Goal: Information Seeking & Learning: Find specific fact

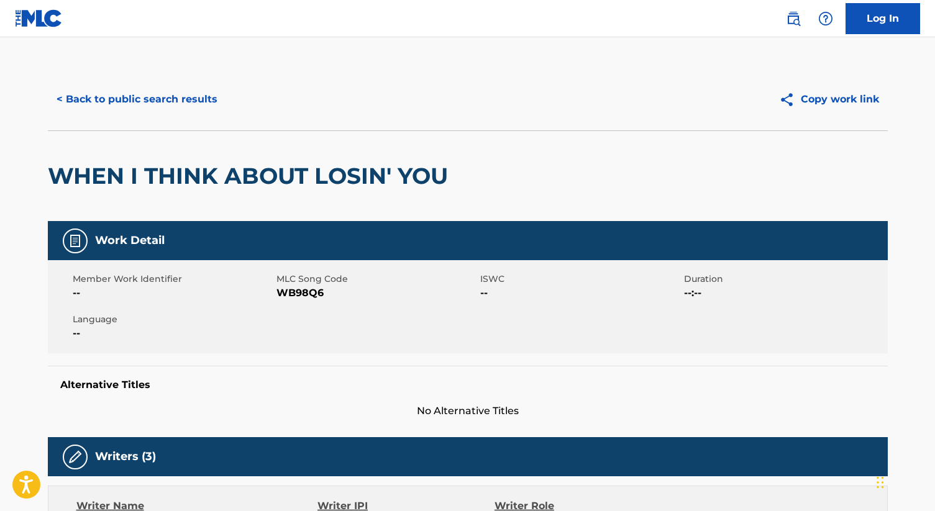
click at [169, 92] on button "< Back to public search results" at bounding box center [137, 99] width 178 height 31
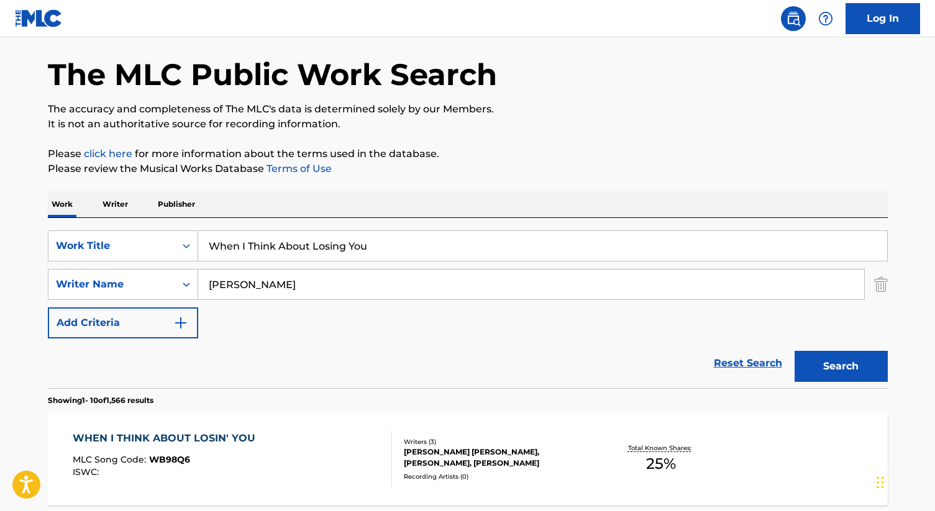
click at [254, 240] on input "When I Think About Losing You" at bounding box center [542, 246] width 689 height 30
paste input "UNA VEZ POR MES"
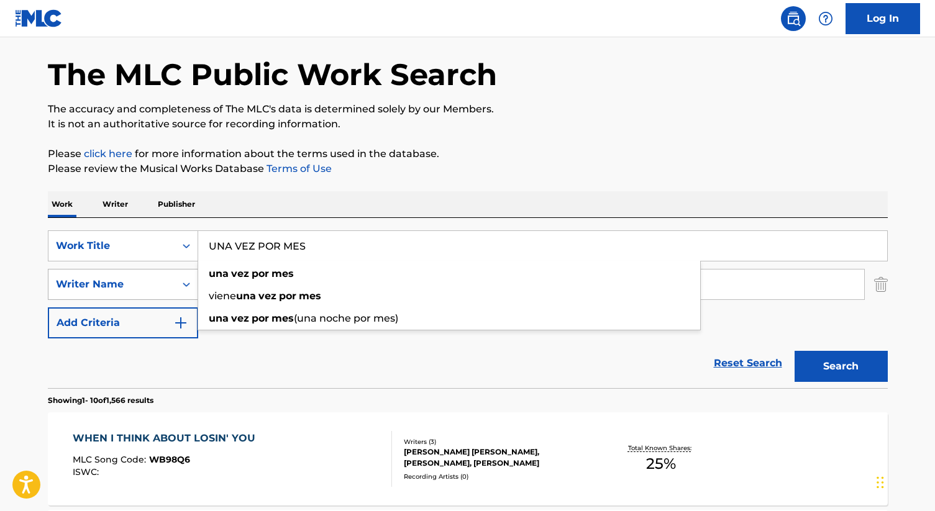
type input "UNA VEZ POR MES"
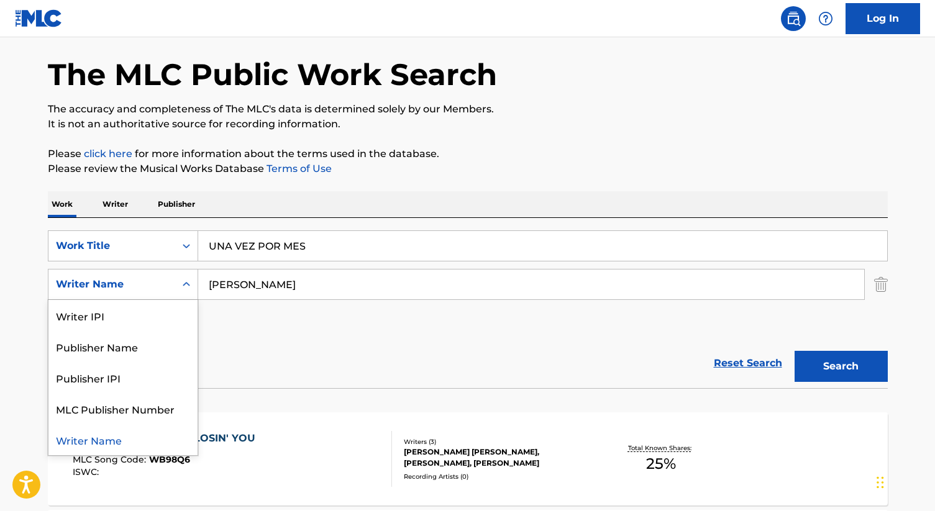
click at [162, 286] on div "Writer Name" at bounding box center [112, 284] width 112 height 15
click at [252, 282] on input "[PERSON_NAME]" at bounding box center [531, 285] width 666 height 30
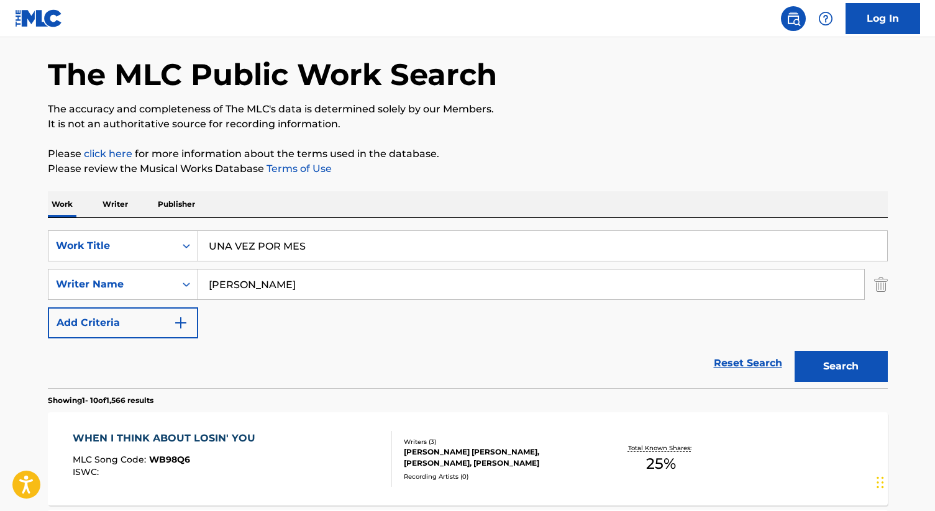
click at [252, 282] on input "[PERSON_NAME]" at bounding box center [531, 285] width 666 height 30
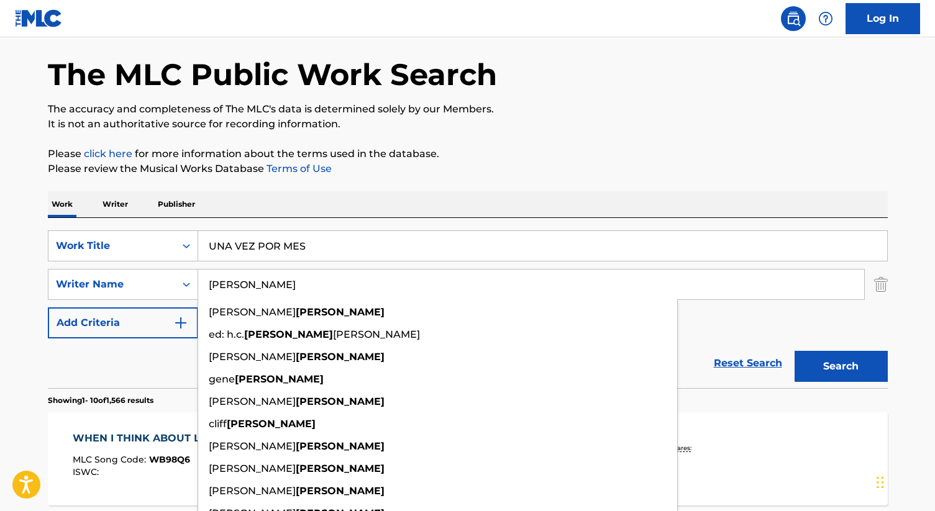
click at [252, 282] on input "[PERSON_NAME]" at bounding box center [531, 285] width 666 height 30
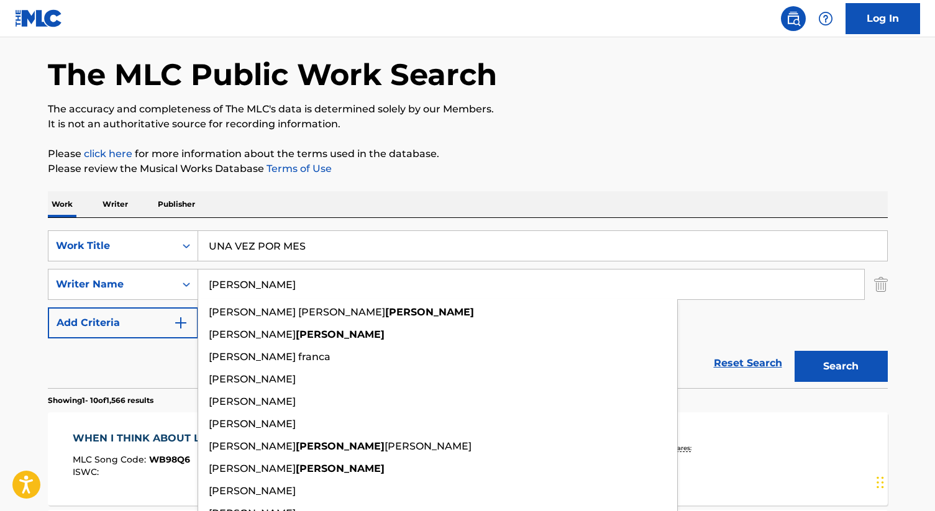
type input "[PERSON_NAME]"
click at [795, 351] on button "Search" at bounding box center [841, 366] width 93 height 31
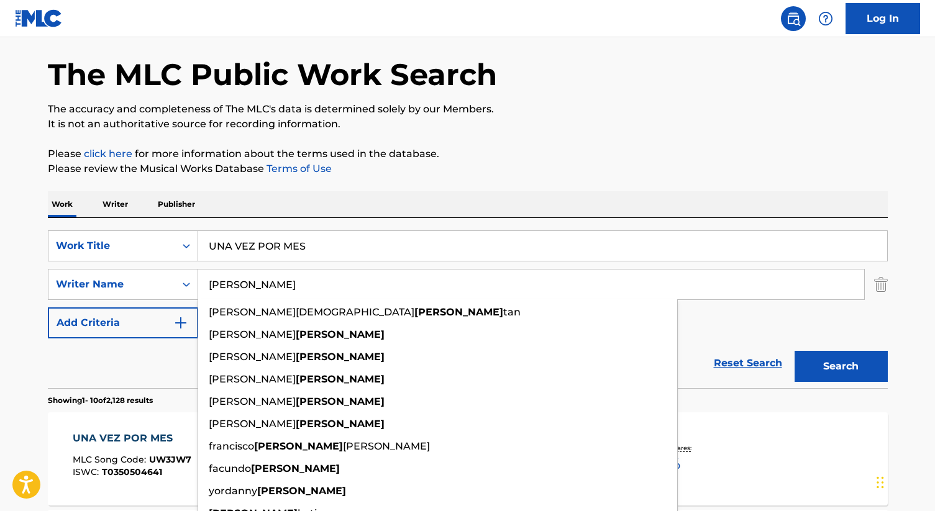
click at [245, 283] on input "[PERSON_NAME]" at bounding box center [531, 285] width 666 height 30
click at [795, 351] on button "Search" at bounding box center [841, 366] width 93 height 31
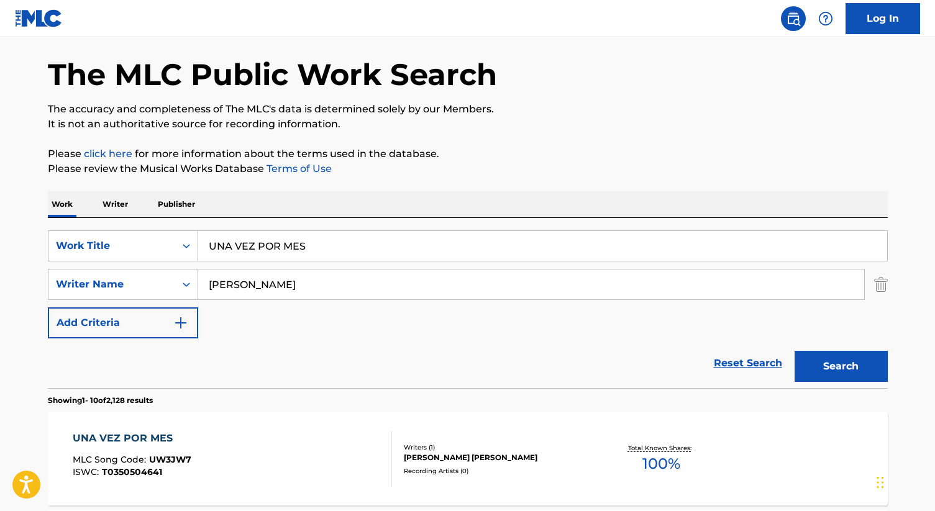
click at [741, 208] on div "Work Writer Publisher" at bounding box center [468, 204] width 840 height 26
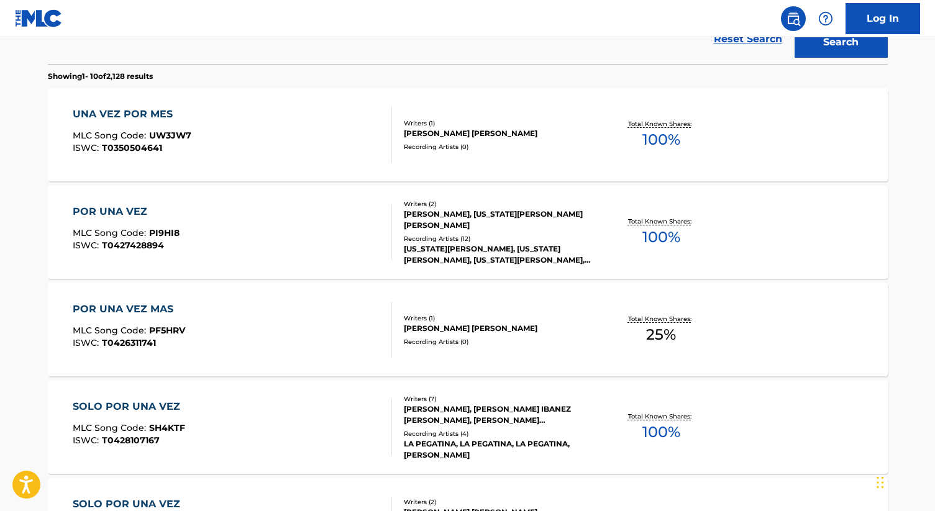
scroll to position [374, 0]
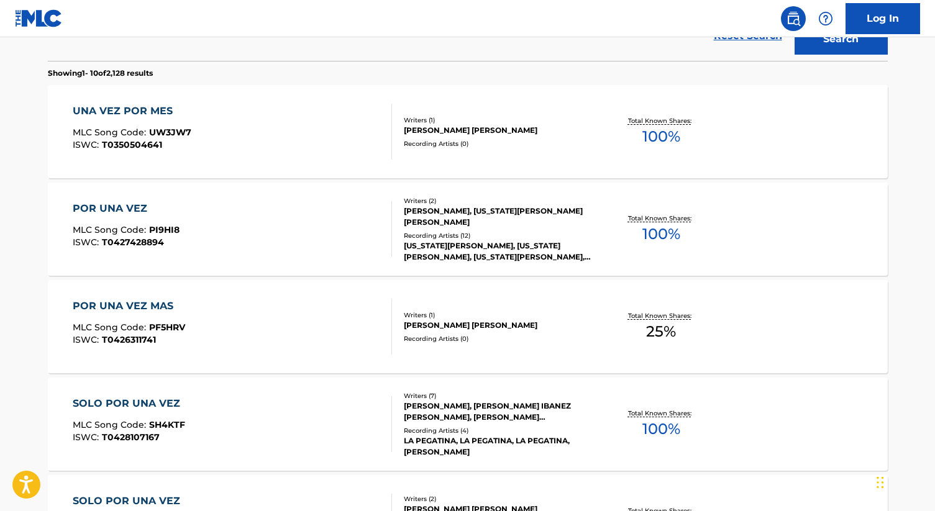
click at [462, 132] on div "[PERSON_NAME] [PERSON_NAME]" at bounding box center [498, 130] width 188 height 11
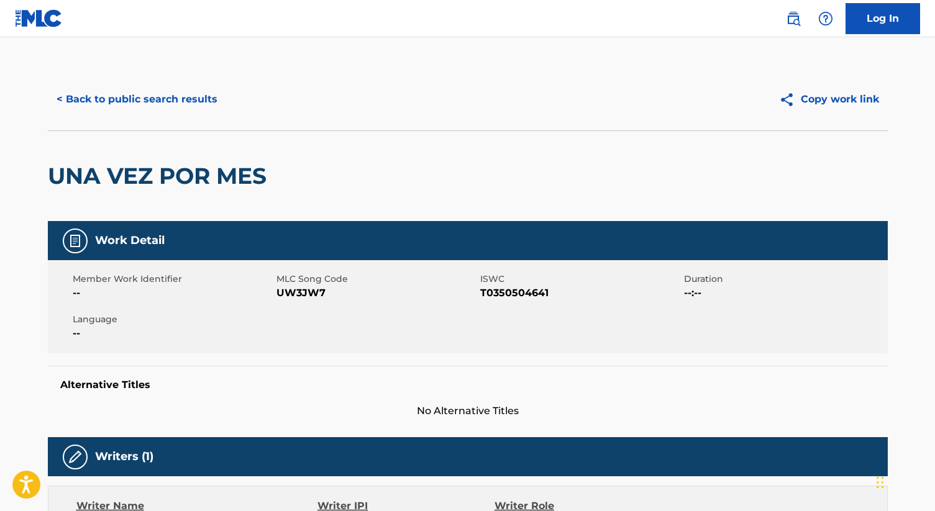
click at [446, 190] on div "UNA VEZ POR MES" at bounding box center [468, 176] width 840 height 91
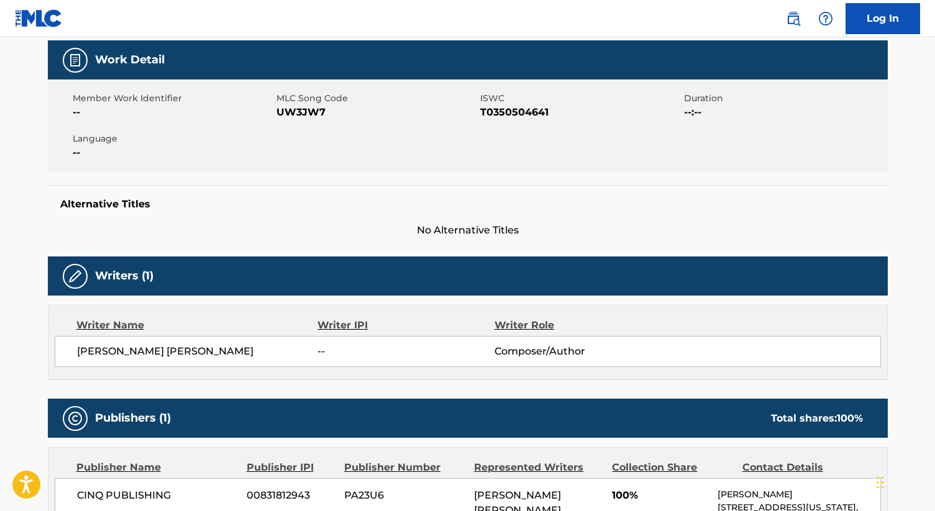
scroll to position [193, 0]
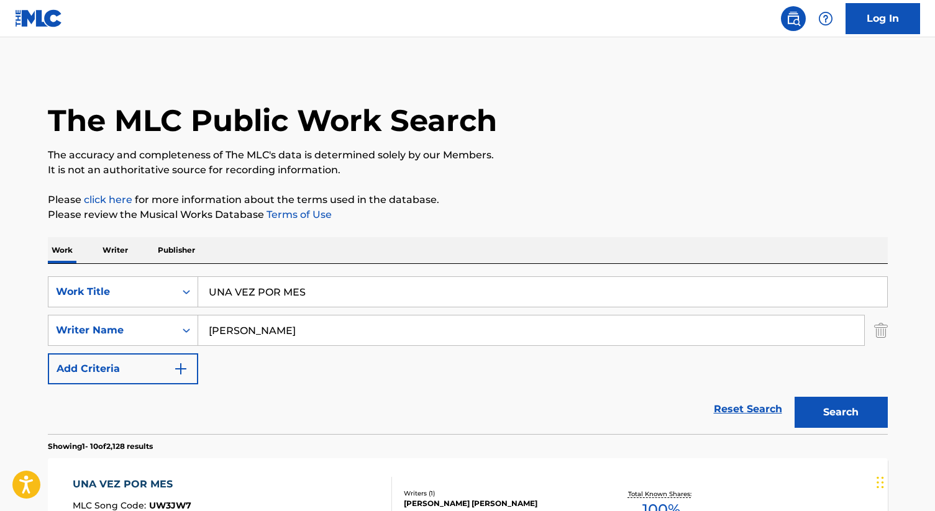
click at [266, 281] on input "UNA VEZ POR MES" at bounding box center [542, 292] width 689 height 30
paste input "VAGANDO EN LA VIDA"
type input "VAGANDO EN LA VIDA"
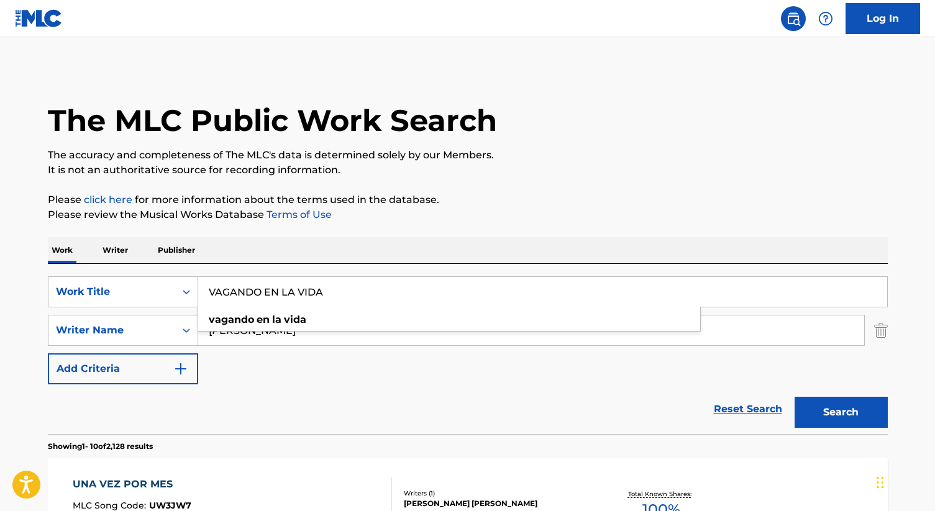
click at [795, 397] on button "Search" at bounding box center [841, 412] width 93 height 31
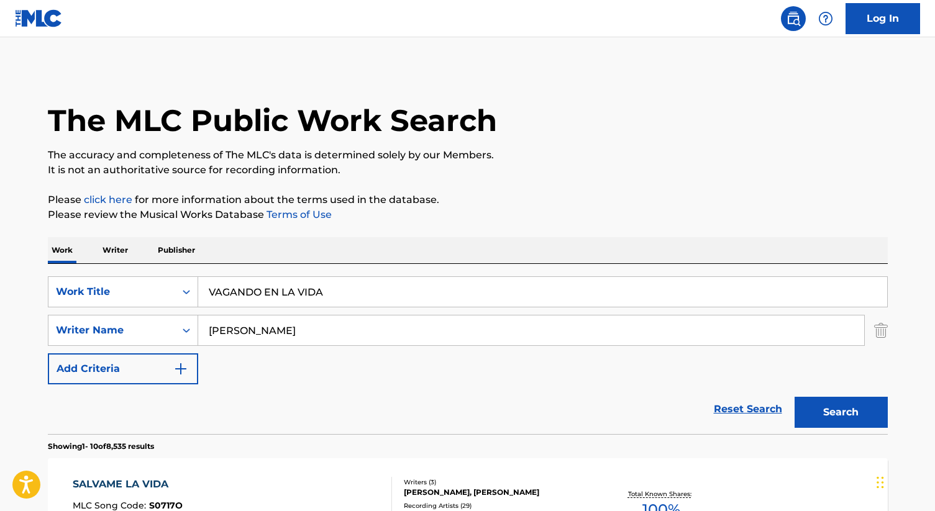
click at [280, 319] on input "[PERSON_NAME]" at bounding box center [531, 331] width 666 height 30
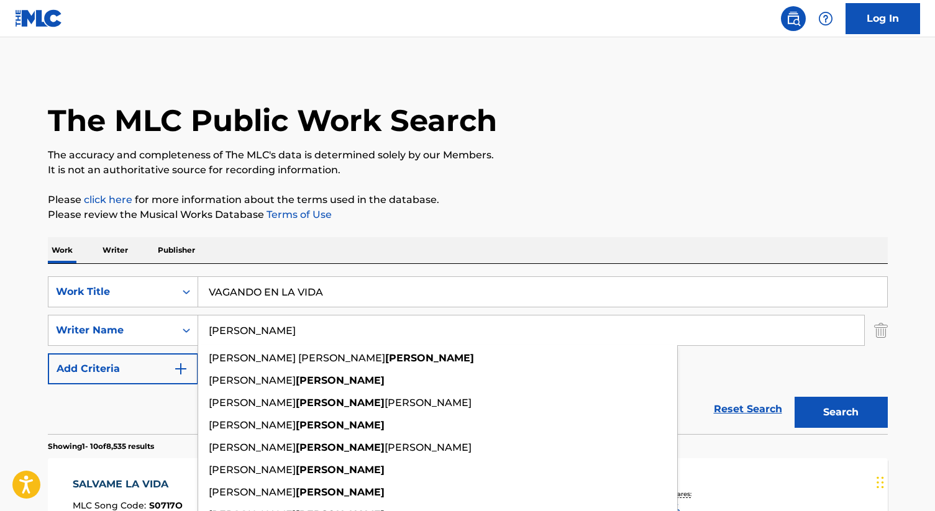
click at [280, 319] on input "[PERSON_NAME]" at bounding box center [531, 331] width 666 height 30
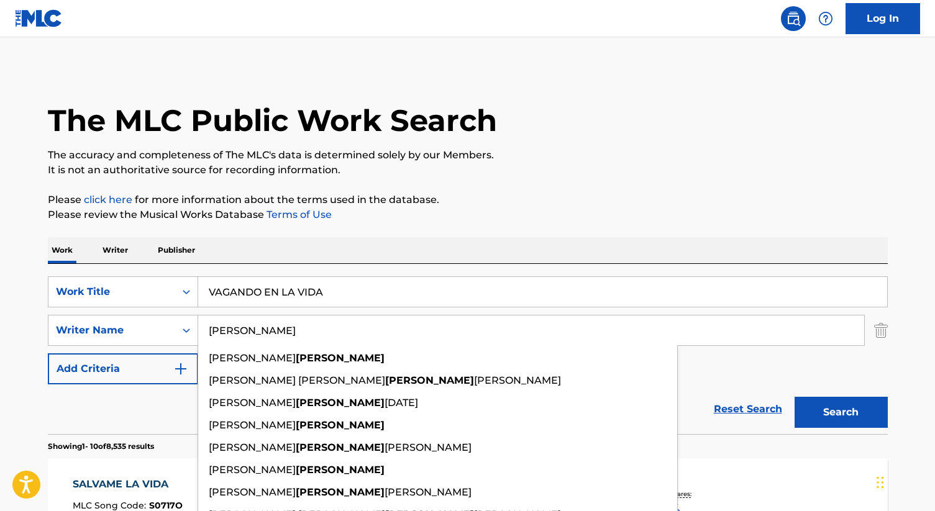
type input "[PERSON_NAME]"
click at [795, 397] on button "Search" at bounding box center [841, 412] width 93 height 31
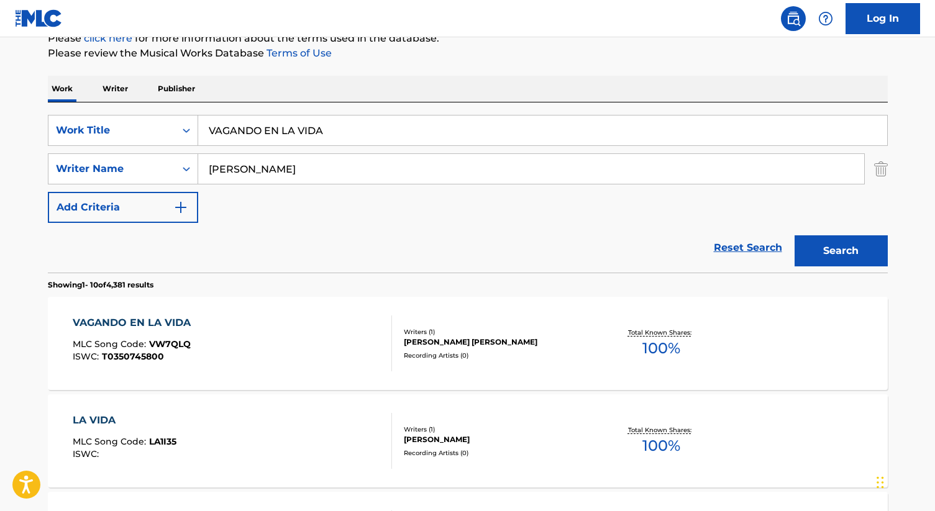
scroll to position [164, 0]
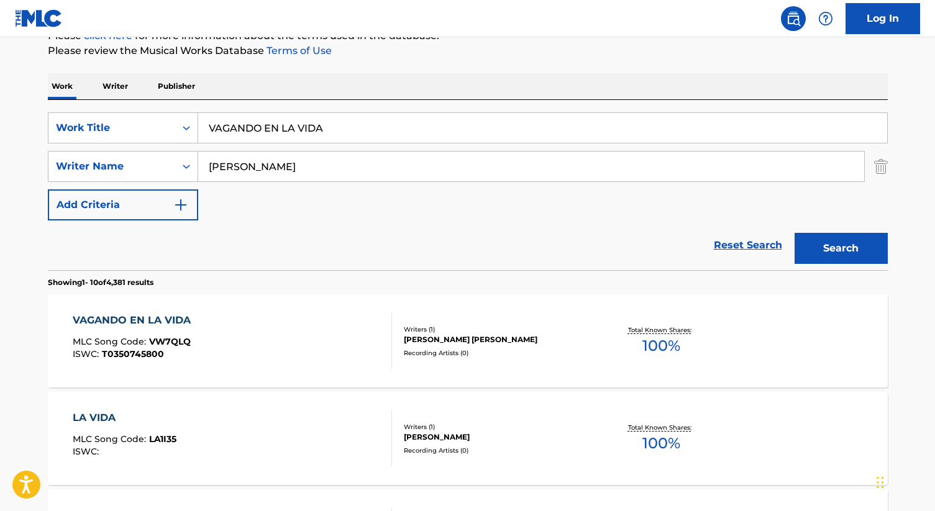
click at [438, 336] on div "[PERSON_NAME] [PERSON_NAME]" at bounding box center [498, 339] width 188 height 11
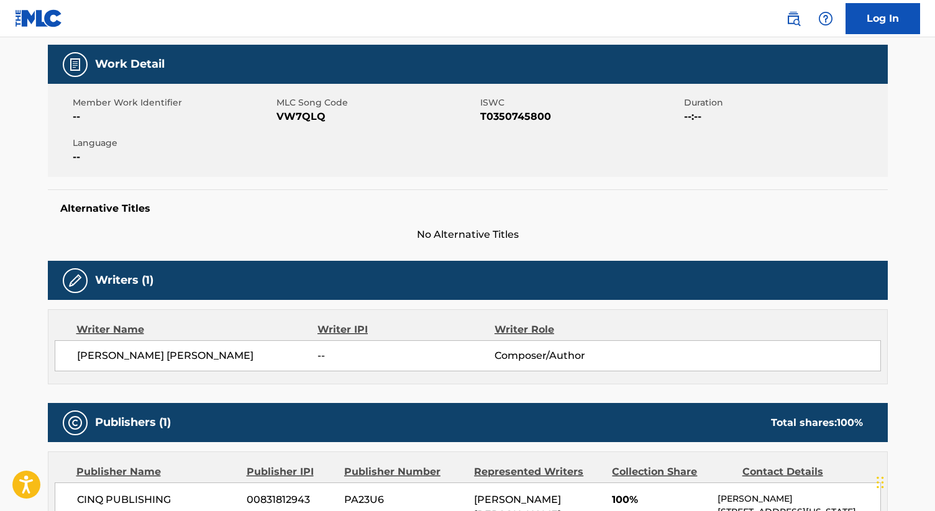
scroll to position [172, 0]
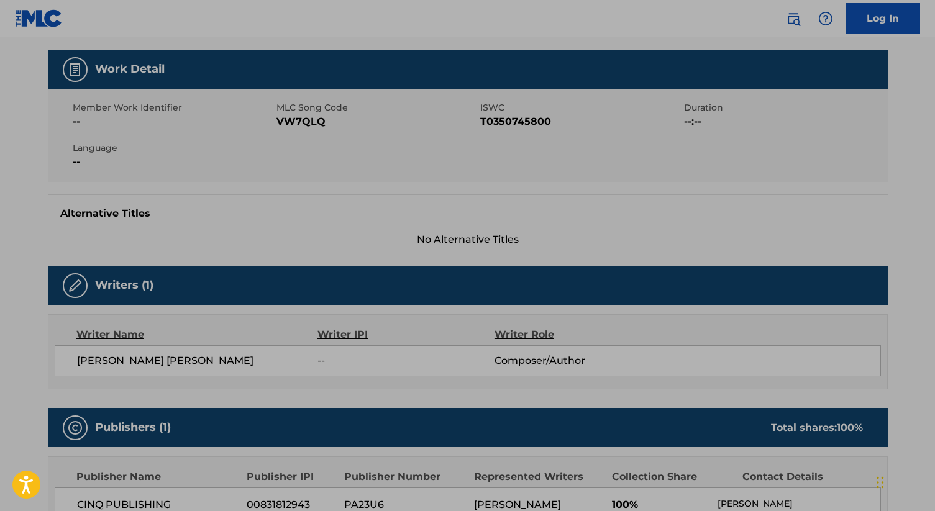
click at [243, 28] on nav "Log In" at bounding box center [467, 18] width 935 height 37
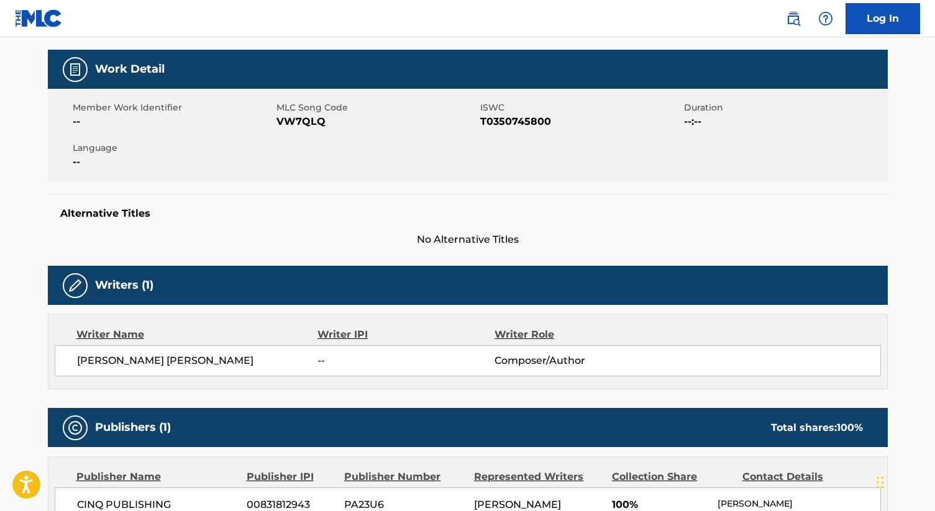
scroll to position [0, 0]
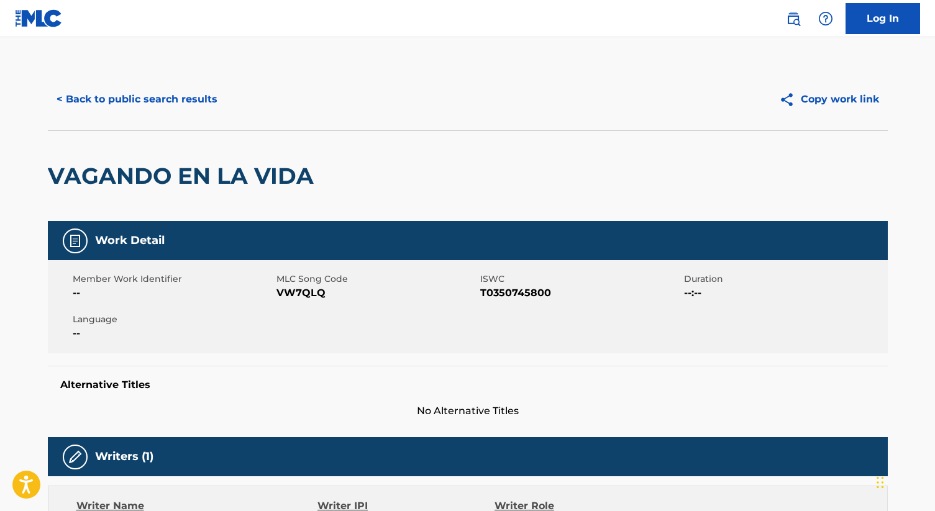
click at [178, 101] on button "< Back to public search results" at bounding box center [137, 99] width 178 height 31
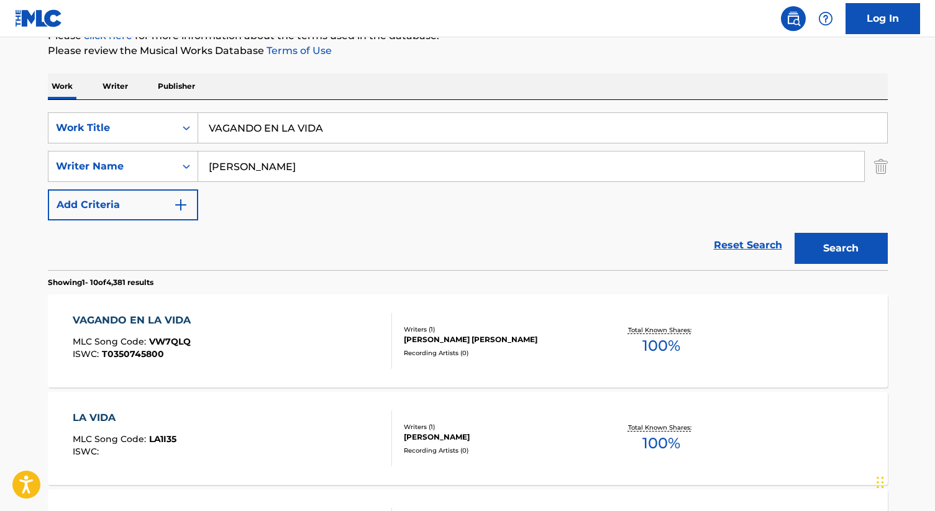
click at [302, 121] on input "VAGANDO EN LA VIDA" at bounding box center [542, 128] width 689 height 30
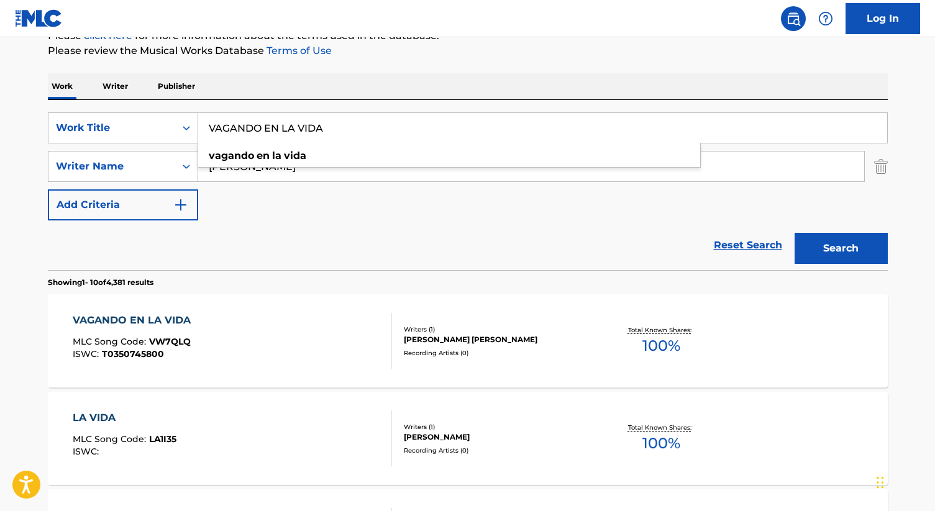
paste input "MOS A DISFRUTAR"
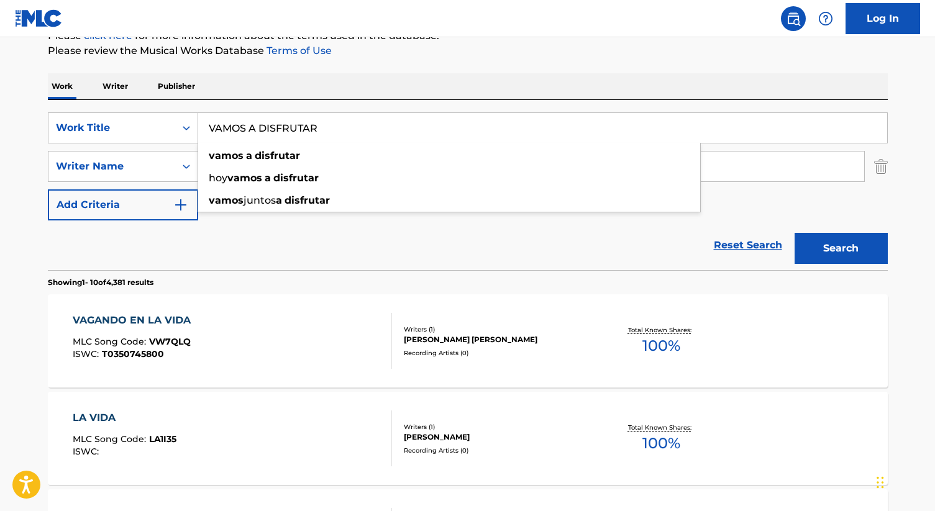
type input "VAMOS A DISFRUTAR"
click at [795, 233] on button "Search" at bounding box center [841, 248] width 93 height 31
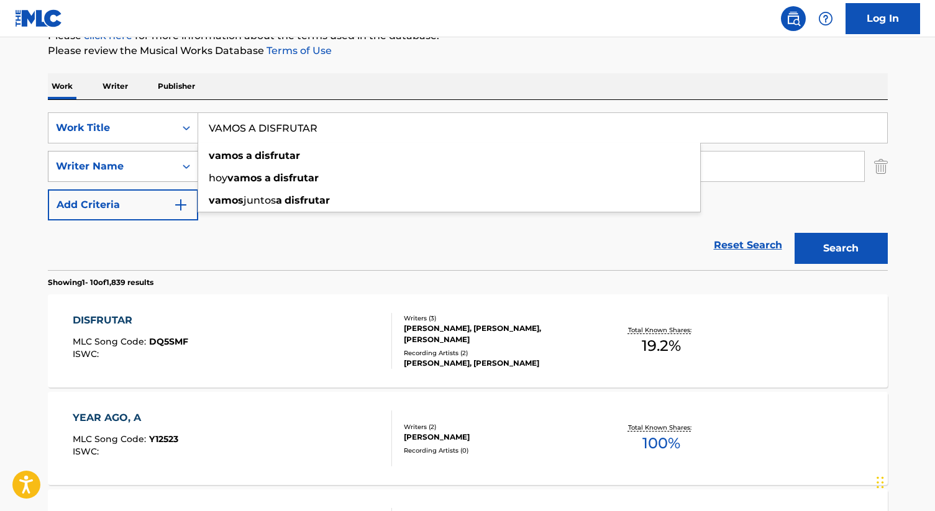
click at [165, 165] on div "Writer Name" at bounding box center [112, 166] width 112 height 15
click at [230, 167] on input "[PERSON_NAME]" at bounding box center [531, 167] width 666 height 30
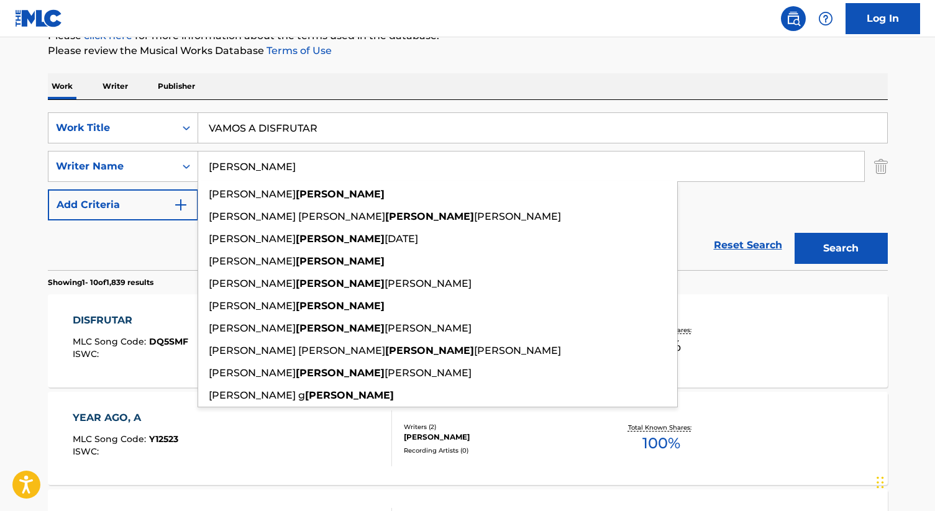
click at [230, 167] on input "[PERSON_NAME]" at bounding box center [531, 167] width 666 height 30
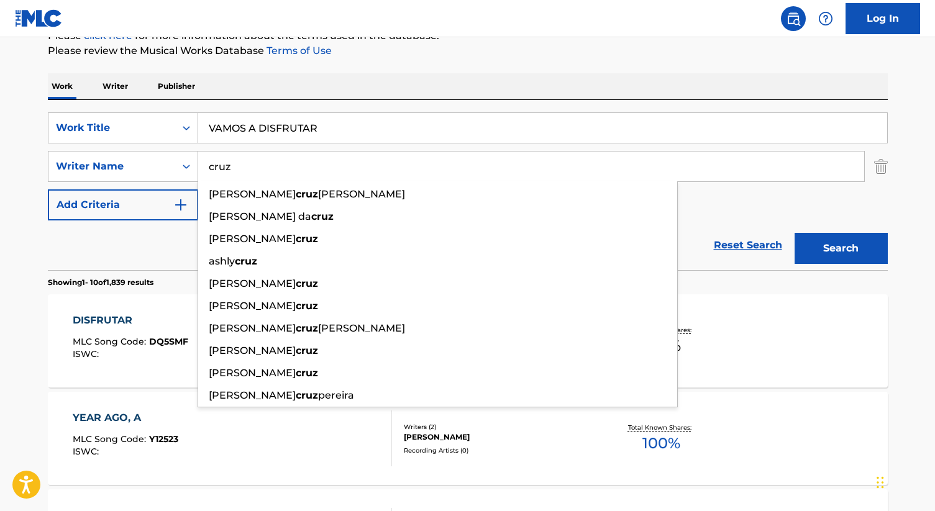
click at [795, 233] on button "Search" at bounding box center [841, 248] width 93 height 31
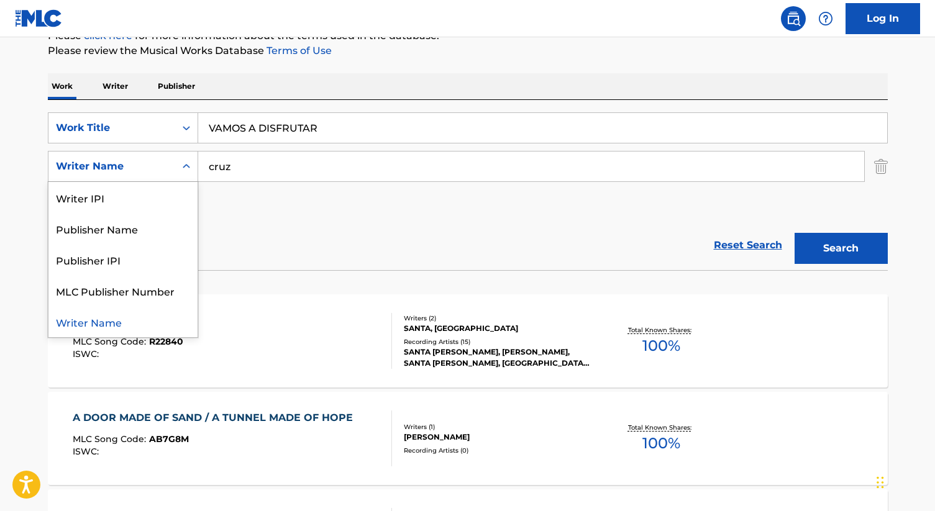
click at [148, 165] on div "Writer Name" at bounding box center [112, 166] width 112 height 15
click at [241, 160] on input "cruz" at bounding box center [531, 167] width 666 height 30
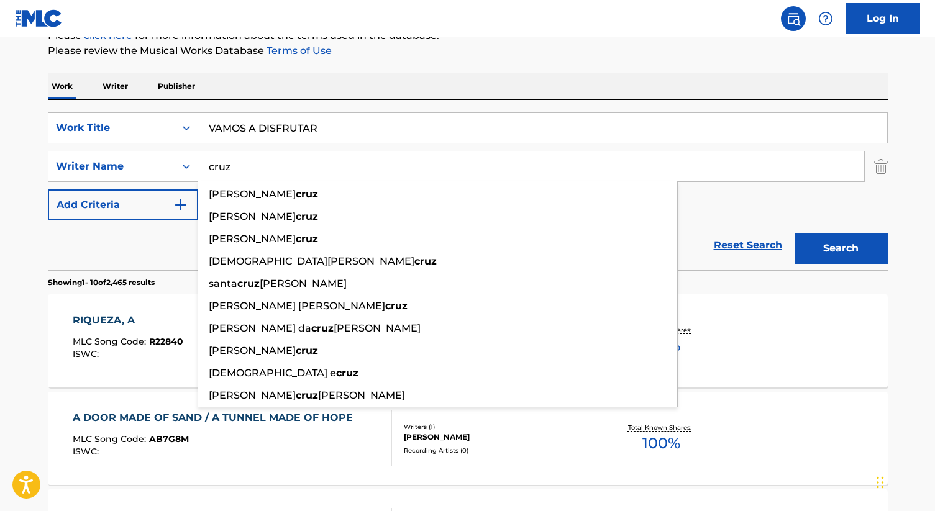
click at [241, 160] on input "cruz" at bounding box center [531, 167] width 666 height 30
paste input "[PERSON_NAME]"
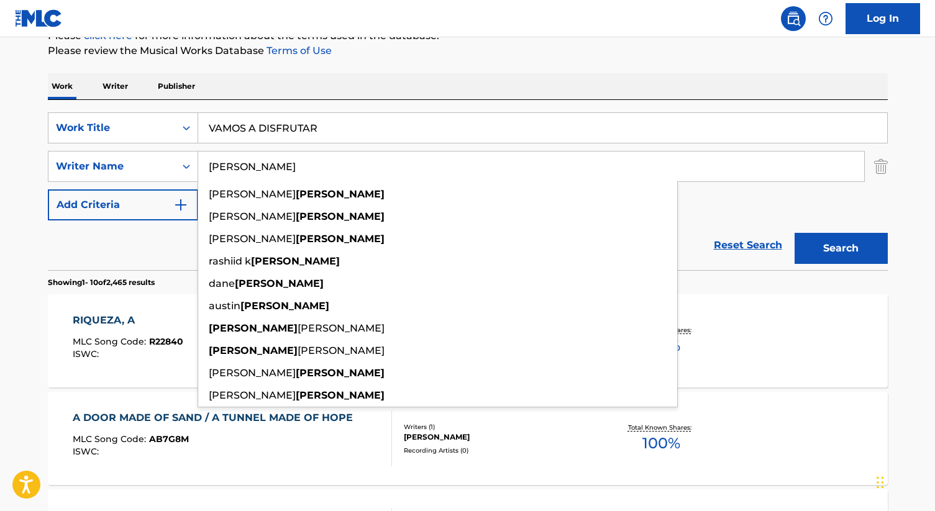
type input "[PERSON_NAME]"
click at [795, 233] on button "Search" at bounding box center [841, 248] width 93 height 31
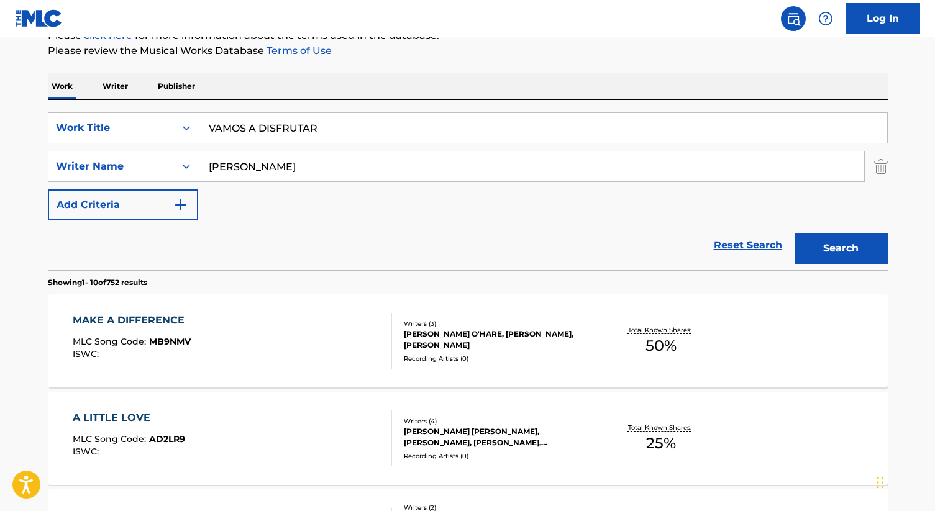
click at [416, 122] on input "VAMOS A DISFRUTAR" at bounding box center [542, 128] width 689 height 30
paste input "QUERO ELECTRO"
type input "VAQUERO ELECTRO"
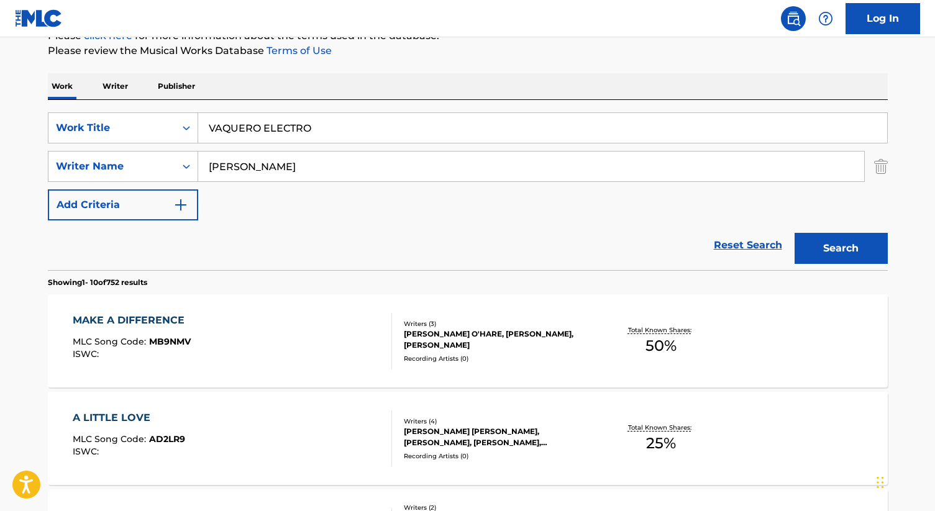
click at [283, 281] on section "Showing 1 - 10 of 752 results" at bounding box center [468, 279] width 840 height 18
click at [835, 245] on button "Search" at bounding box center [841, 248] width 93 height 31
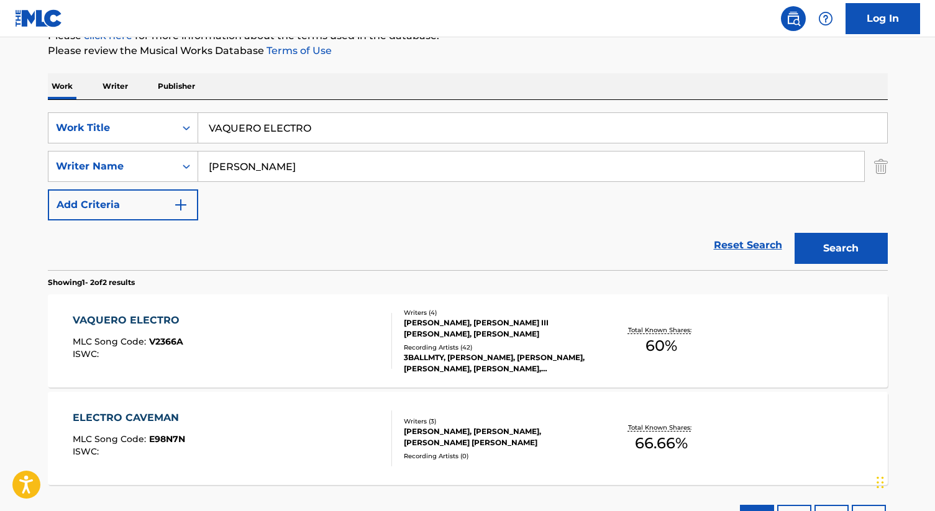
click at [429, 362] on div "3BALLMTY, [PERSON_NAME], [PERSON_NAME], [PERSON_NAME], [PERSON_NAME], [PERSON_N…" at bounding box center [498, 363] width 188 height 22
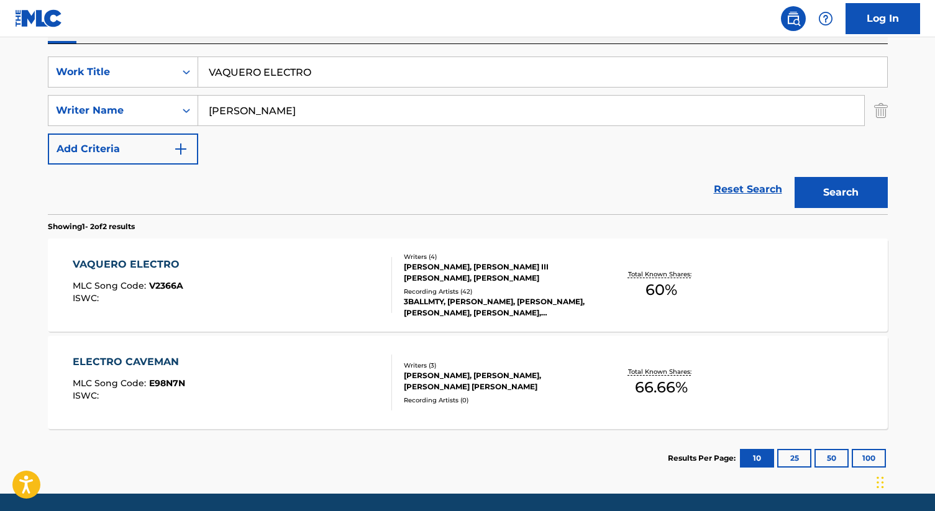
scroll to position [262, 0]
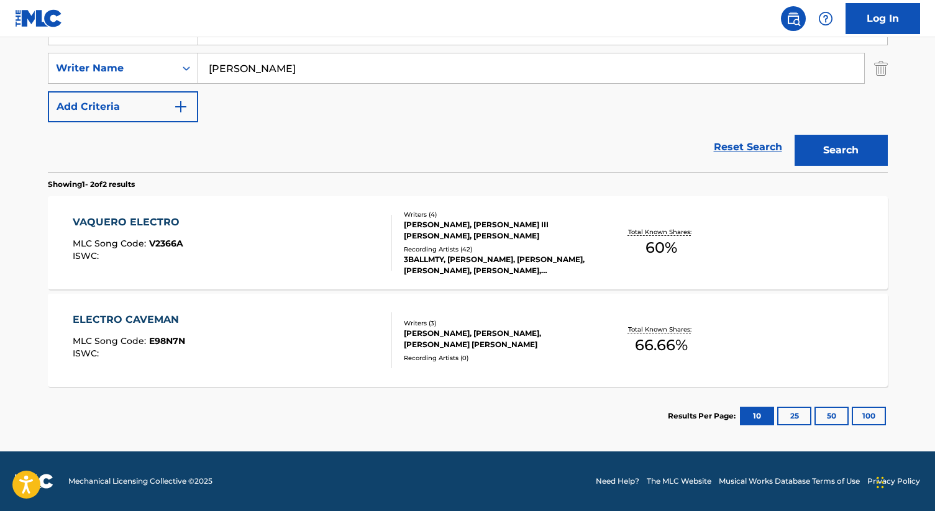
click at [503, 224] on div "[PERSON_NAME], [PERSON_NAME] III [PERSON_NAME], [PERSON_NAME]" at bounding box center [498, 230] width 188 height 22
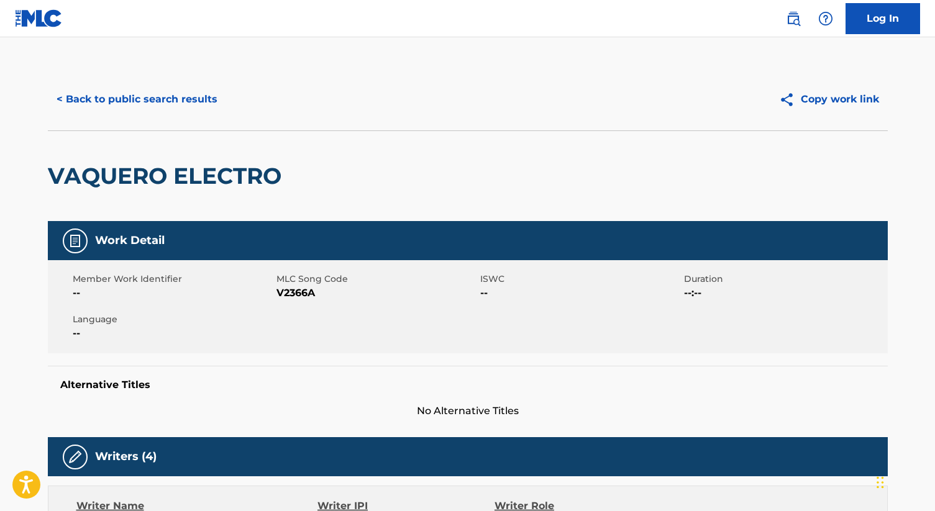
click at [137, 99] on button "< Back to public search results" at bounding box center [137, 99] width 178 height 31
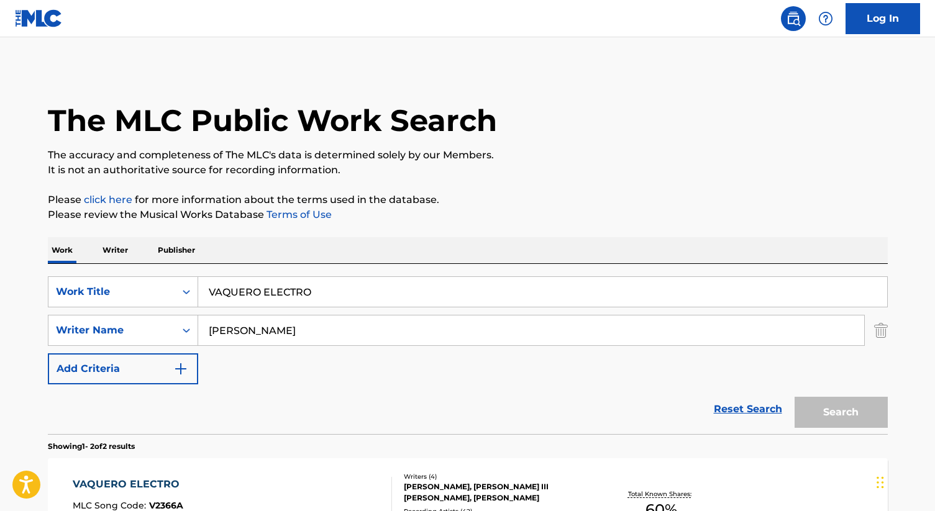
scroll to position [191, 0]
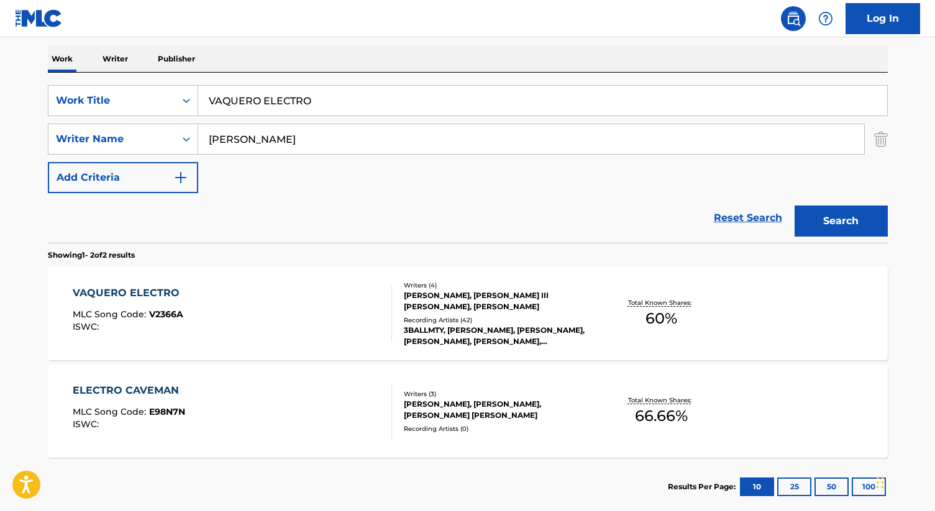
click at [878, 143] on img "Search Form" at bounding box center [881, 139] width 14 height 31
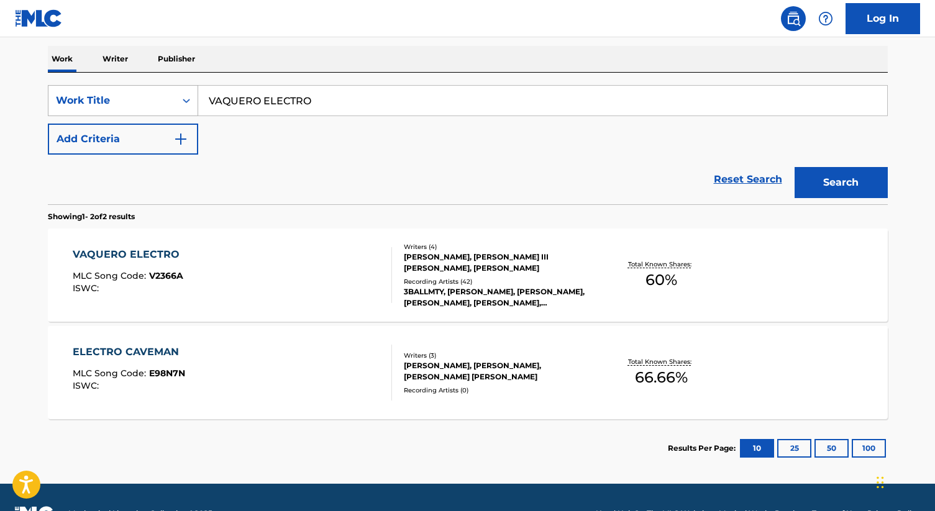
click at [187, 95] on icon "Search Form" at bounding box center [186, 100] width 12 height 12
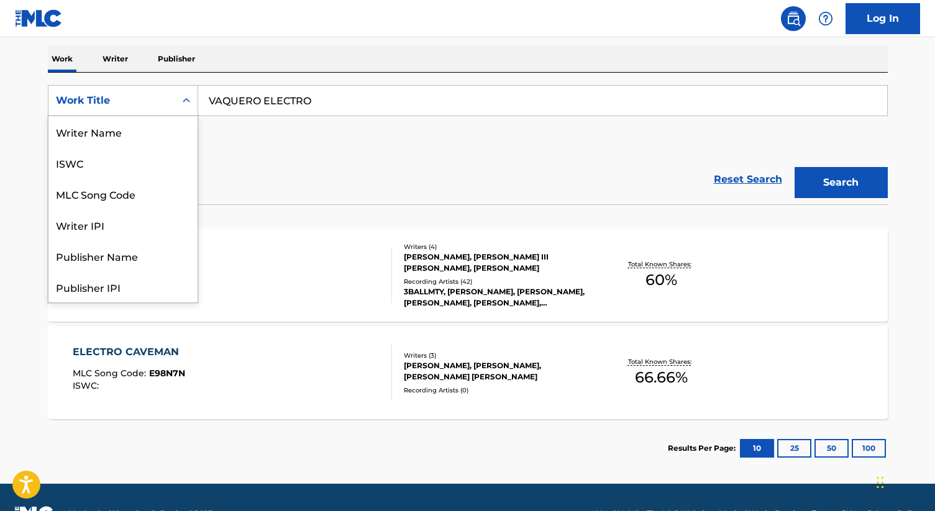
scroll to position [62, 0]
click at [98, 164] on div "Writer IPI" at bounding box center [122, 162] width 149 height 31
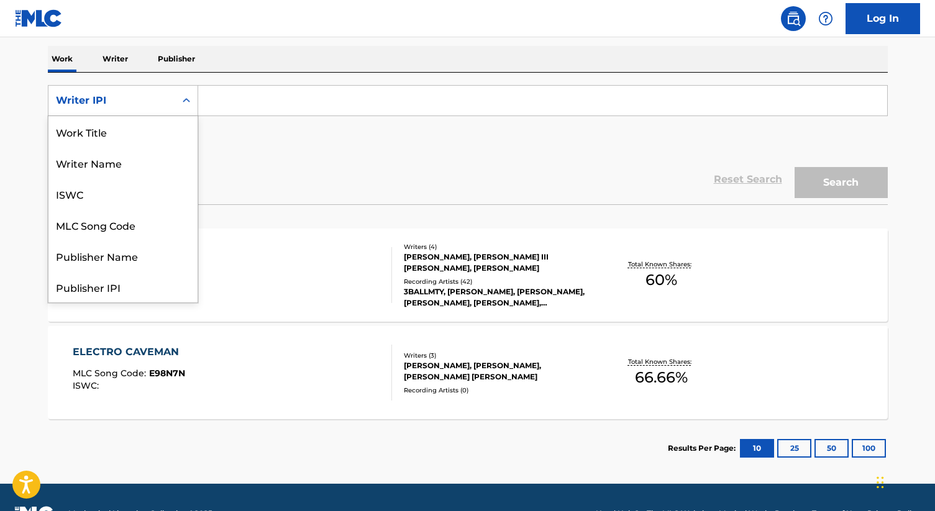
click at [184, 109] on div "Search Form" at bounding box center [186, 100] width 22 height 22
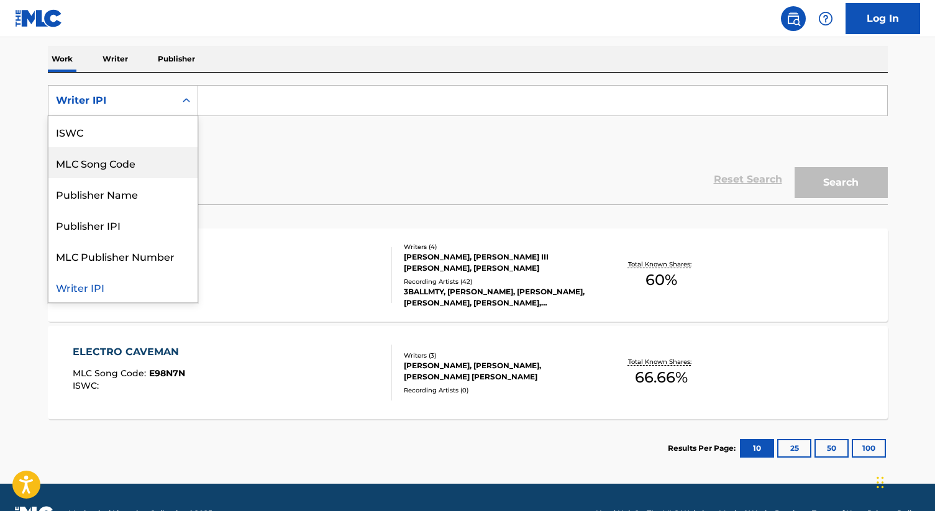
scroll to position [0, 0]
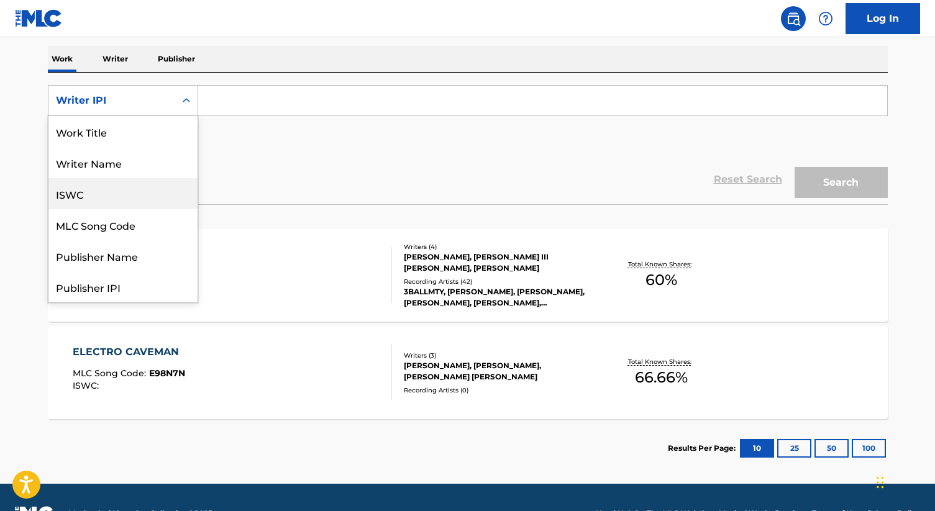
click at [92, 190] on div "ISWC" at bounding box center [122, 193] width 149 height 31
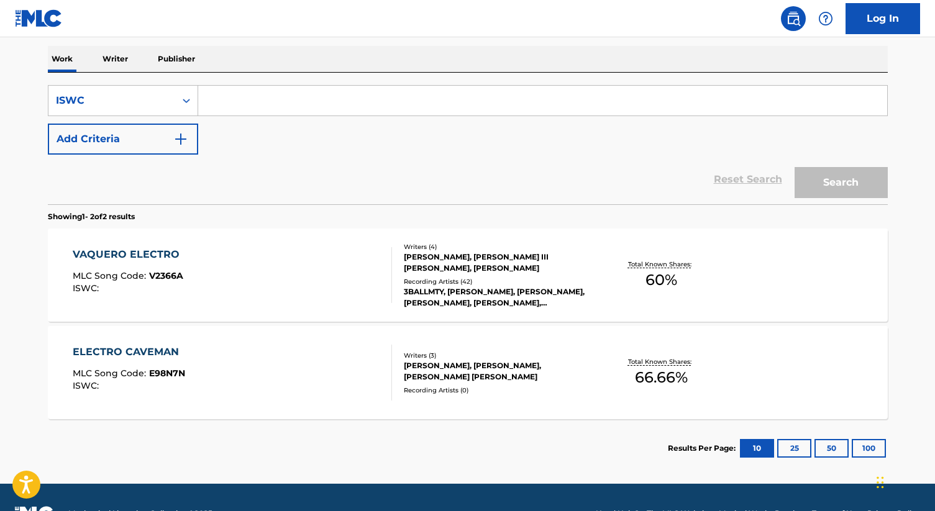
click at [253, 97] on input "Search Form" at bounding box center [542, 101] width 689 height 30
paste input "T9300117479"
type input "T9300117479"
click at [838, 180] on button "Search" at bounding box center [841, 182] width 93 height 31
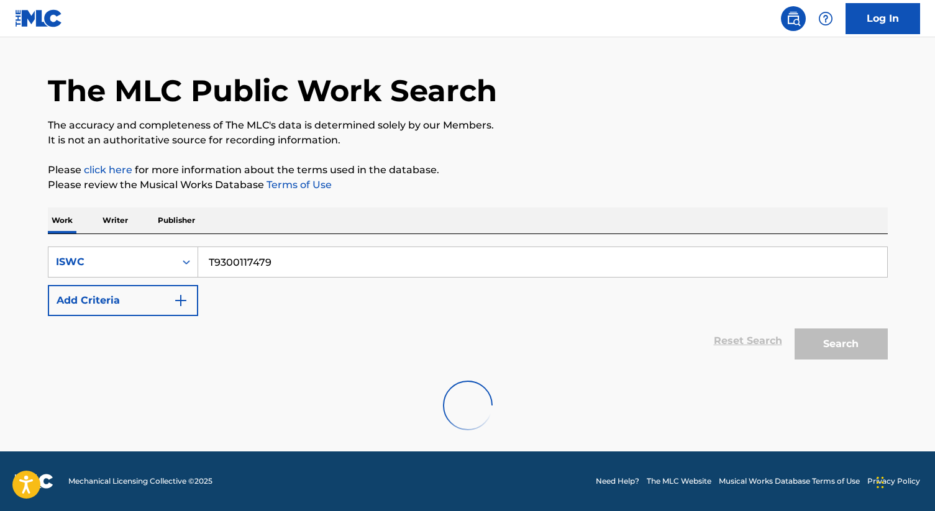
scroll to position [126, 0]
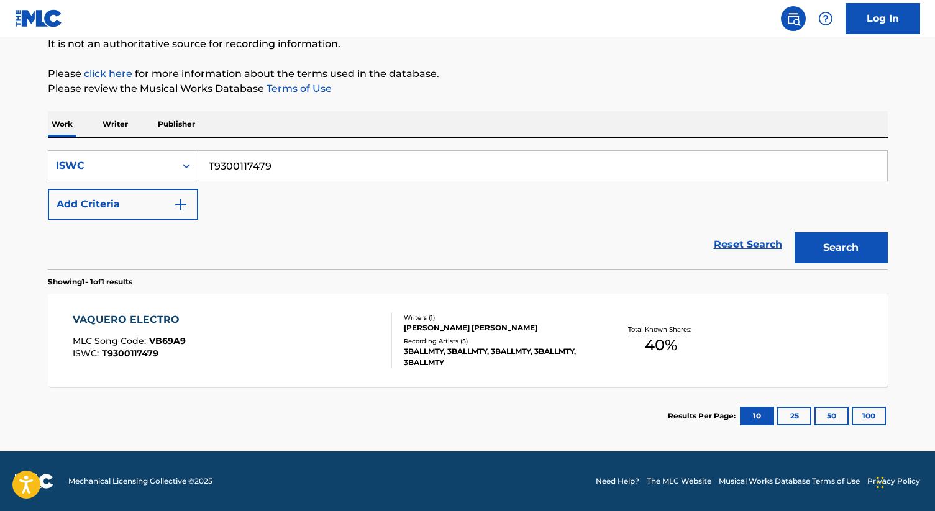
click at [431, 326] on div "[PERSON_NAME] [PERSON_NAME]" at bounding box center [498, 328] width 188 height 11
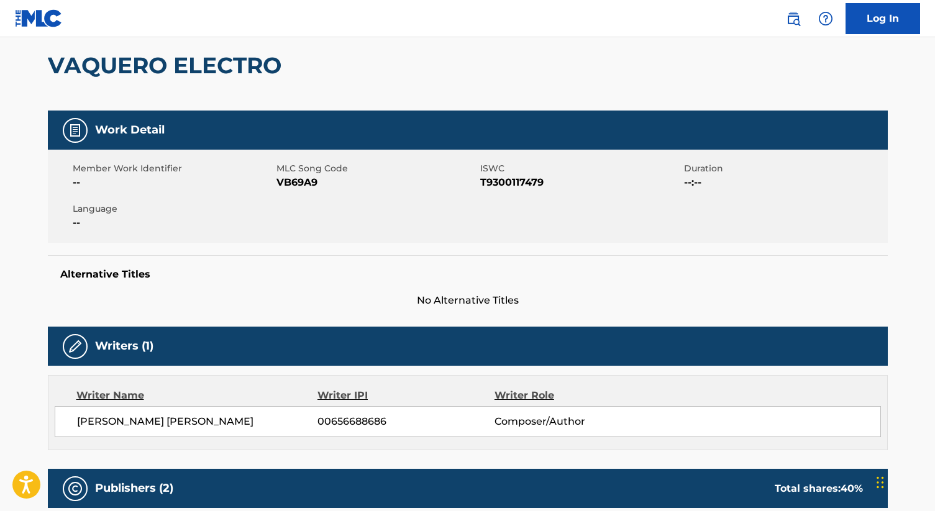
scroll to position [98, 0]
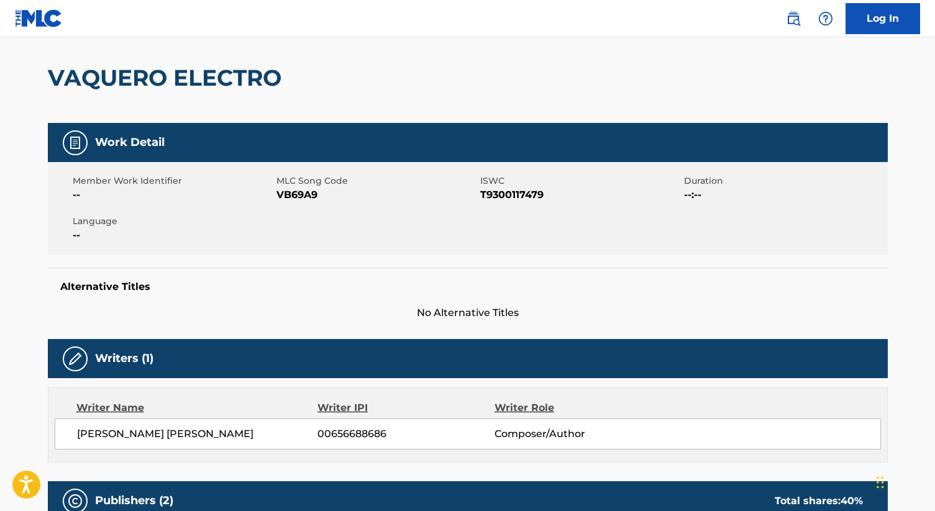
click at [466, 74] on div "VAQUERO ELECTRO" at bounding box center [468, 77] width 840 height 91
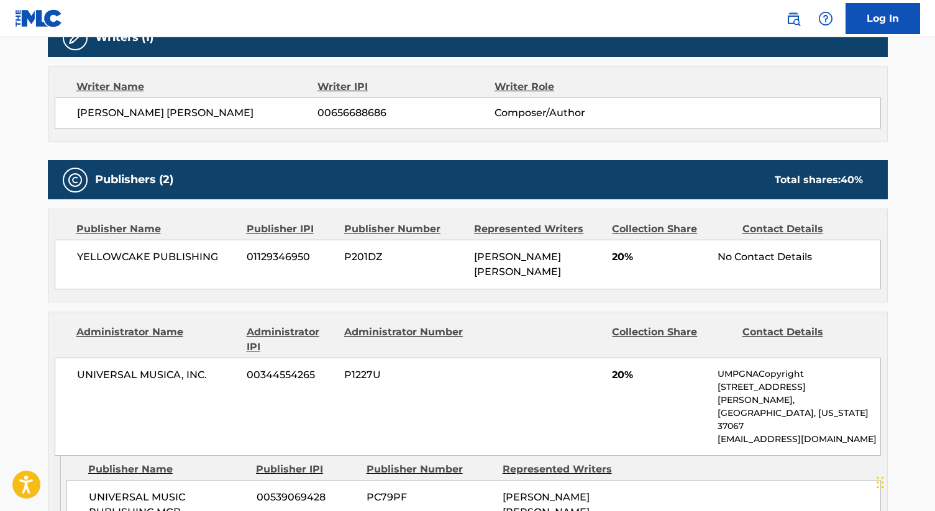
scroll to position [420, 0]
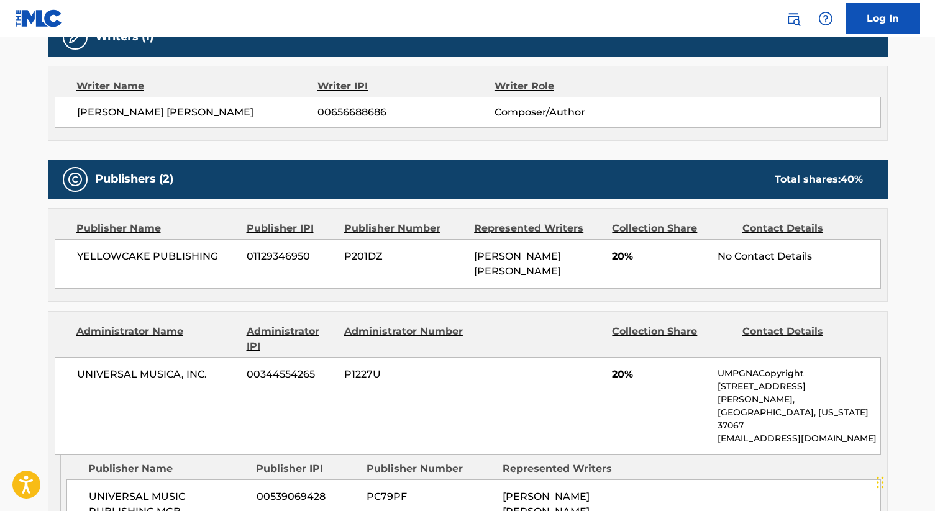
click at [493, 255] on span "[PERSON_NAME] [PERSON_NAME]" at bounding box center [517, 263] width 87 height 27
click at [382, 250] on span "P201DZ" at bounding box center [404, 256] width 121 height 15
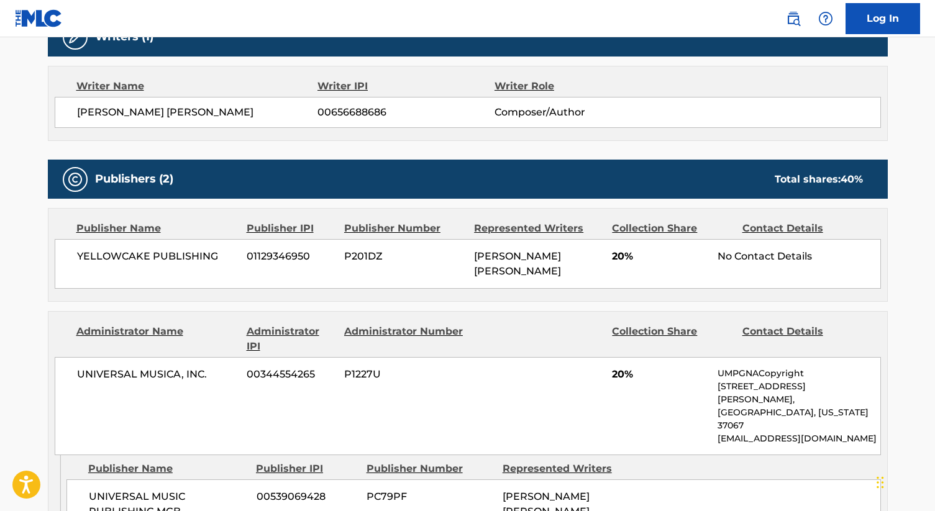
click at [274, 251] on span "01129346950" at bounding box center [291, 256] width 88 height 15
click at [178, 254] on span "YELLOWCAKE PUBLISHING" at bounding box center [157, 256] width 161 height 15
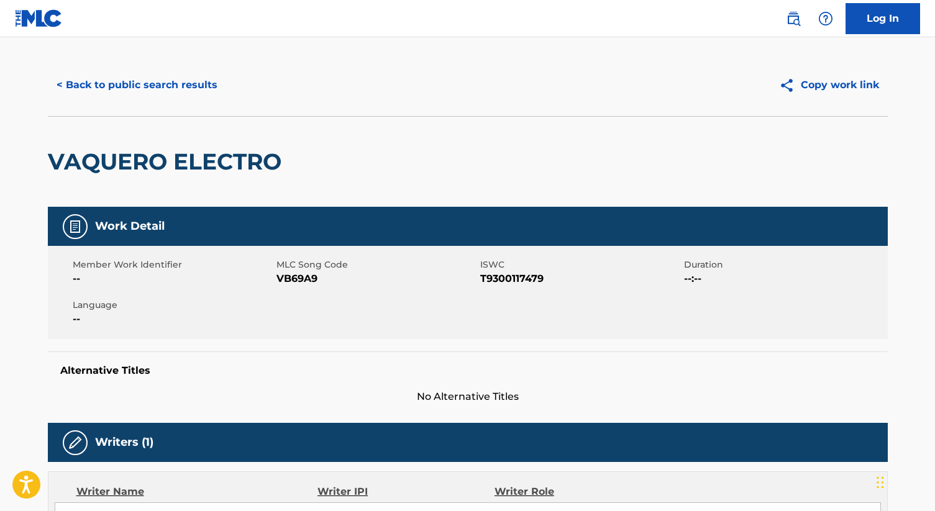
scroll to position [0, 0]
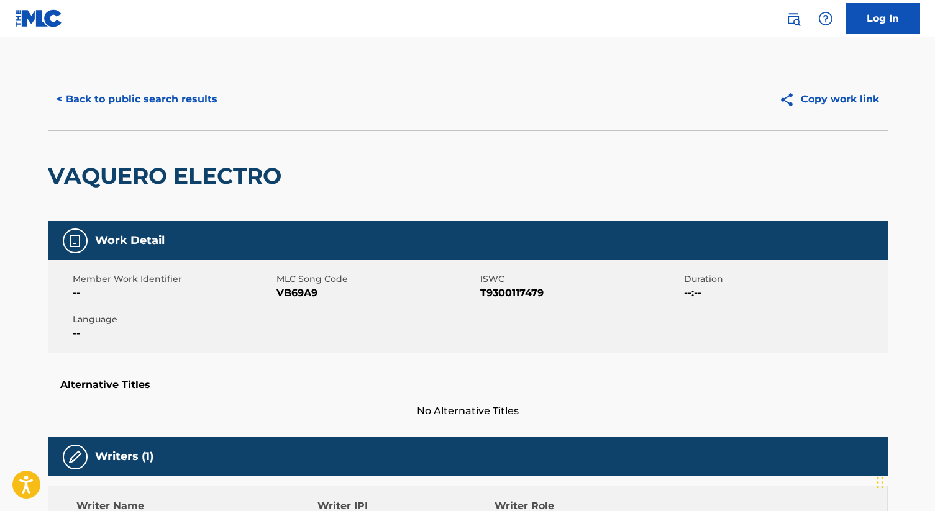
click at [164, 101] on button "< Back to public search results" at bounding box center [137, 99] width 178 height 31
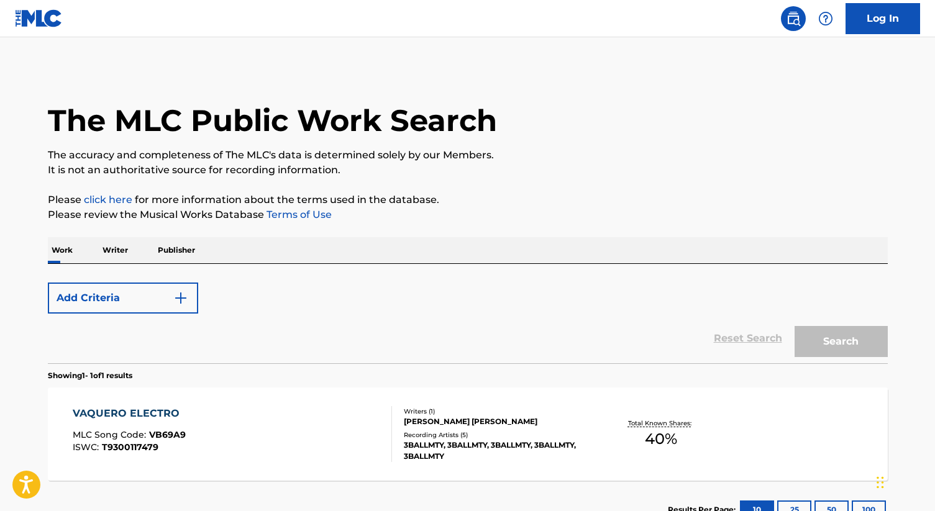
scroll to position [94, 0]
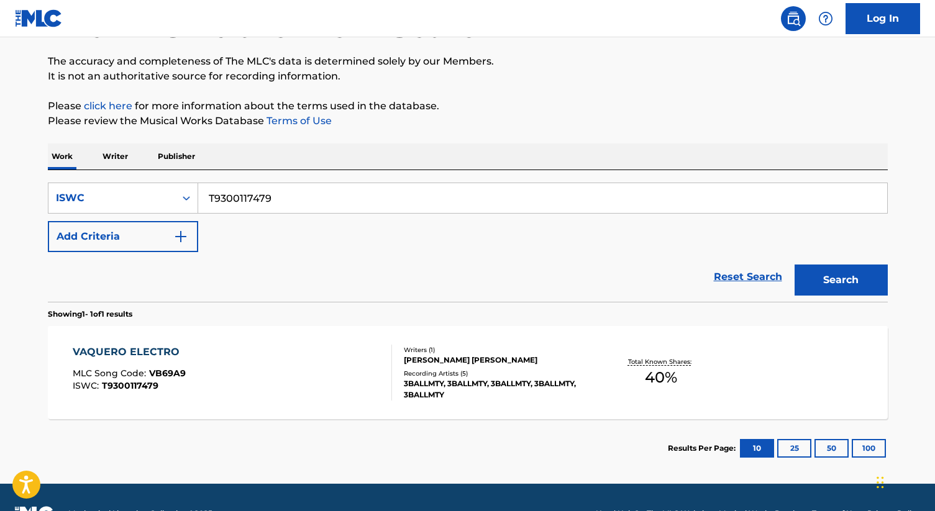
click at [178, 152] on p "Publisher" at bounding box center [176, 157] width 45 height 26
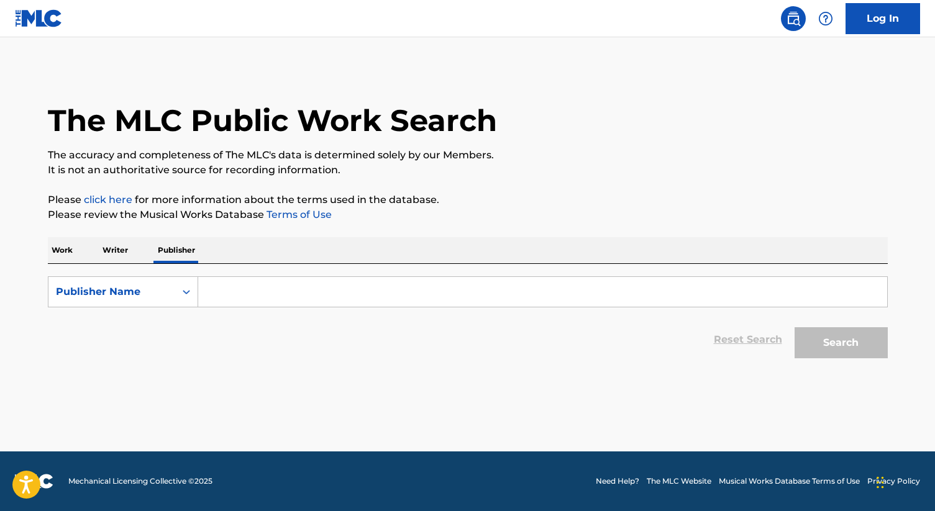
click at [234, 299] on input "Search Form" at bounding box center [542, 292] width 689 height 30
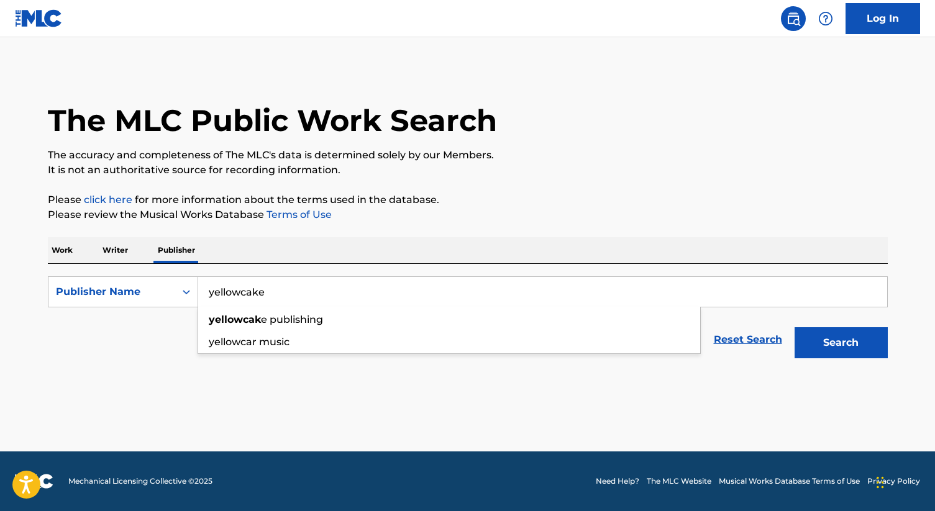
type input "yellowcake"
click at [795, 328] on button "Search" at bounding box center [841, 343] width 93 height 31
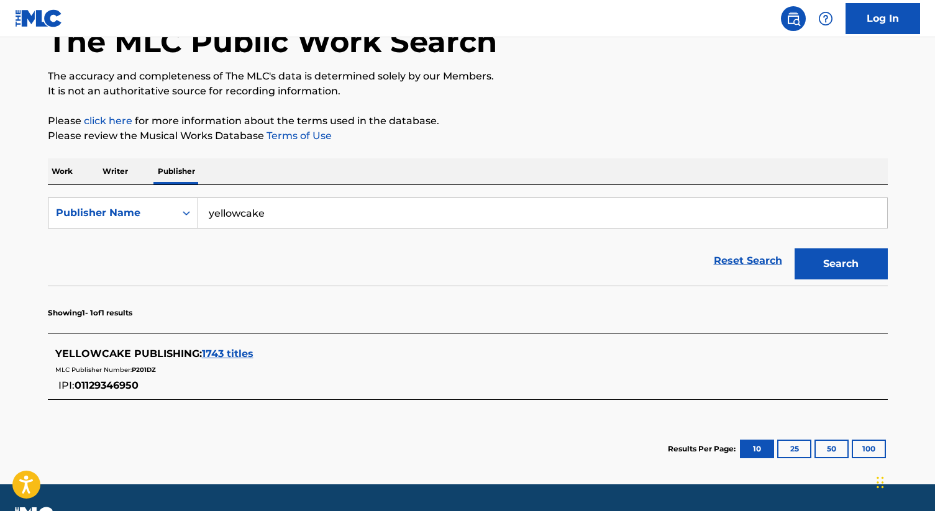
scroll to position [111, 0]
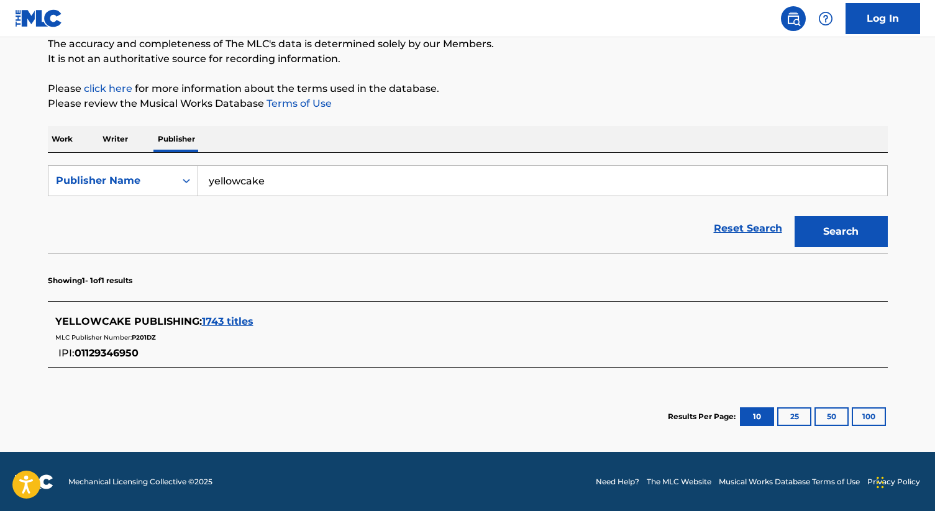
click at [212, 323] on span "1743 titles" at bounding box center [228, 322] width 52 height 12
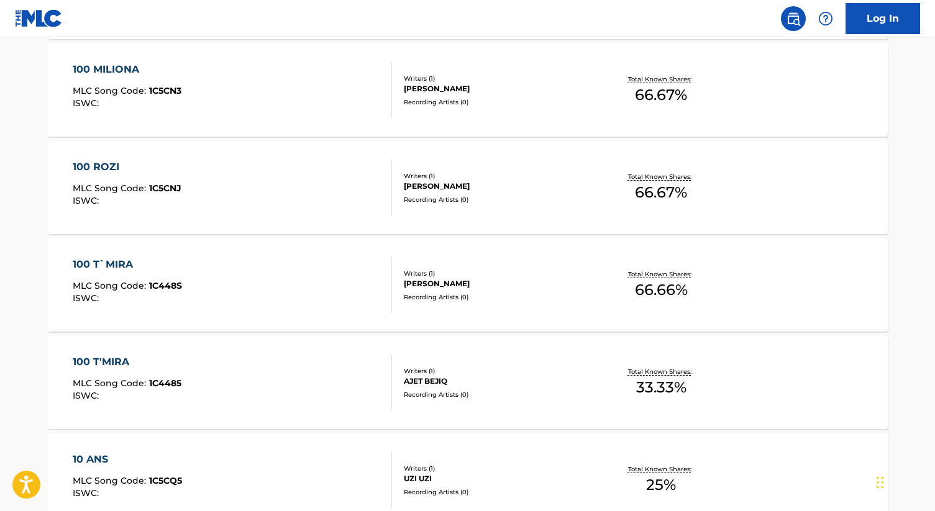
scroll to position [1060, 0]
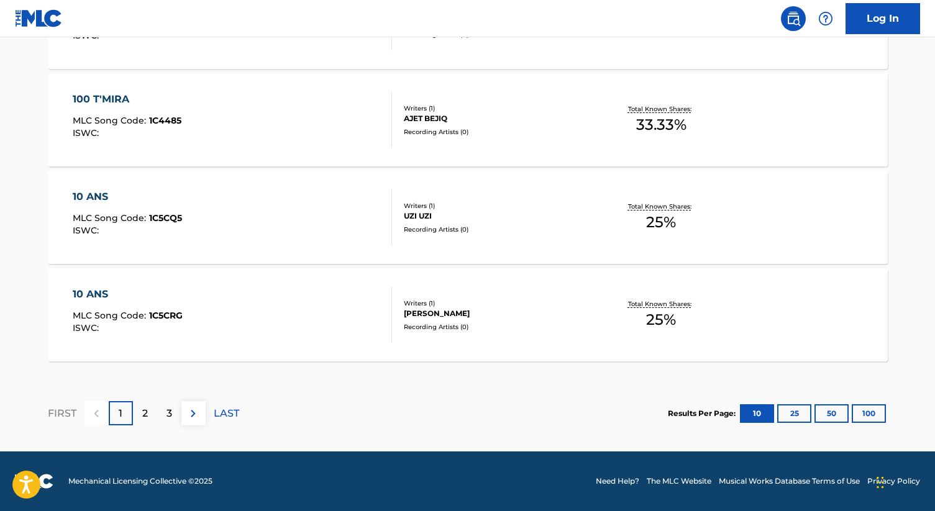
click at [828, 415] on button "50" at bounding box center [832, 414] width 34 height 19
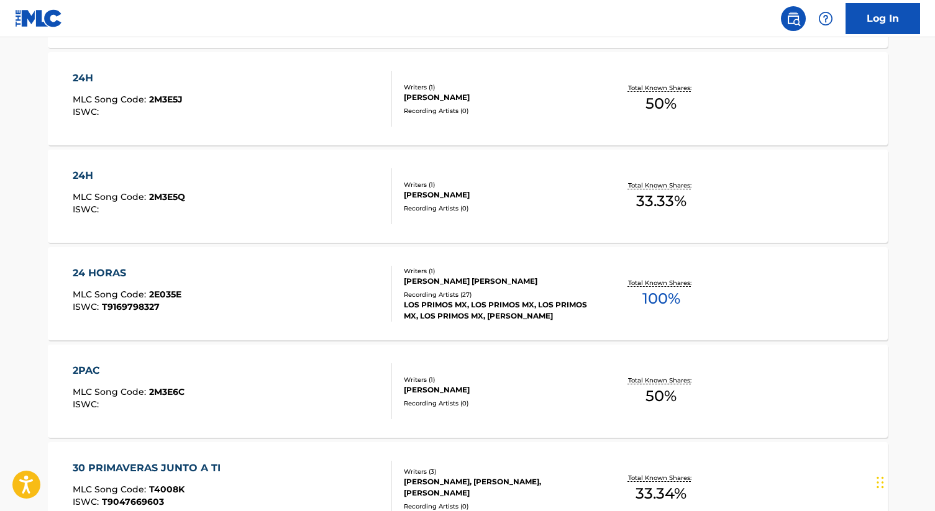
scroll to position [2643, 0]
click at [467, 308] on div "LOS PRIMOS MX, LOS PRIMOS MX, LOS PRIMOS MX, LOS PRIMOS MX, [PERSON_NAME]" at bounding box center [498, 310] width 188 height 22
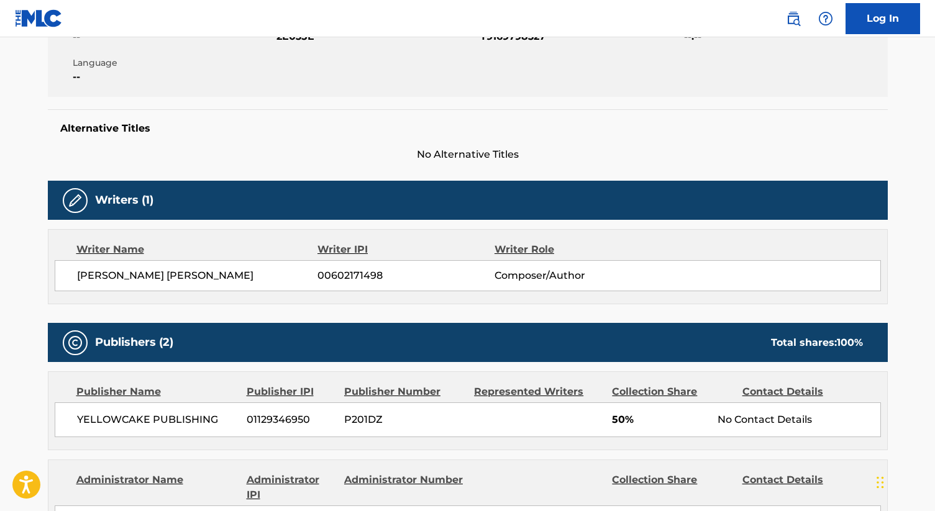
scroll to position [109, 0]
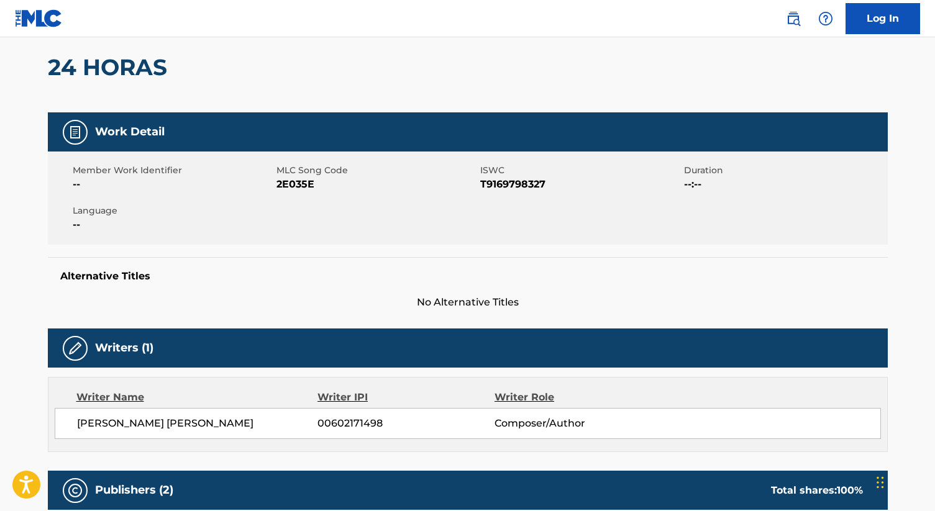
click at [503, 185] on span "T9169798327" at bounding box center [580, 184] width 201 height 15
copy span "T9169798327"
click at [115, 67] on h2 "24 HORAS" at bounding box center [111, 67] width 126 height 28
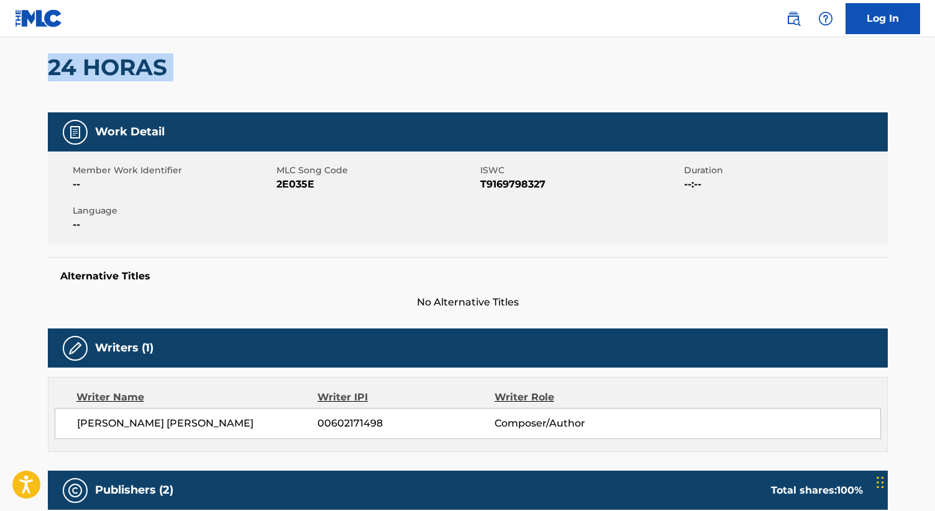
click at [115, 67] on h2 "24 HORAS" at bounding box center [111, 67] width 126 height 28
copy div "24 HORAS"
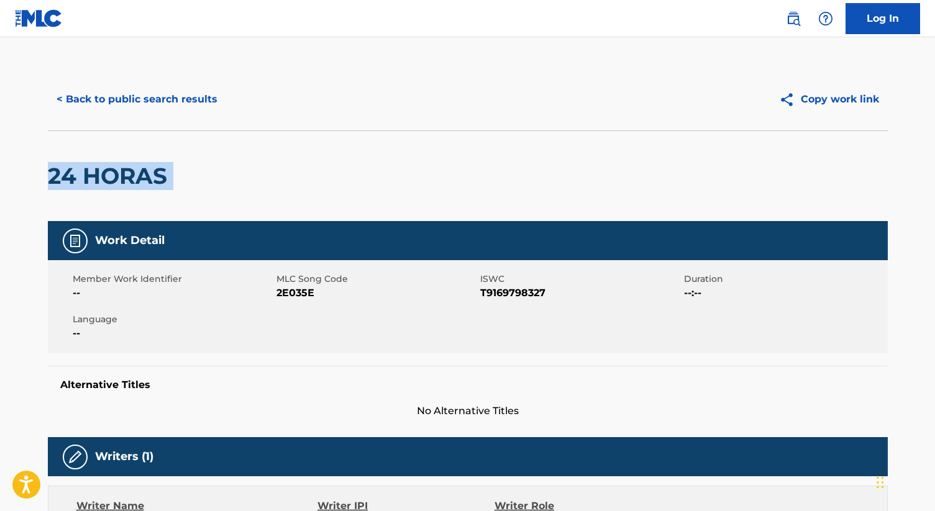
click at [196, 99] on button "< Back to public search results" at bounding box center [137, 99] width 178 height 31
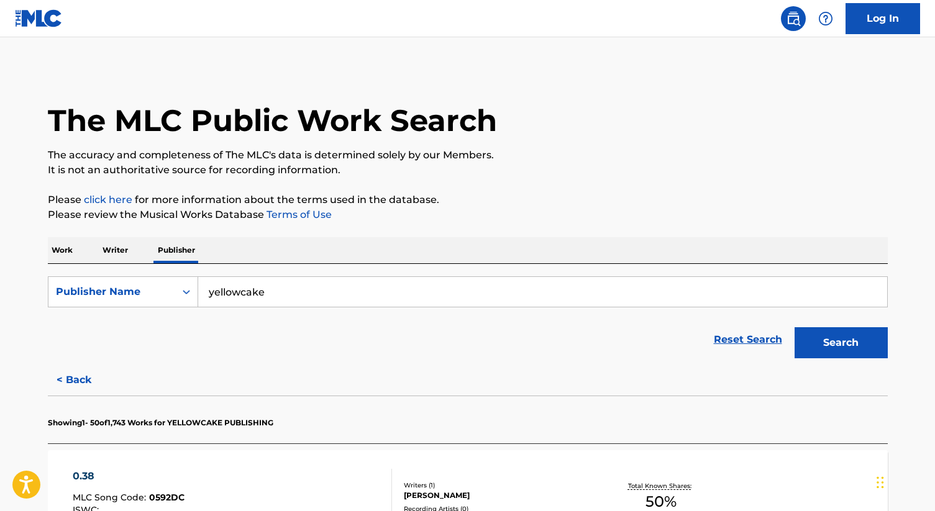
click at [61, 249] on p "Work" at bounding box center [62, 250] width 29 height 26
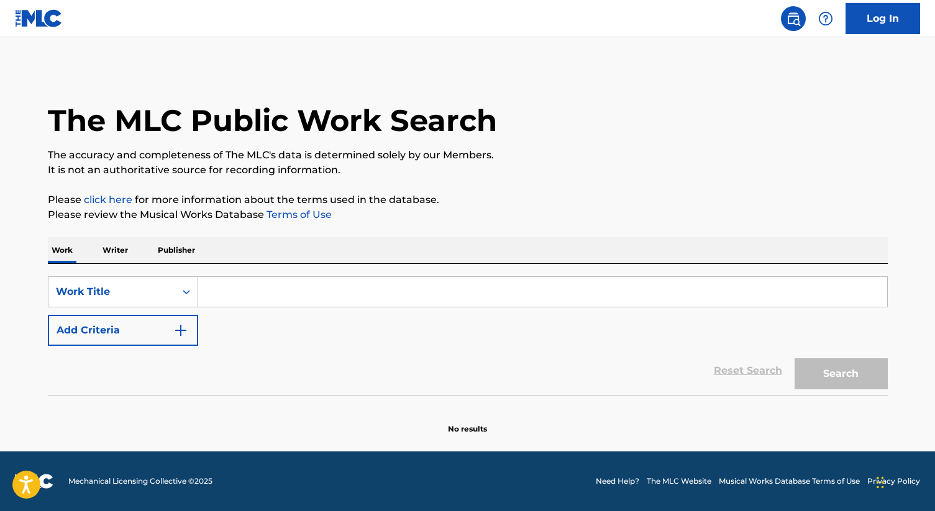
click at [250, 301] on input "Search Form" at bounding box center [542, 292] width 689 height 30
paste input "24 HORAS [PERSON_NAME] [PERSON_NAME]"
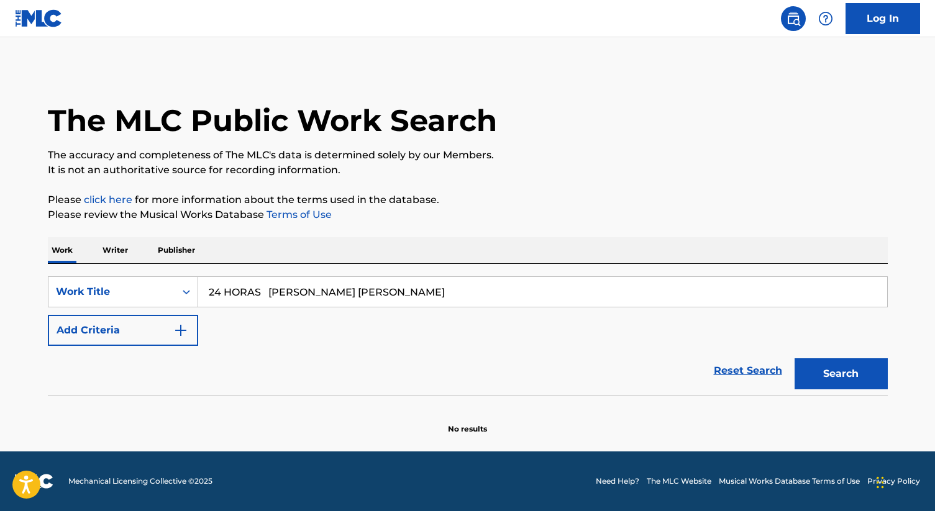
click at [795, 359] on button "Search" at bounding box center [841, 374] width 93 height 31
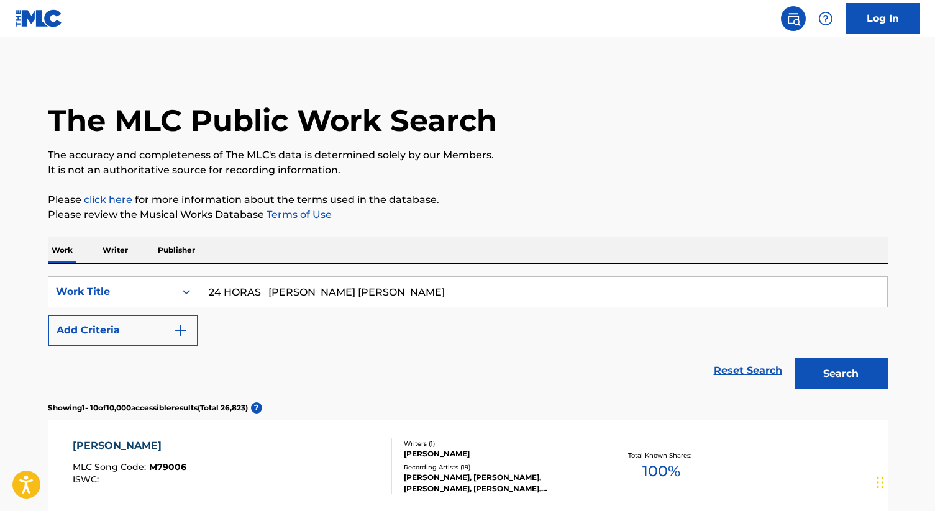
drag, startPoint x: 274, startPoint y: 290, endPoint x: 429, endPoint y: 292, distance: 155.4
click at [429, 292] on input "24 HORAS [PERSON_NAME] [PERSON_NAME]" at bounding box center [542, 292] width 689 height 30
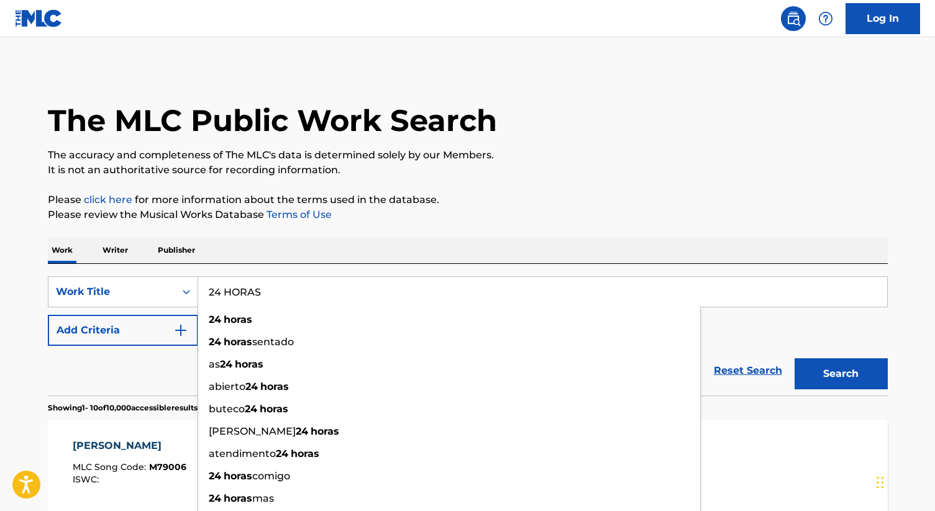
type input "24 HORAS"
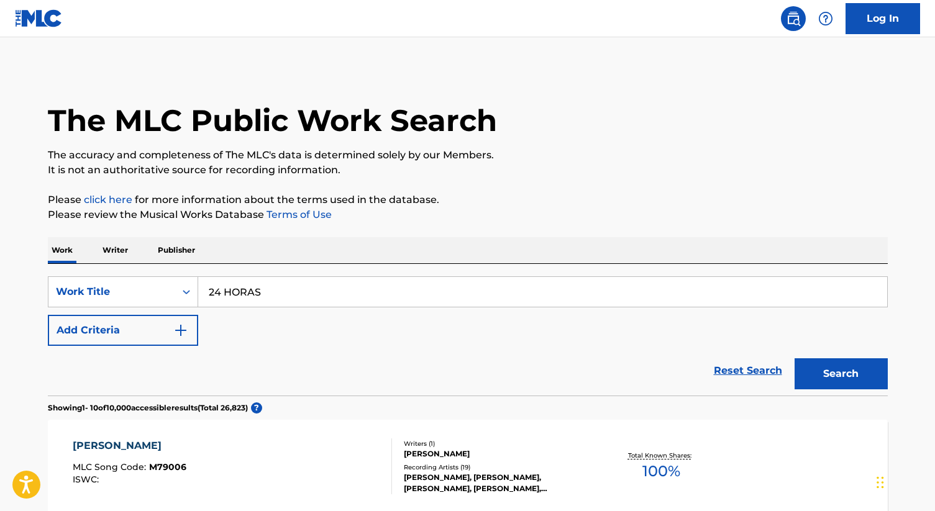
click at [175, 333] on img "Search Form" at bounding box center [180, 330] width 15 height 15
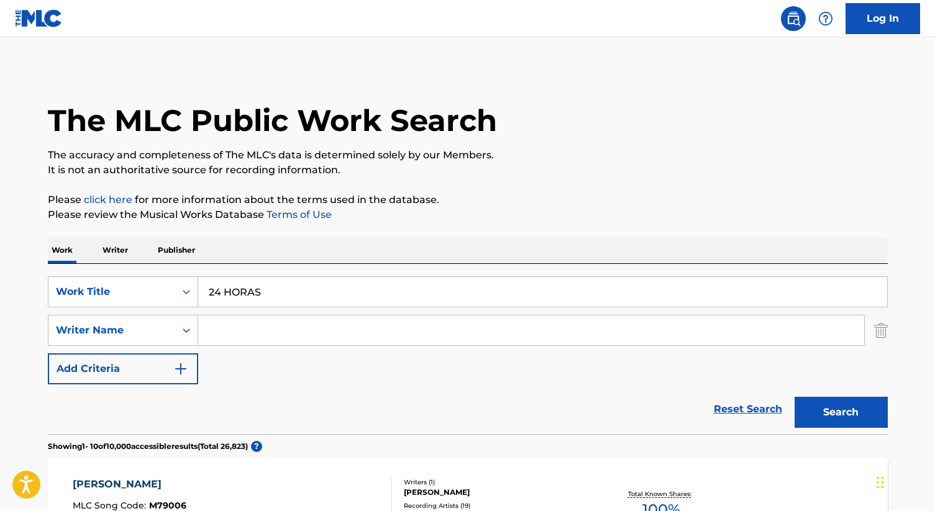
click at [222, 321] on input "Search Form" at bounding box center [531, 331] width 666 height 30
paste input "24 HORAS [PERSON_NAME] [PERSON_NAME]"
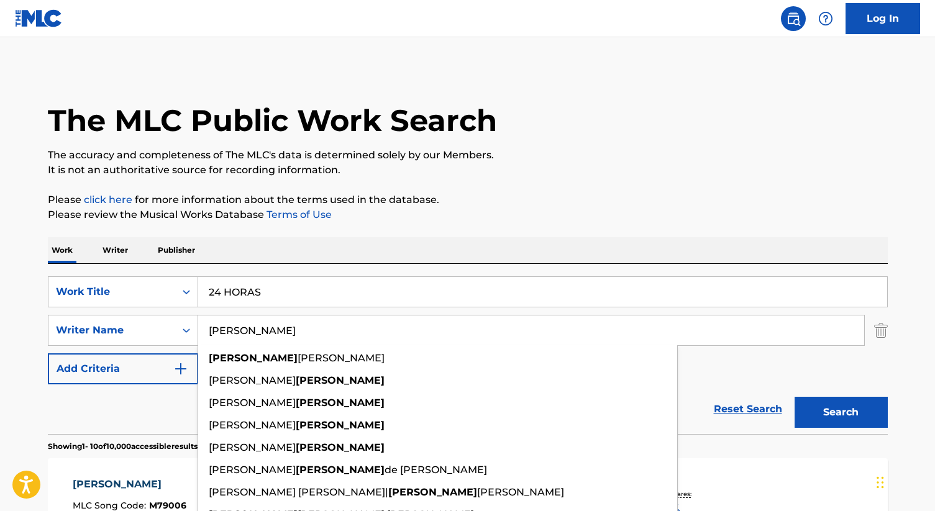
type input "[PERSON_NAME]"
click at [795, 397] on button "Search" at bounding box center [841, 412] width 93 height 31
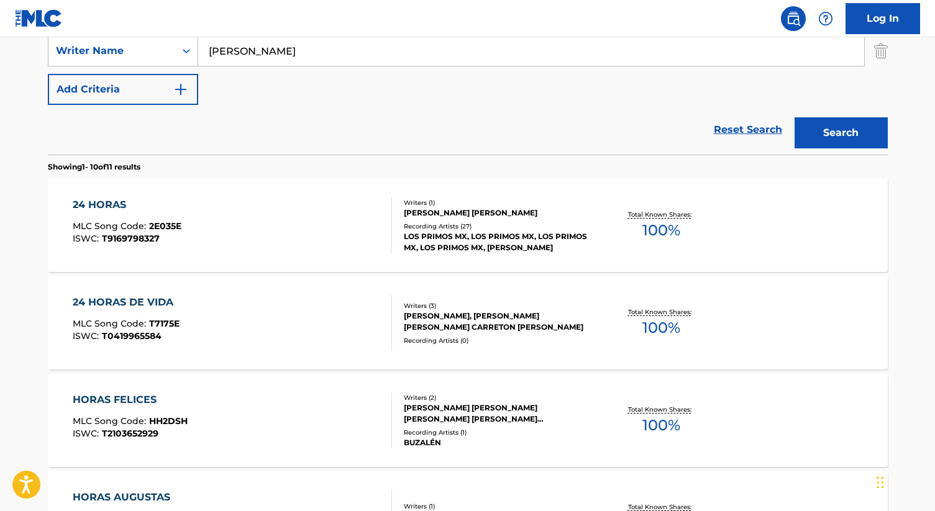
scroll to position [280, 0]
click at [461, 212] on div "[PERSON_NAME] [PERSON_NAME]" at bounding box center [498, 212] width 188 height 11
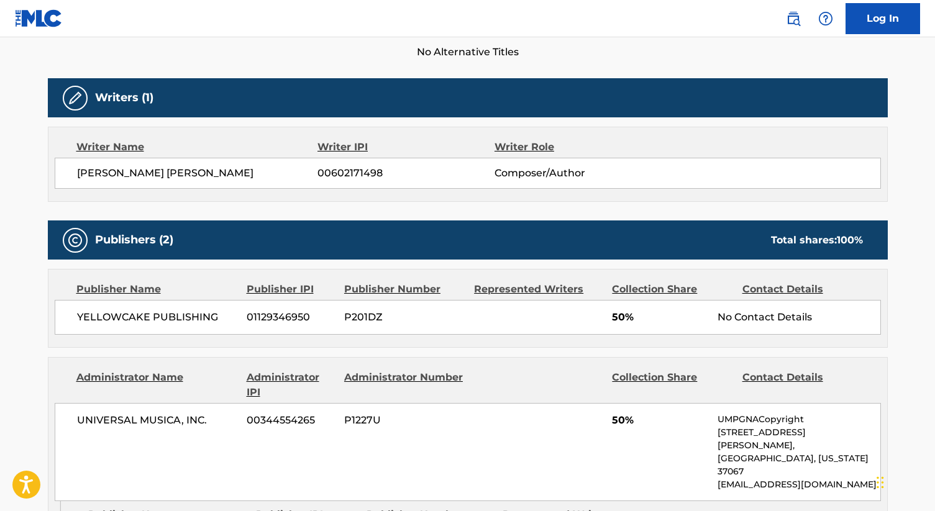
scroll to position [372, 0]
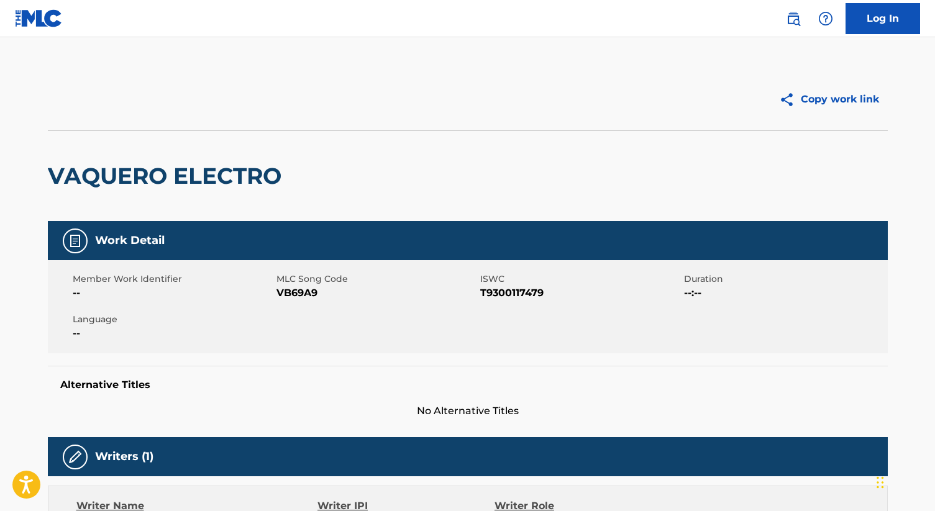
click at [213, 174] on h2 "VAQUERO ELECTRO" at bounding box center [168, 176] width 240 height 28
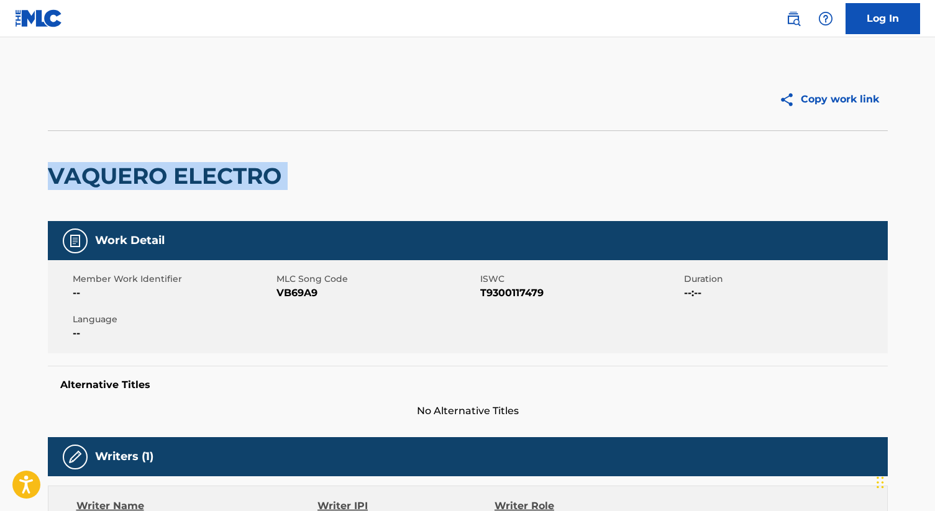
click at [213, 174] on h2 "VAQUERO ELECTRO" at bounding box center [168, 176] width 240 height 28
copy div "VAQUERO ELECTRO"
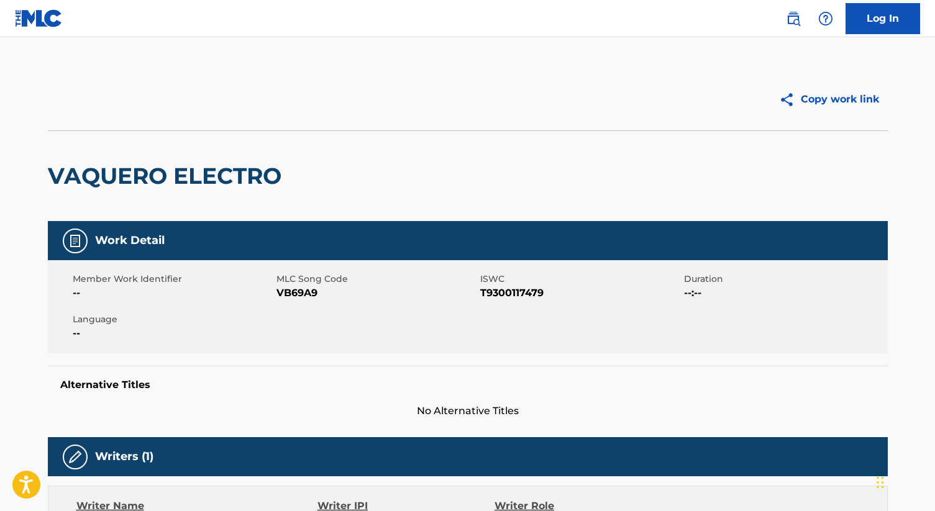
click at [600, 100] on div "Copy work link" at bounding box center [678, 99] width 420 height 31
click at [45, 24] on img at bounding box center [39, 18] width 48 height 18
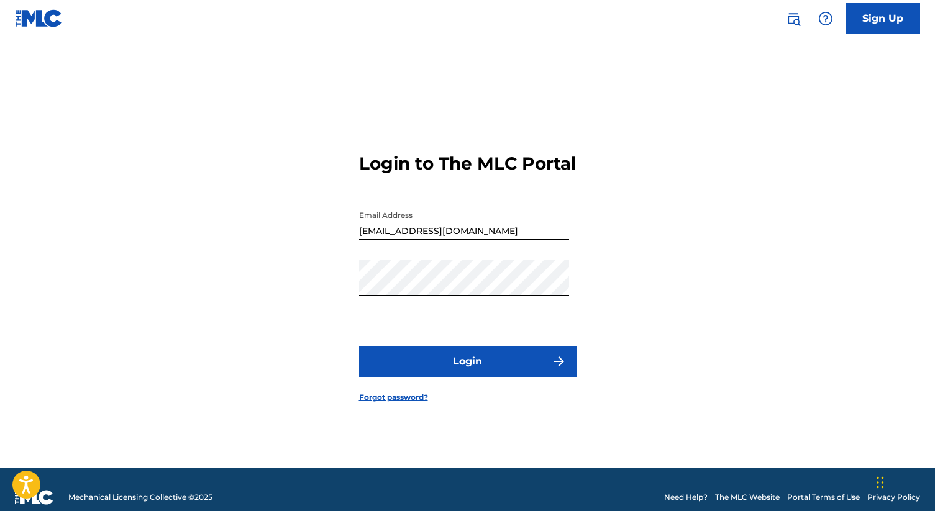
click at [789, 19] on img at bounding box center [793, 18] width 15 height 15
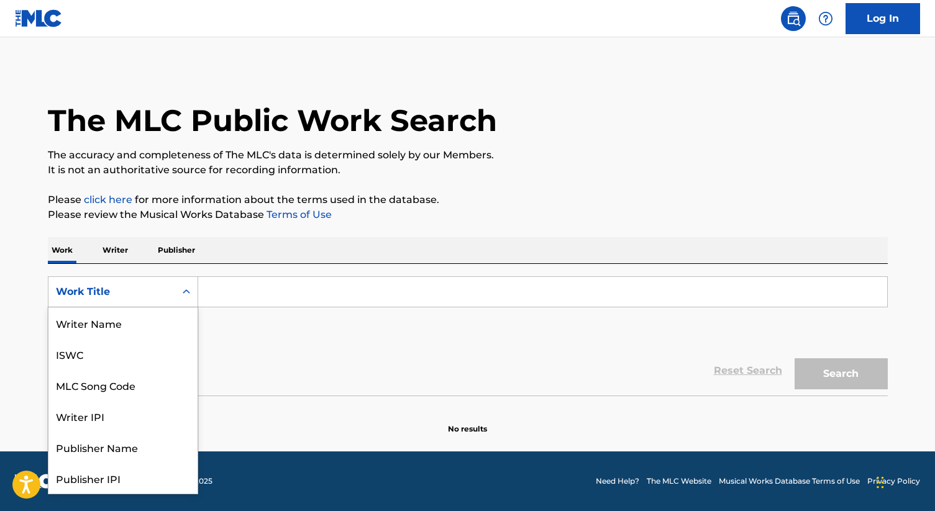
click at [162, 294] on div "Work Title" at bounding box center [112, 292] width 112 height 15
click at [130, 328] on div "MLC Song Code" at bounding box center [122, 323] width 149 height 31
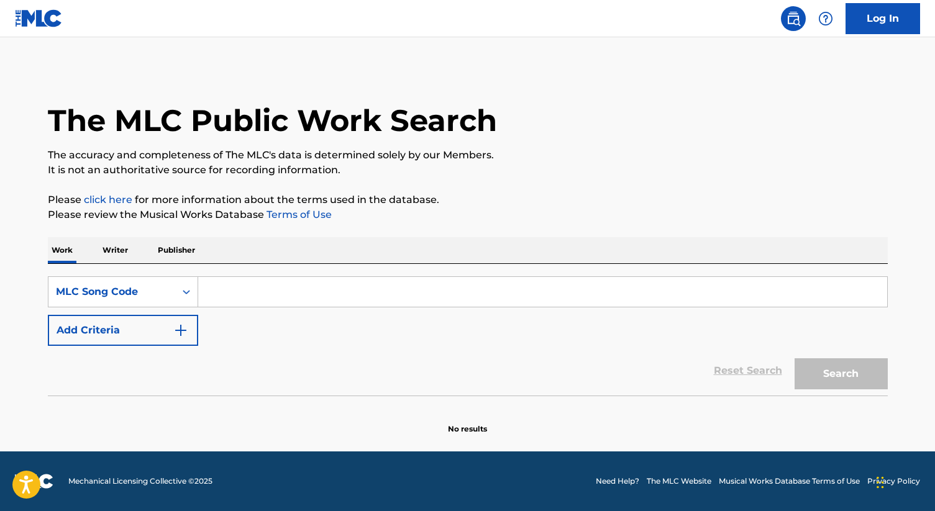
click at [254, 285] on input "Search Form" at bounding box center [542, 292] width 689 height 30
paste input "MVAAS1"
type input "MVAAS1"
click at [858, 377] on button "Search" at bounding box center [841, 374] width 93 height 31
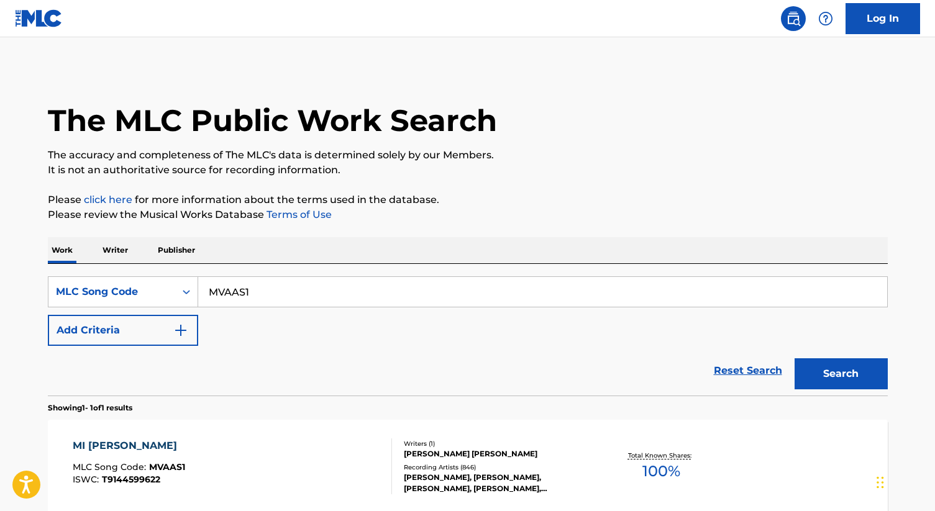
click at [484, 447] on div "Writers ( 1 )" at bounding box center [498, 443] width 188 height 9
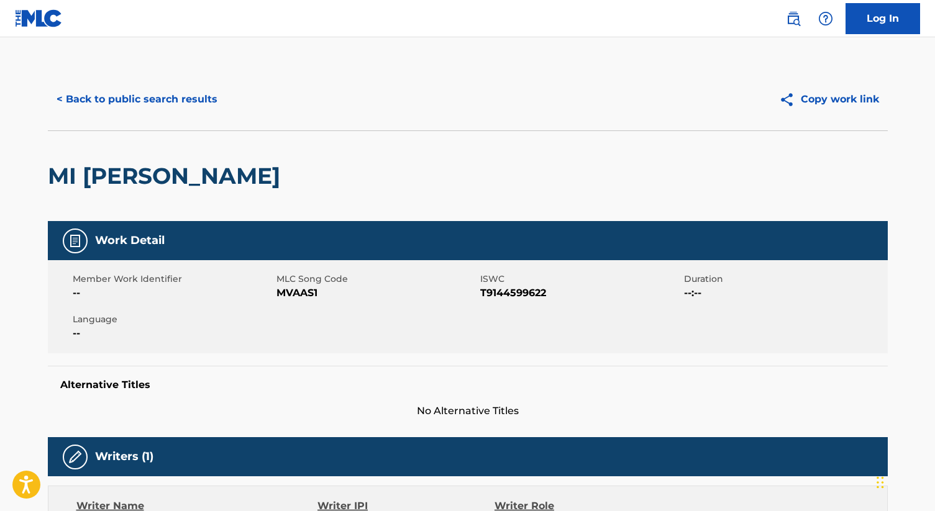
click at [233, 175] on h2 "MI BELLO ANGEL" at bounding box center [167, 176] width 239 height 28
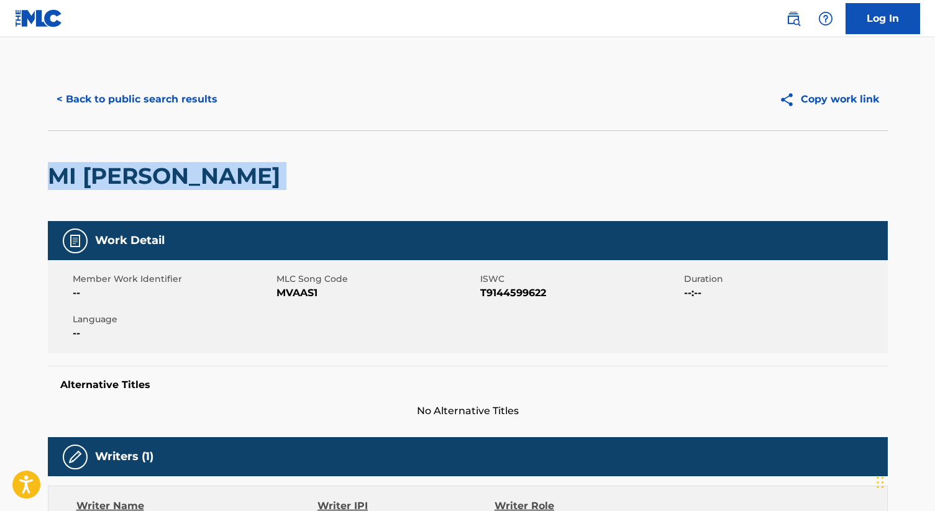
click at [233, 175] on h2 "MI BELLO ANGEL" at bounding box center [167, 176] width 239 height 28
copy div "MI BELLO ANGEL"
click at [152, 104] on button "< Back to public search results" at bounding box center [137, 99] width 178 height 31
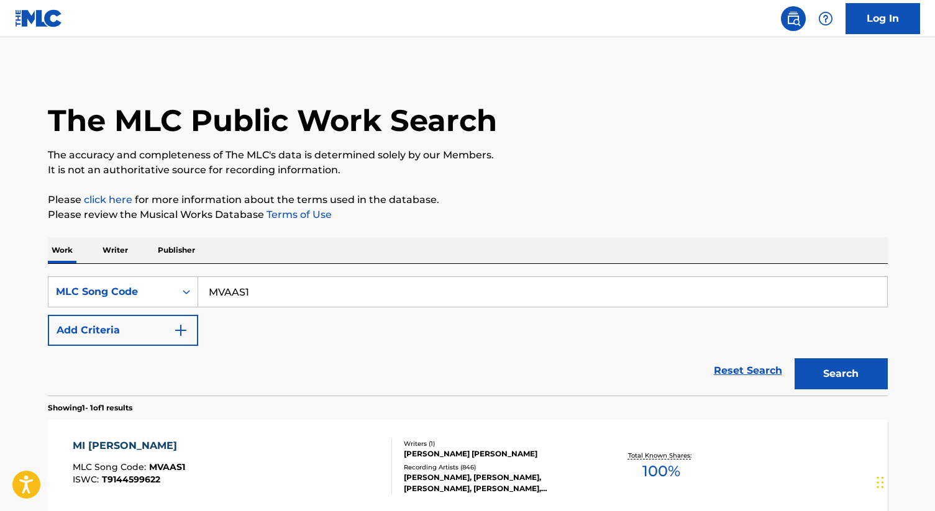
click at [230, 278] on input "MVAAS1" at bounding box center [542, 292] width 689 height 30
paste input "Z08906"
type input "Z08906"
click at [846, 367] on button "Search" at bounding box center [841, 374] width 93 height 31
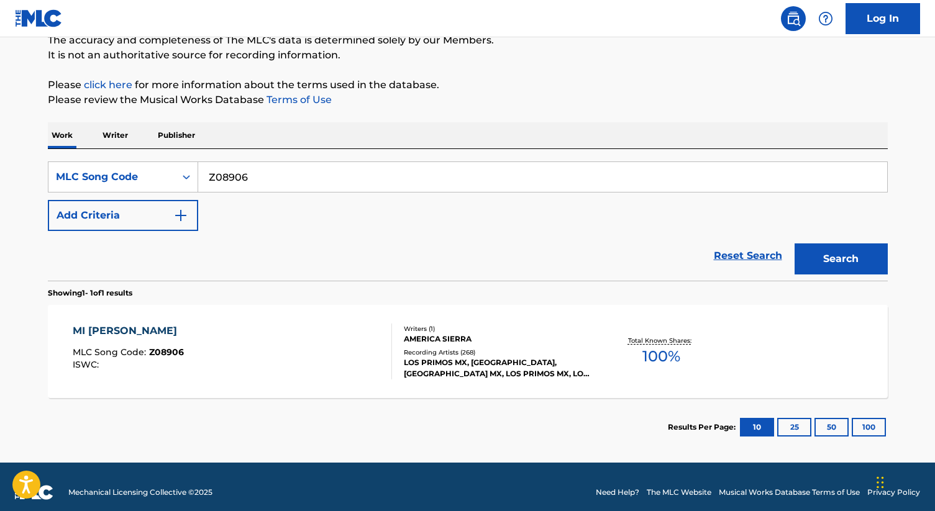
scroll to position [126, 0]
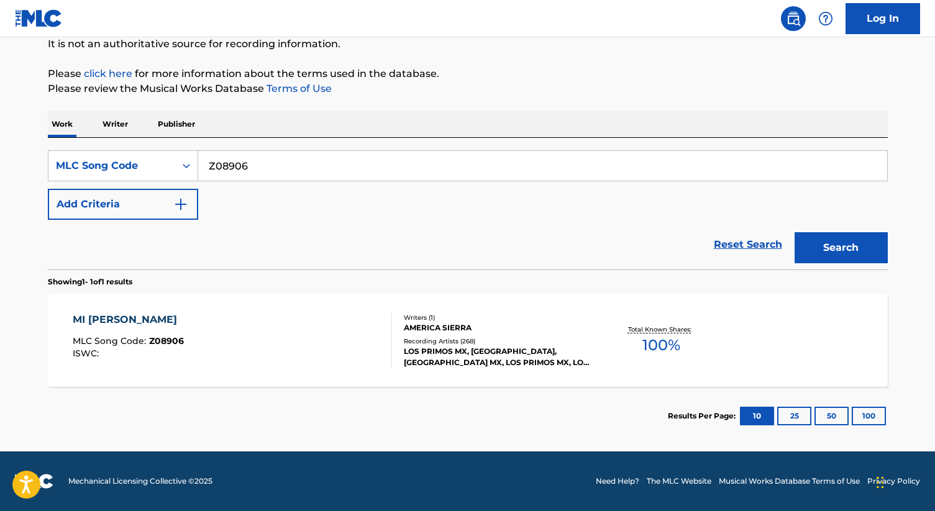
click at [449, 328] on div "AMERICA SIERRA" at bounding box center [498, 328] width 188 height 11
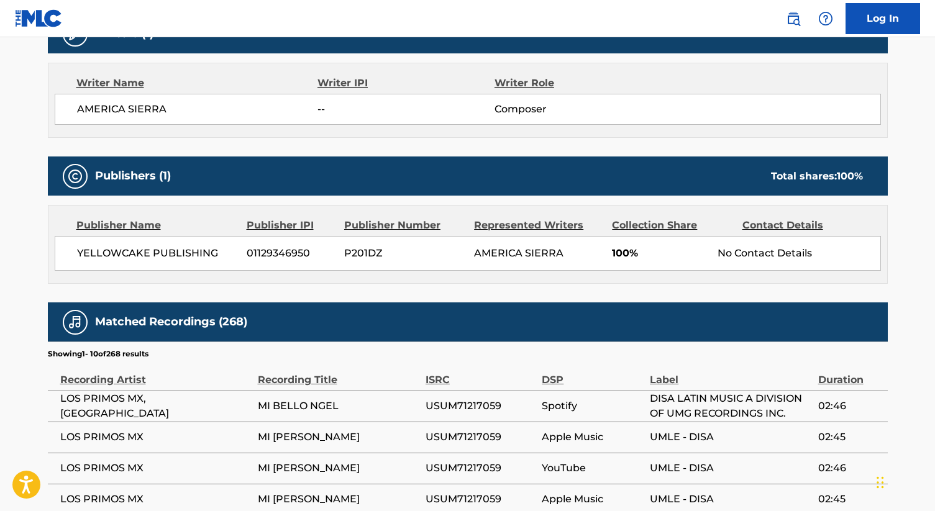
scroll to position [424, 0]
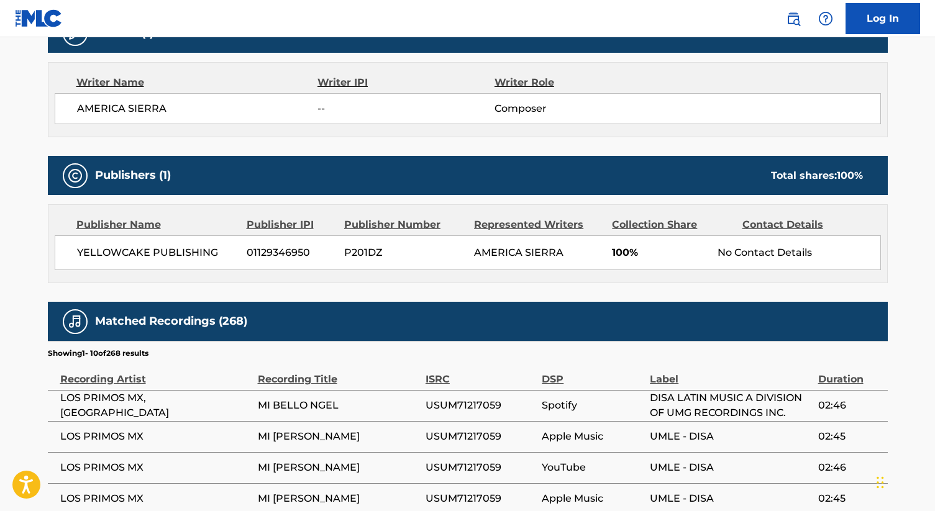
click at [699, 95] on div "AMERICA SIERRA -- Composer" at bounding box center [468, 108] width 827 height 31
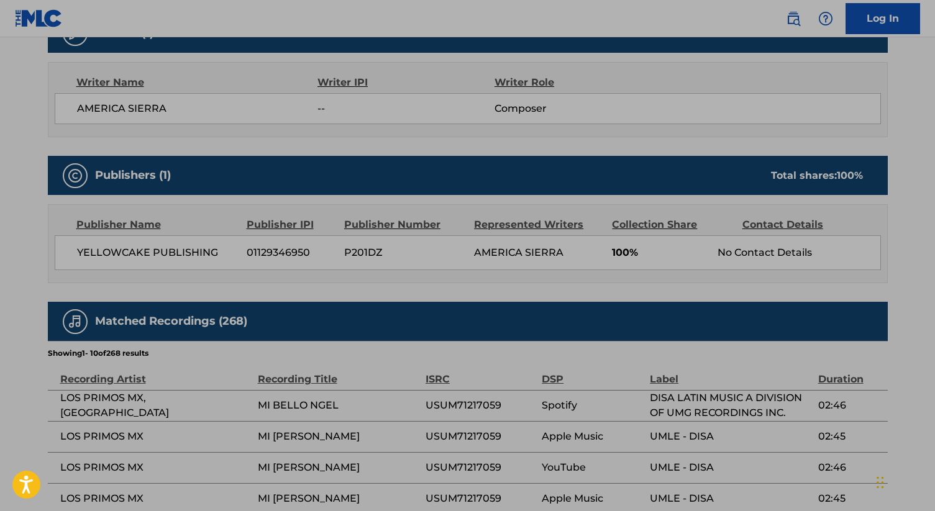
click at [670, 80] on div "Writer Name Writer IPI Writer Role" at bounding box center [468, 82] width 827 height 15
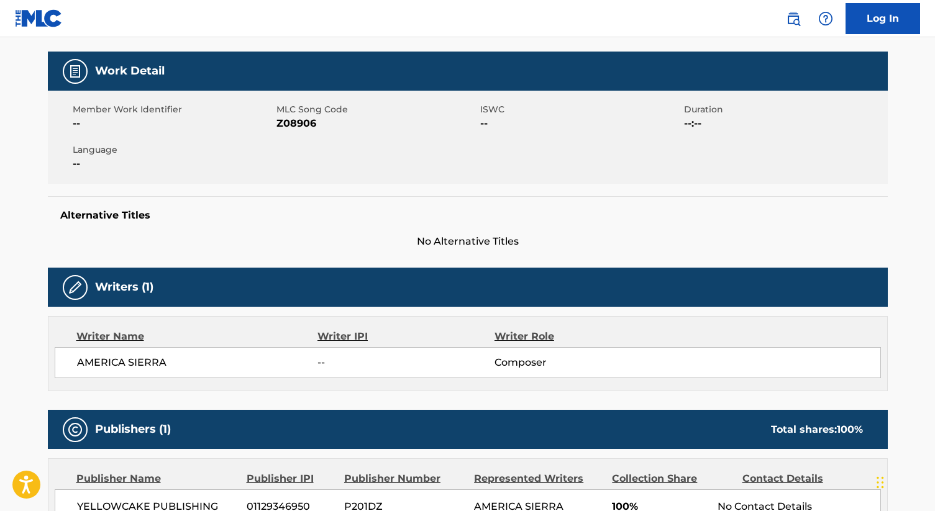
scroll to position [0, 0]
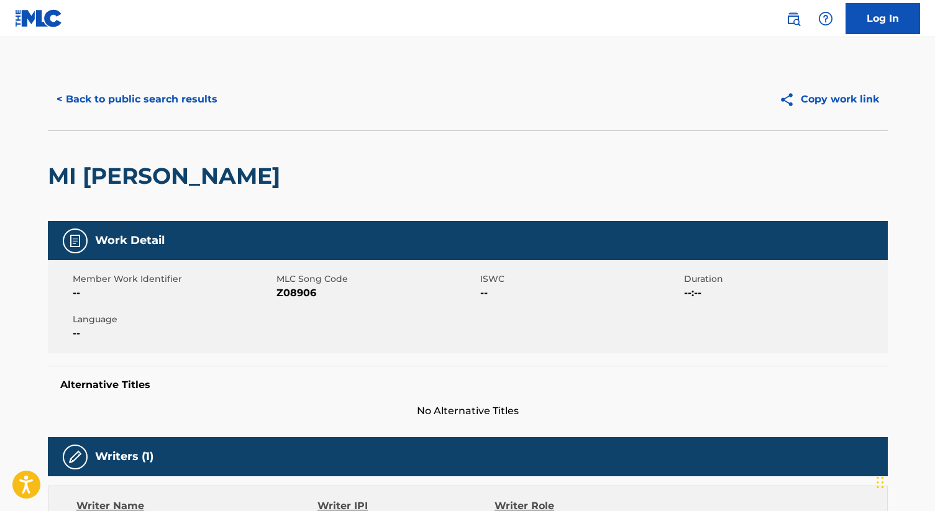
click at [188, 102] on button "< Back to public search results" at bounding box center [137, 99] width 178 height 31
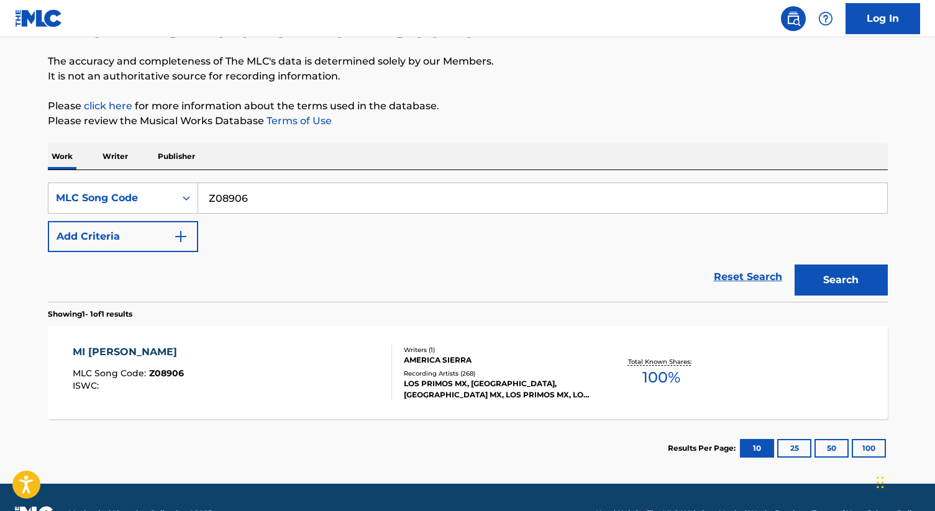
click at [294, 197] on input "Z08906" at bounding box center [542, 198] width 689 height 30
click at [158, 214] on div "SearchWithCriteria8496c304-afd3-4638-a59c-8216647d6815 MLC Song Code Z08906 Add…" at bounding box center [468, 218] width 840 height 70
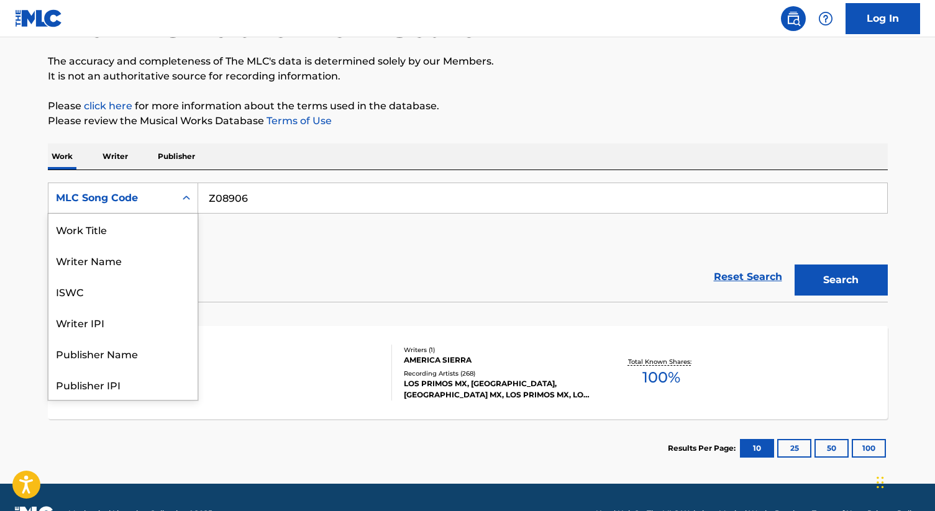
click at [142, 195] on div "MLC Song Code" at bounding box center [112, 198] width 112 height 15
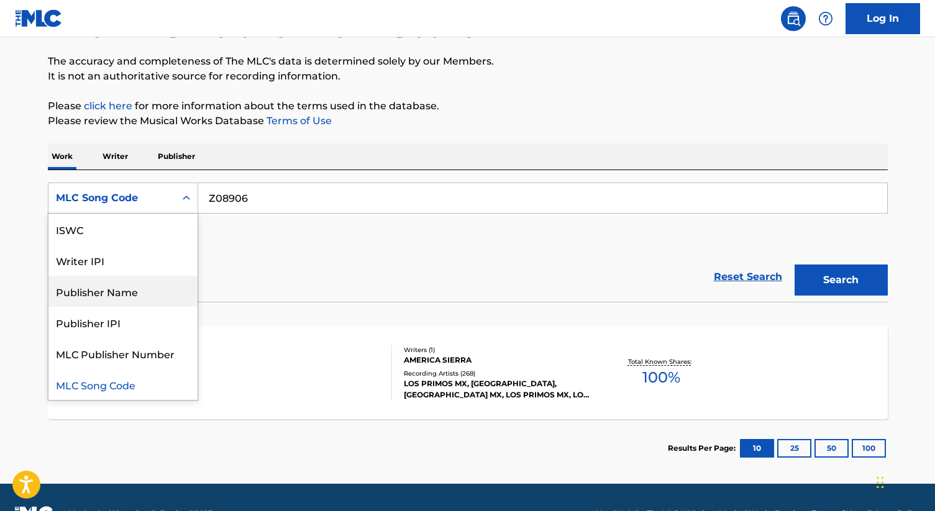
scroll to position [0, 0]
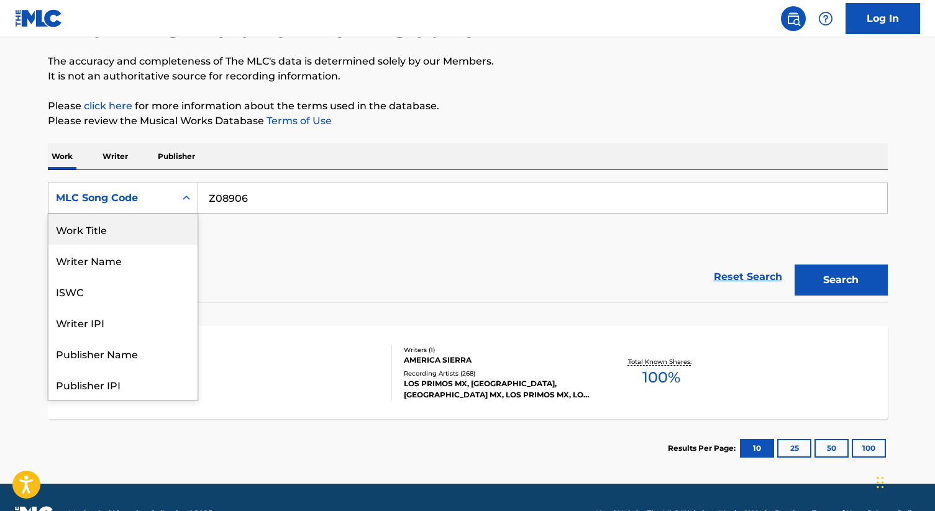
click at [111, 231] on div "Work Title" at bounding box center [122, 229] width 149 height 31
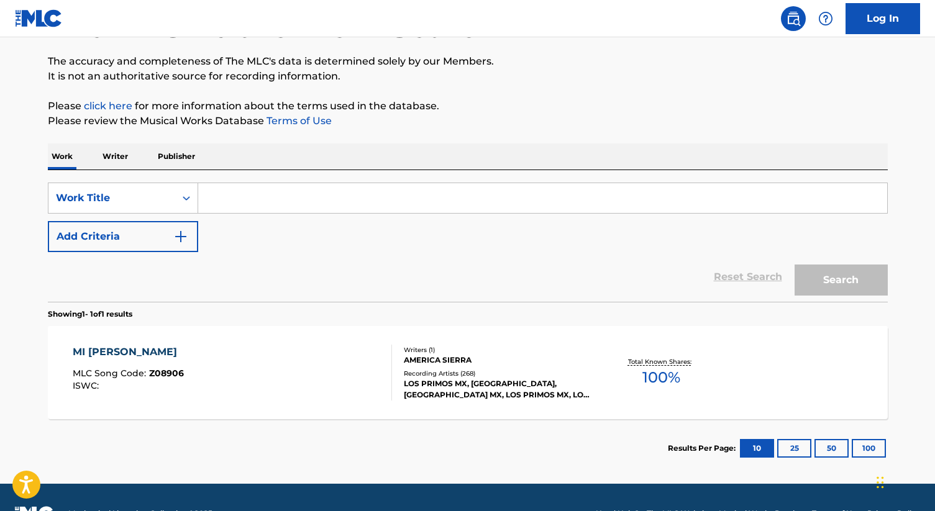
click at [259, 199] on input "Search Form" at bounding box center [542, 198] width 689 height 30
paste input "CONTIGO SIEMPRE"
type input "CONTIGO SIEMPRE"
click at [175, 244] on button "Add Criteria" at bounding box center [123, 236] width 150 height 31
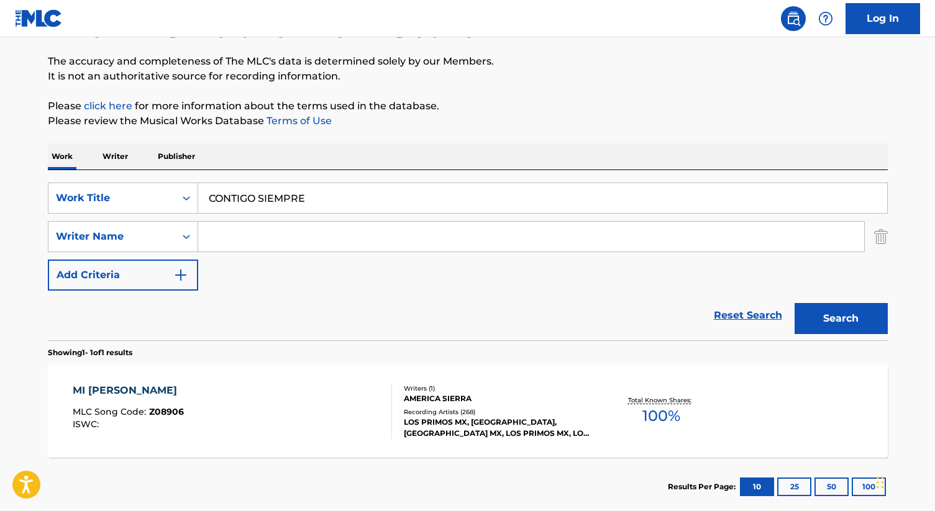
click at [278, 238] on input "Search Form" at bounding box center [531, 237] width 666 height 30
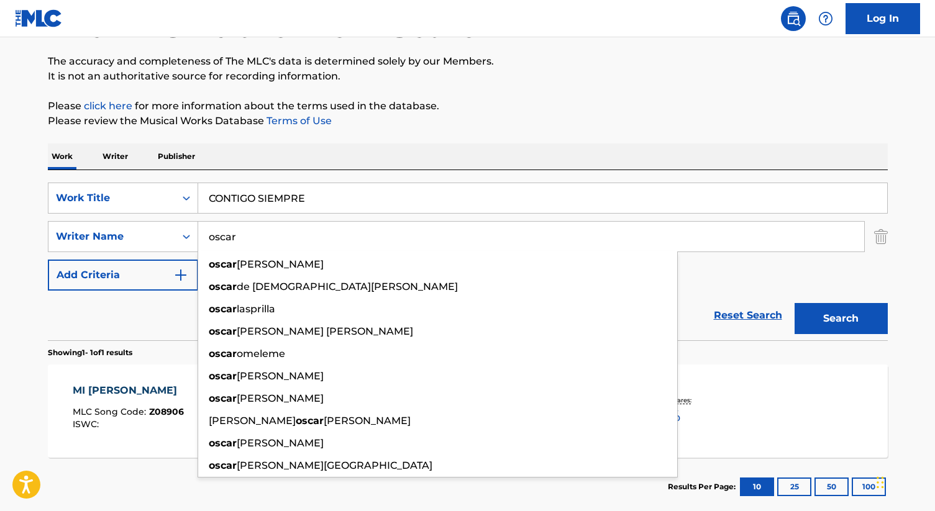
type input "oscar"
click at [795, 303] on button "Search" at bounding box center [841, 318] width 93 height 31
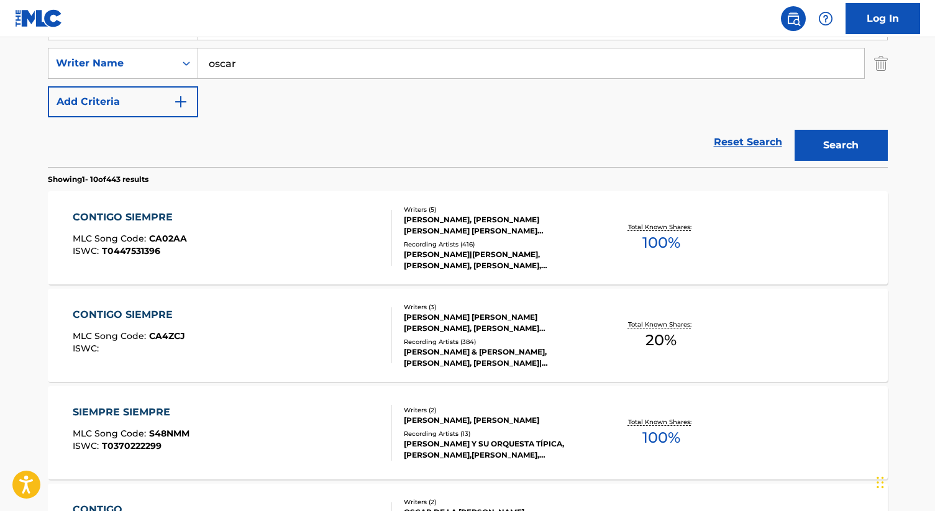
scroll to position [271, 0]
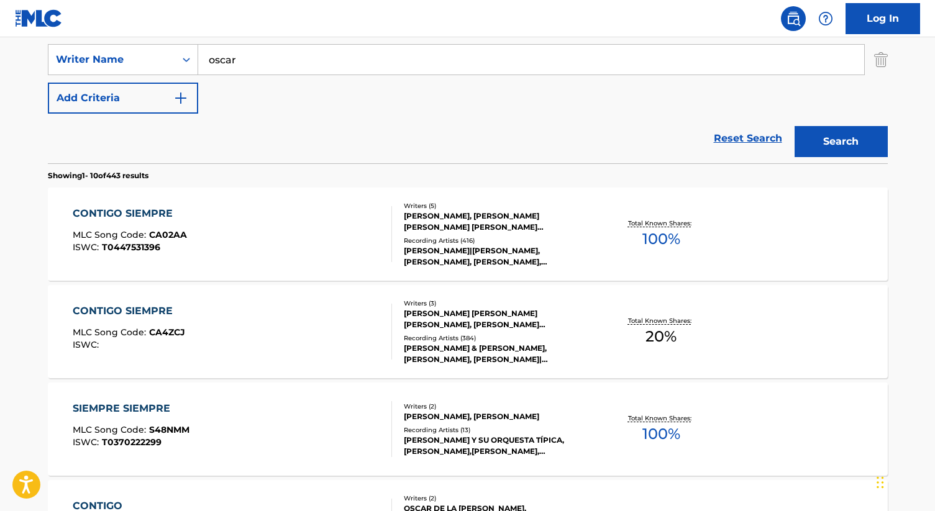
click at [472, 221] on div "MAURICIO RENGIFO, SEBASTIAN OBANDO GIRALDO, OSCAR ANDRES GUTIERREZ SERNA, ANDRE…" at bounding box center [498, 222] width 188 height 22
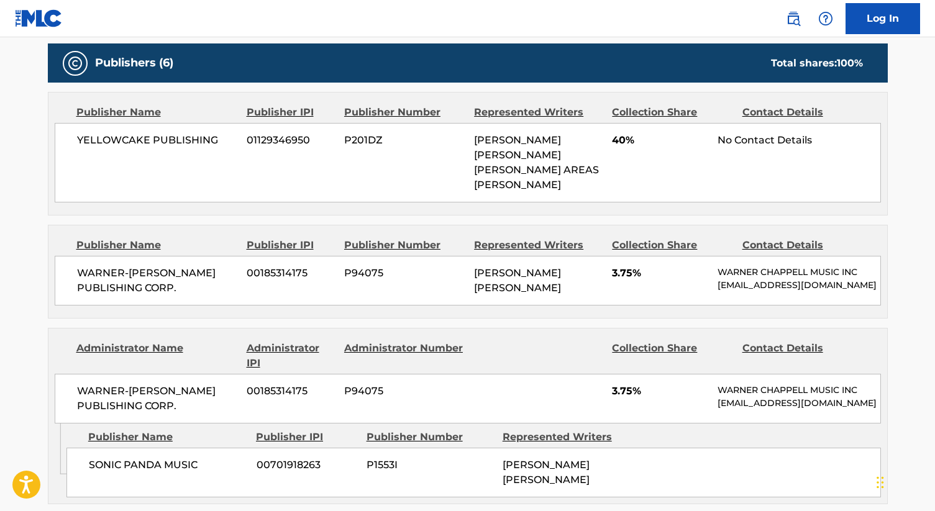
scroll to position [631, 0]
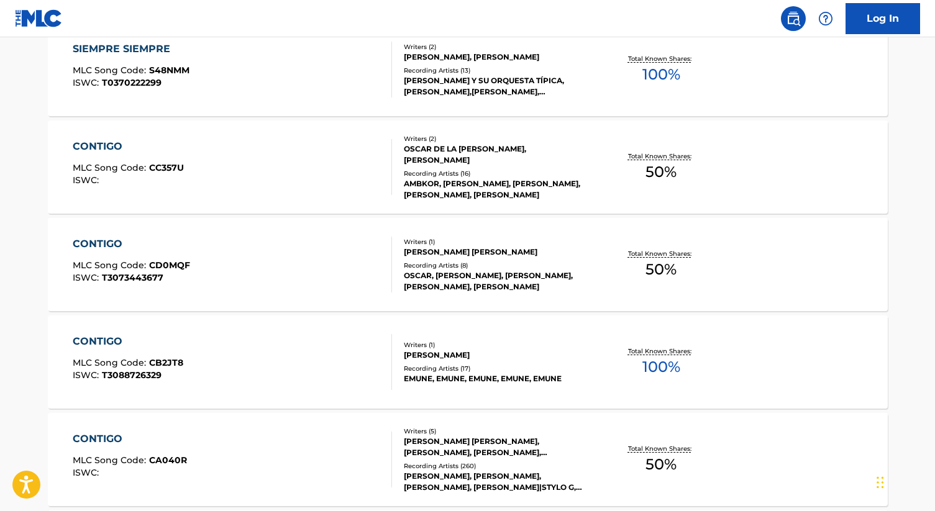
scroll to position [271, 0]
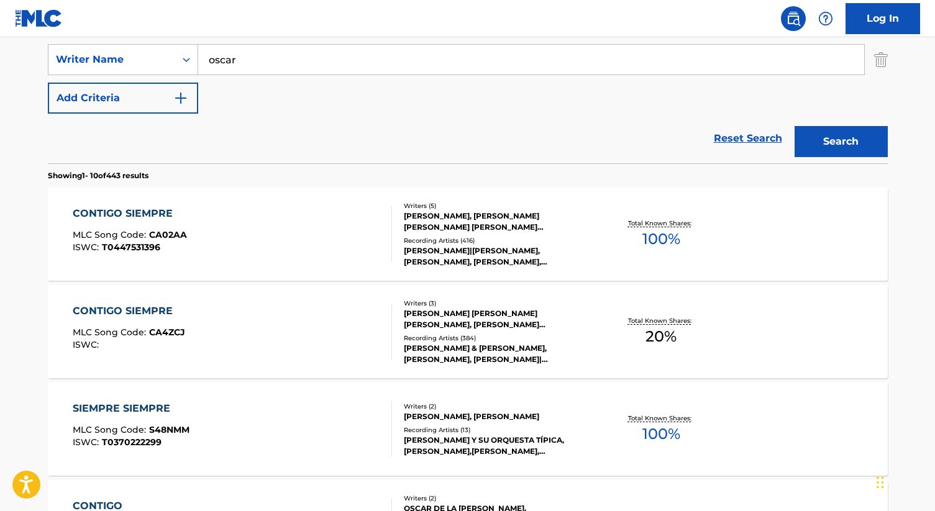
click at [439, 319] on div "OSCAR ANDRES GUTIERREZ SERNA, OSCAR GUTIERREZ SERNA, INCONNU COMPOSITEUR AUTEUR" at bounding box center [498, 319] width 188 height 22
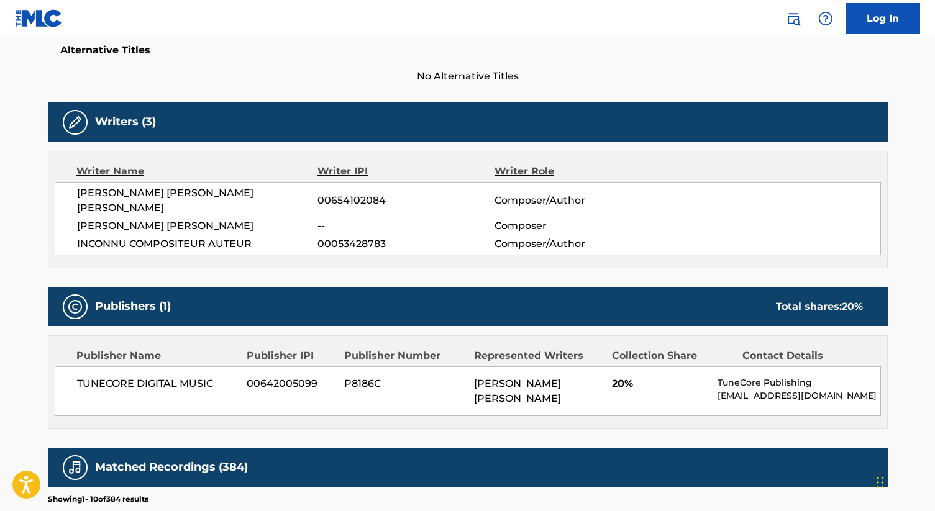
scroll to position [275, 0]
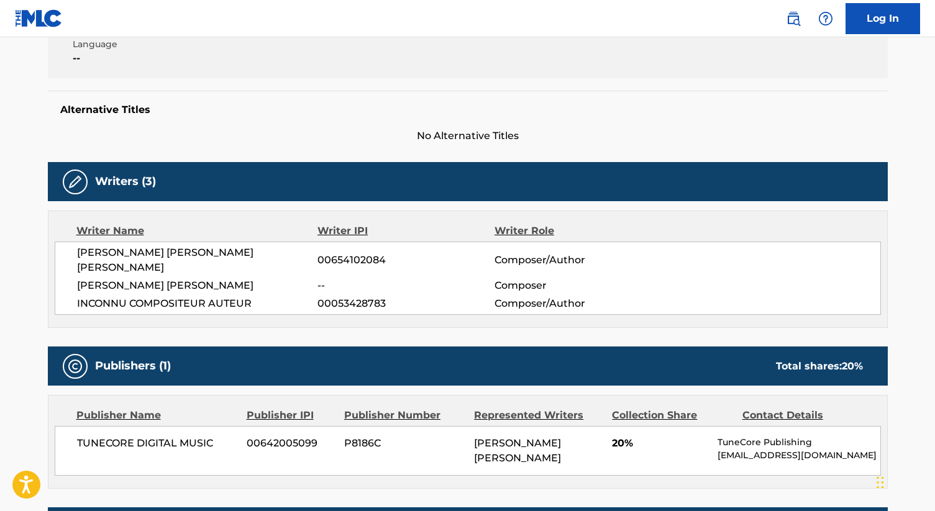
click at [703, 99] on div "Alternative Titles No Alternative Titles" at bounding box center [468, 117] width 840 height 53
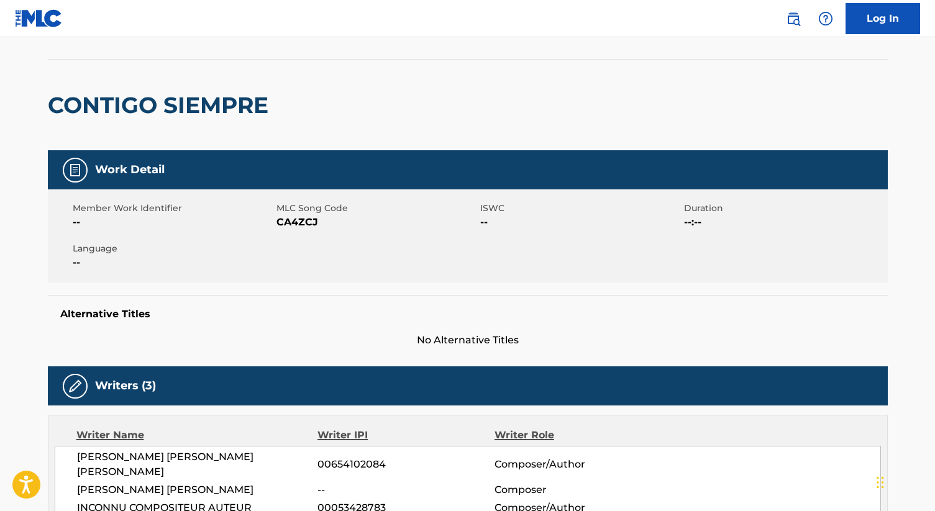
scroll to position [0, 0]
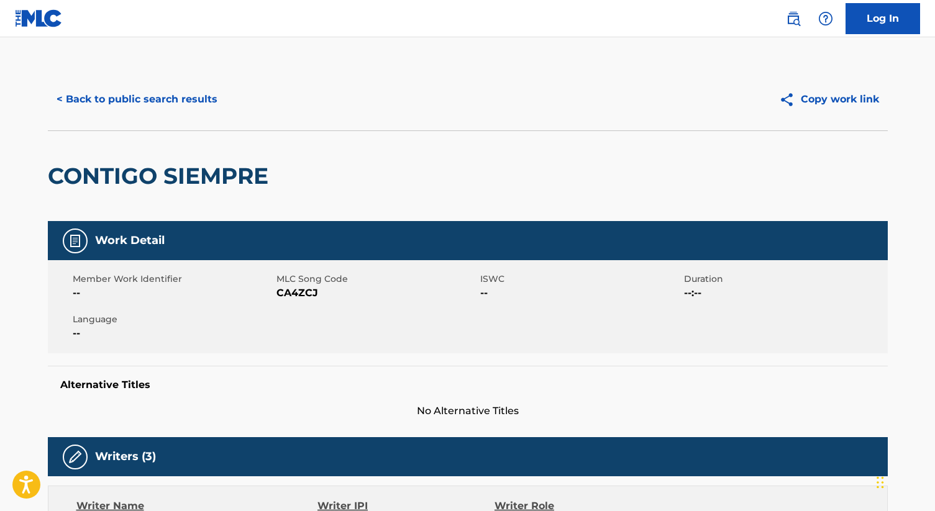
click at [160, 103] on button "< Back to public search results" at bounding box center [137, 99] width 178 height 31
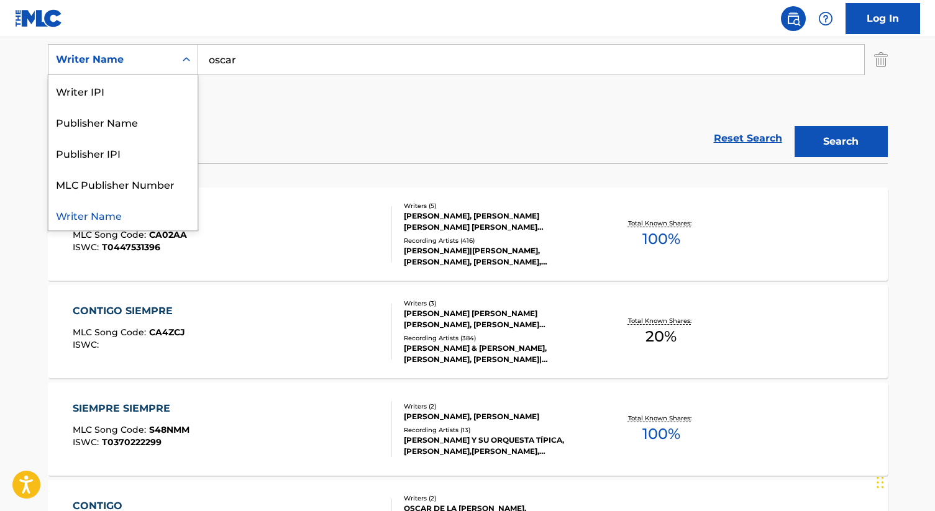
click at [165, 63] on div "Writer Name" at bounding box center [112, 59] width 112 height 15
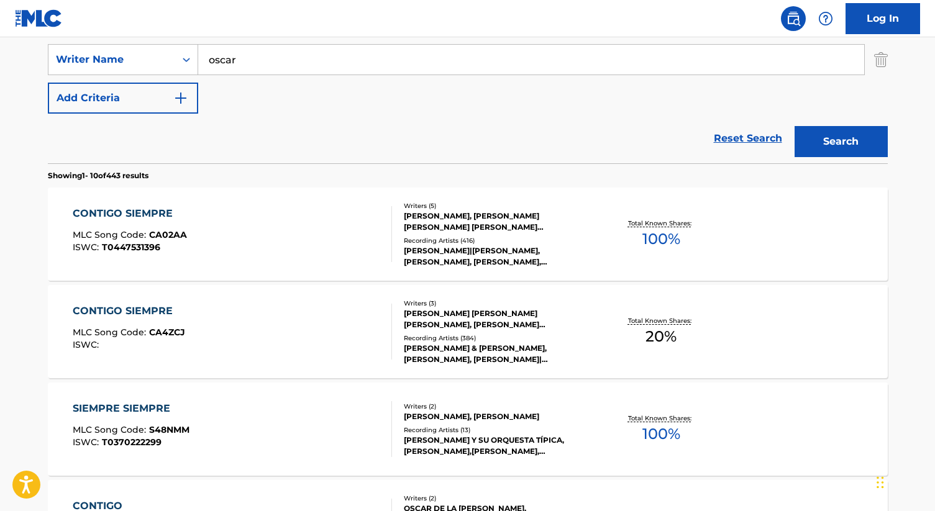
click at [319, 94] on div "SearchWithCriteria9cddf264-bdff-44c9-93b7-00f55364bc7c Work Title CONTIGO SIEMP…" at bounding box center [468, 60] width 840 height 108
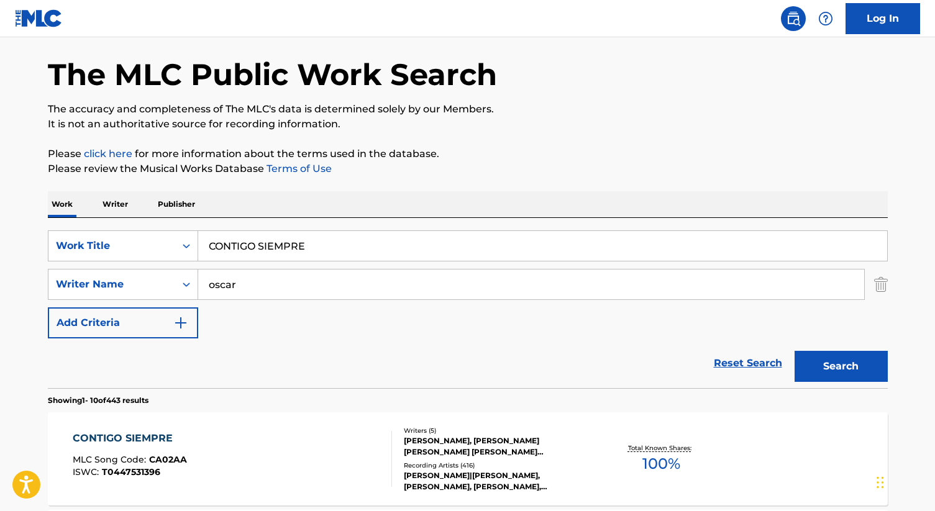
scroll to position [0, 0]
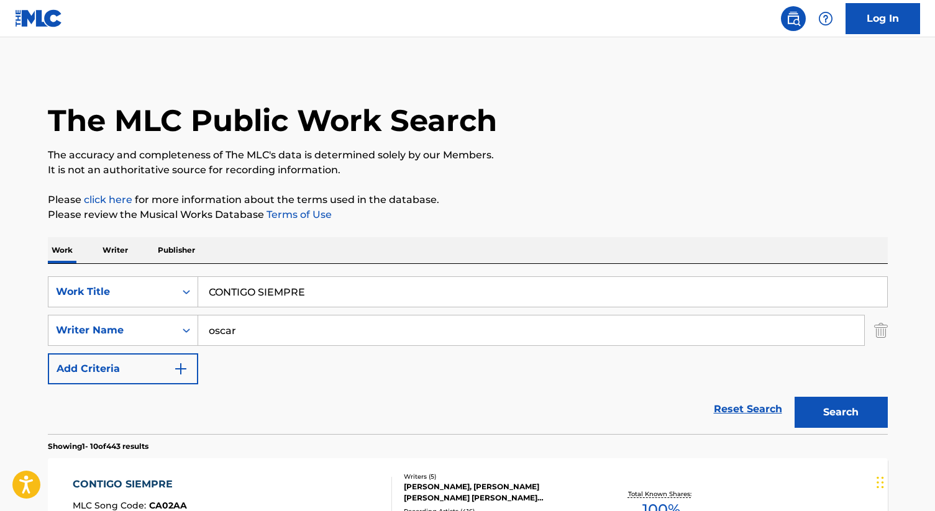
click at [65, 252] on p "Work" at bounding box center [62, 250] width 29 height 26
click at [349, 400] on div "Reset Search Search" at bounding box center [468, 410] width 840 height 50
click at [261, 292] on input "CONTIGO SIEMPRE" at bounding box center [542, 292] width 689 height 30
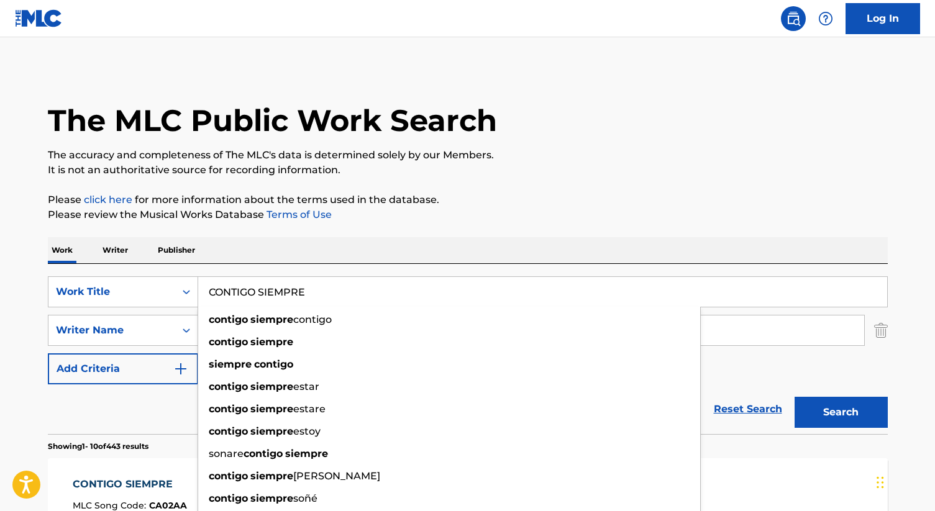
click at [261, 292] on input "CONTIGO SIEMPRE" at bounding box center [542, 292] width 689 height 30
paste input "T3016259039"
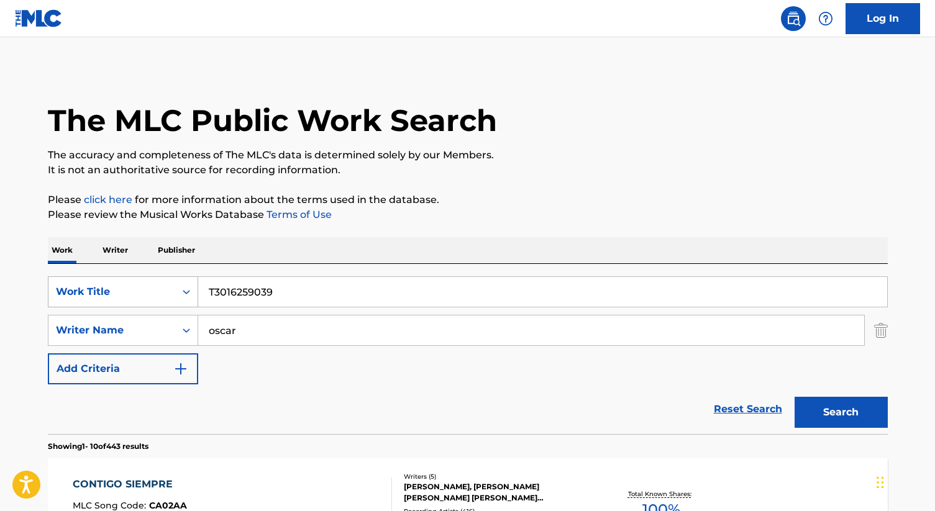
type input "T3016259039"
click at [195, 290] on div "Search Form" at bounding box center [186, 292] width 22 height 22
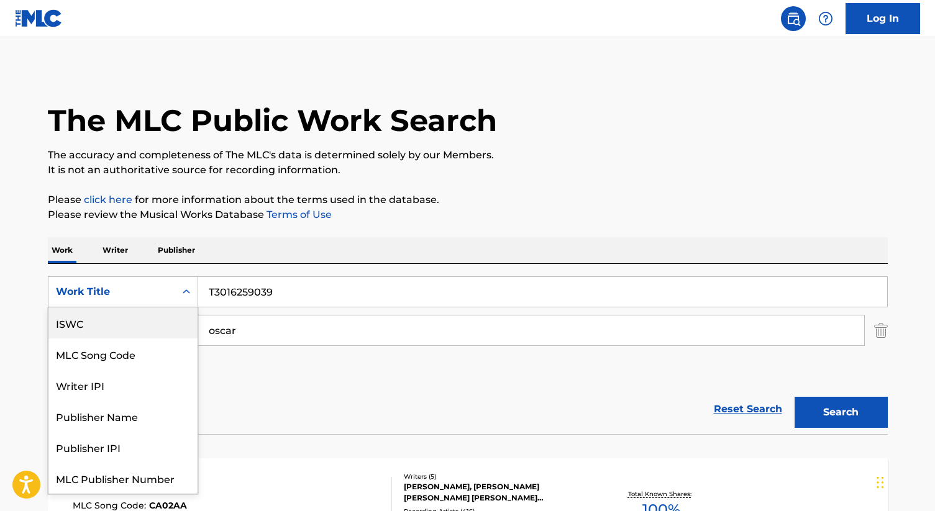
click at [101, 326] on div "ISWC" at bounding box center [122, 323] width 149 height 31
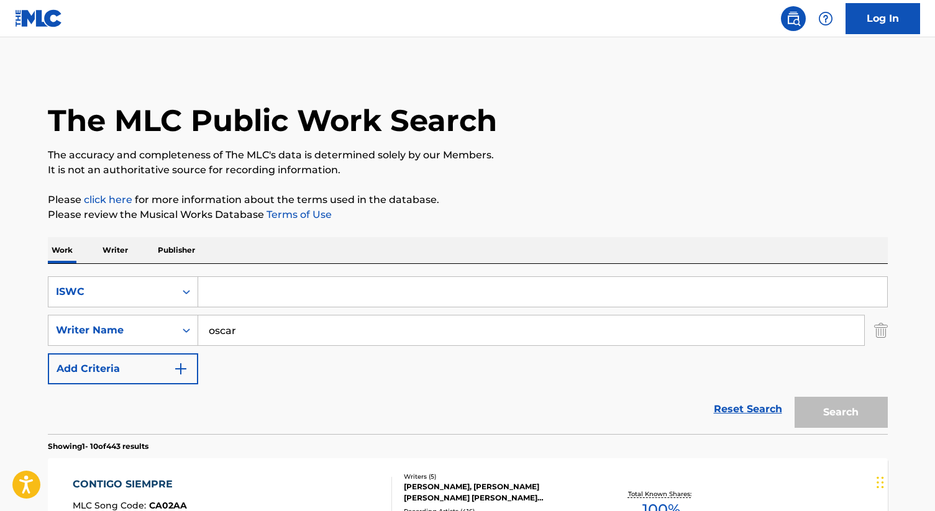
click at [878, 328] on img "Search Form" at bounding box center [881, 330] width 14 height 31
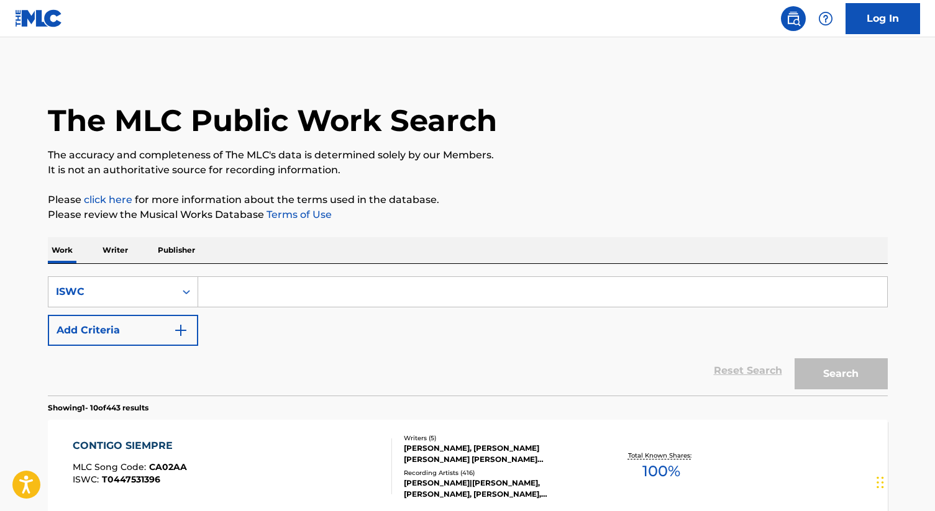
click at [263, 294] on input "Search Form" at bounding box center [542, 292] width 689 height 30
paste input "T3016259039"
type input "T3016259039"
click at [839, 379] on button "Search" at bounding box center [841, 374] width 93 height 31
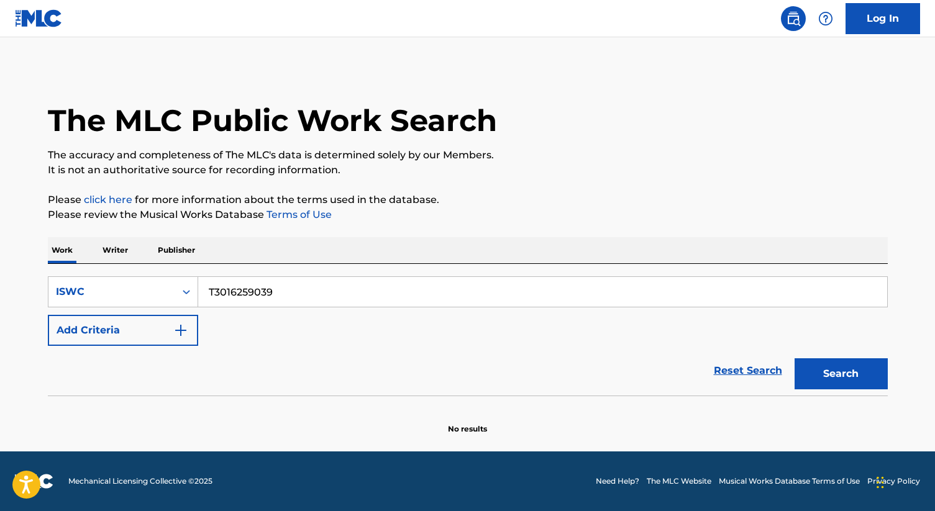
click at [170, 263] on p "Publisher" at bounding box center [176, 250] width 45 height 26
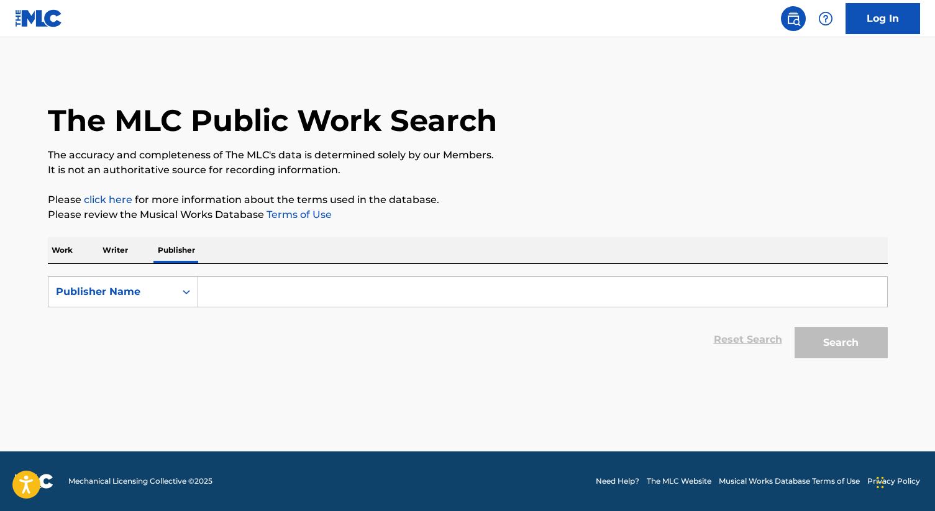
click at [63, 247] on p "Work" at bounding box center [62, 250] width 29 height 26
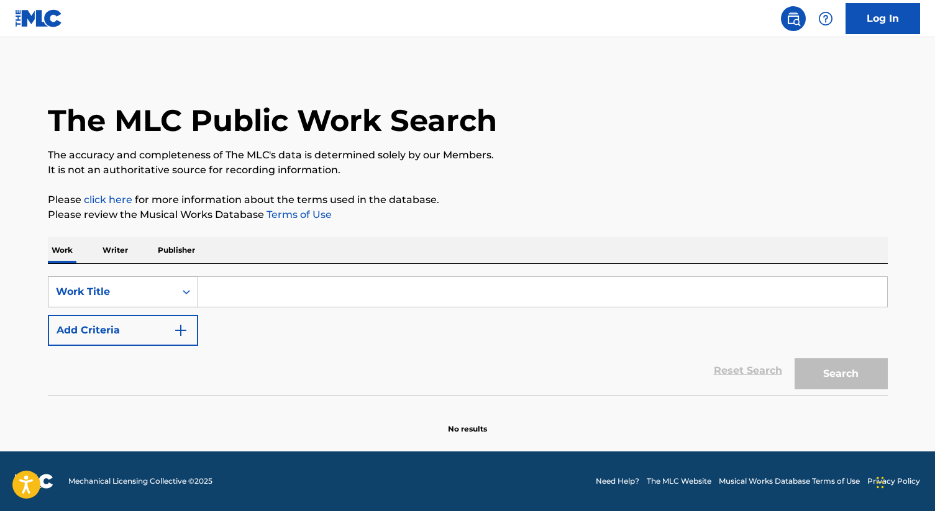
click at [147, 291] on div "Work Title" at bounding box center [112, 292] width 112 height 15
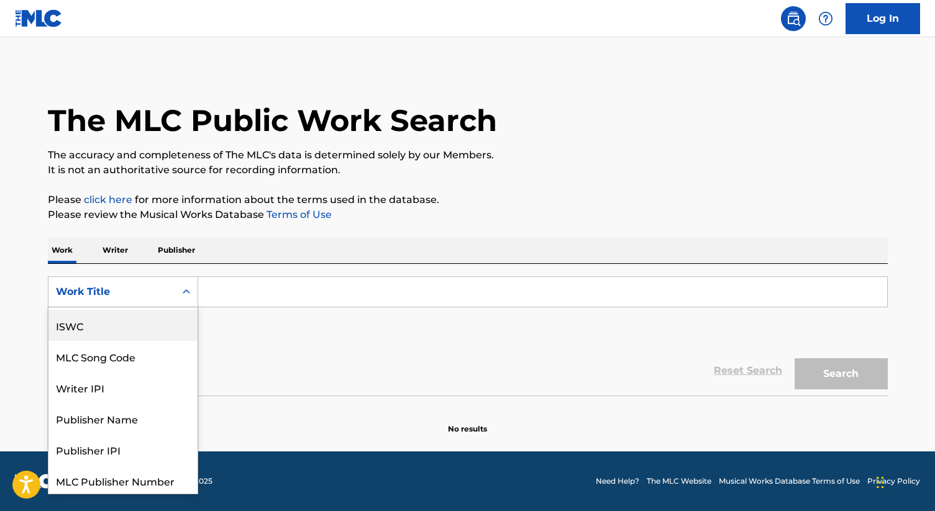
scroll to position [62, 0]
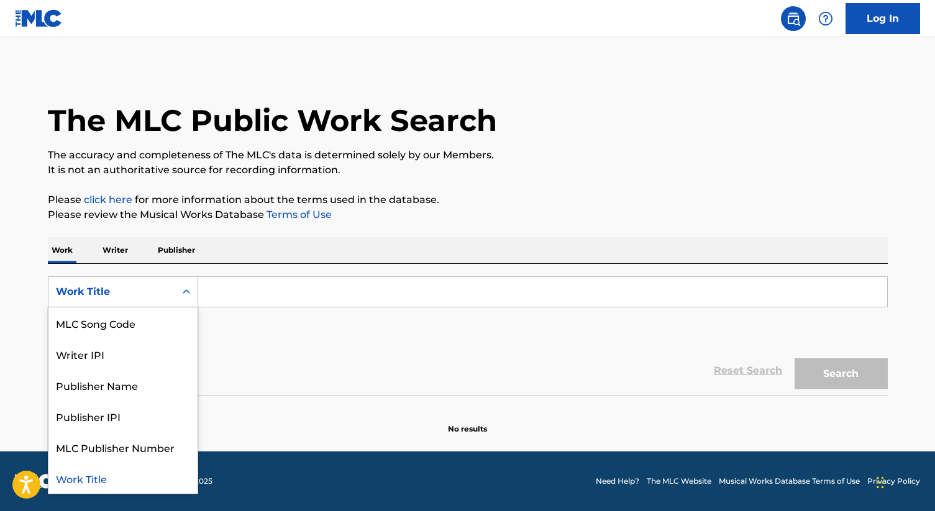
click at [86, 485] on div "Work Title" at bounding box center [122, 478] width 149 height 31
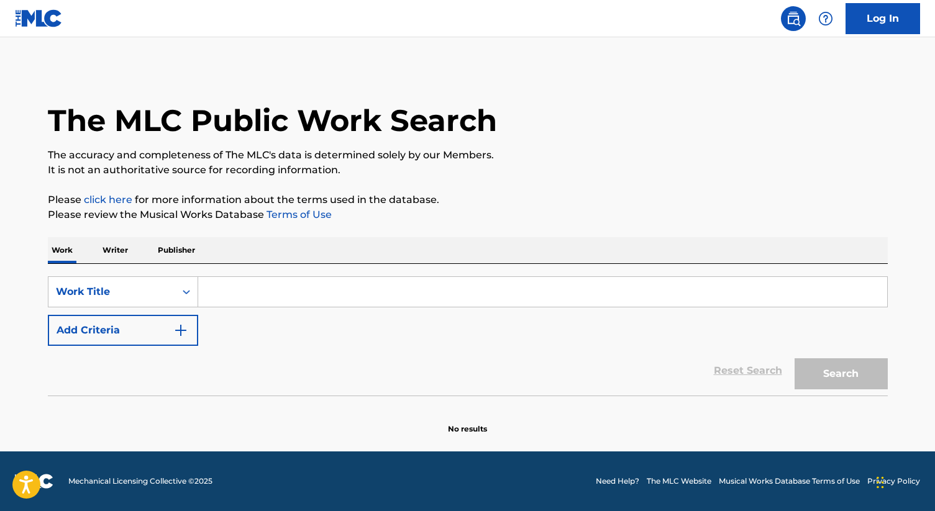
click at [247, 301] on input "Search Form" at bounding box center [542, 292] width 689 height 30
paste input "TEQUILA"
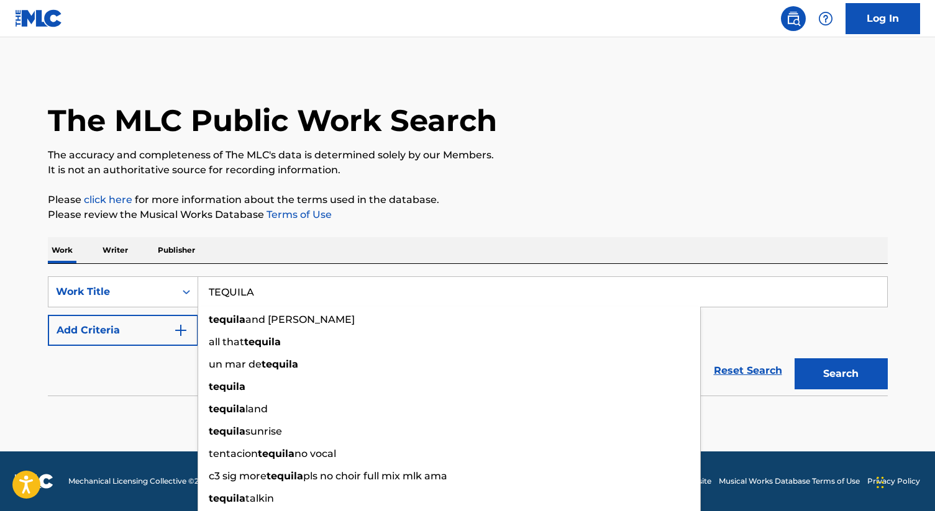
type input "TEQUILA"
click at [180, 329] on img "Search Form" at bounding box center [180, 330] width 15 height 15
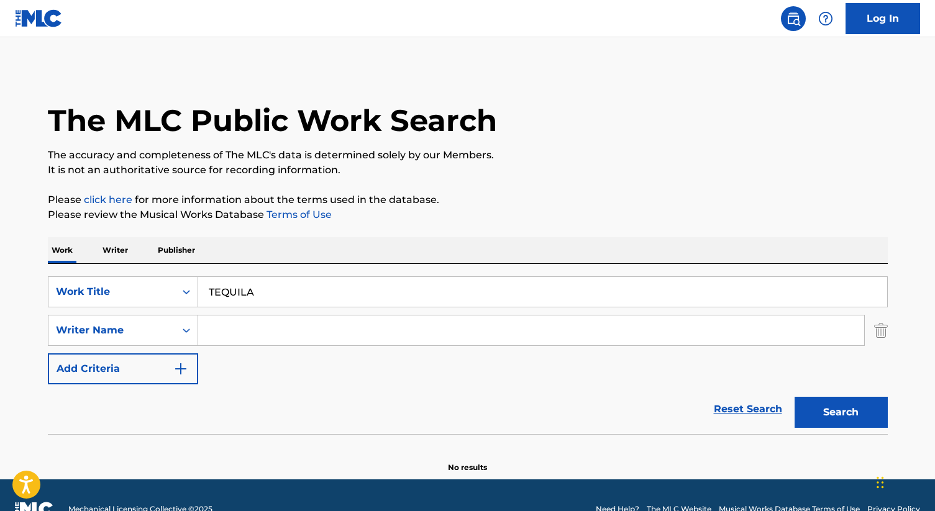
click at [245, 330] on input "Search Form" at bounding box center [531, 331] width 666 height 30
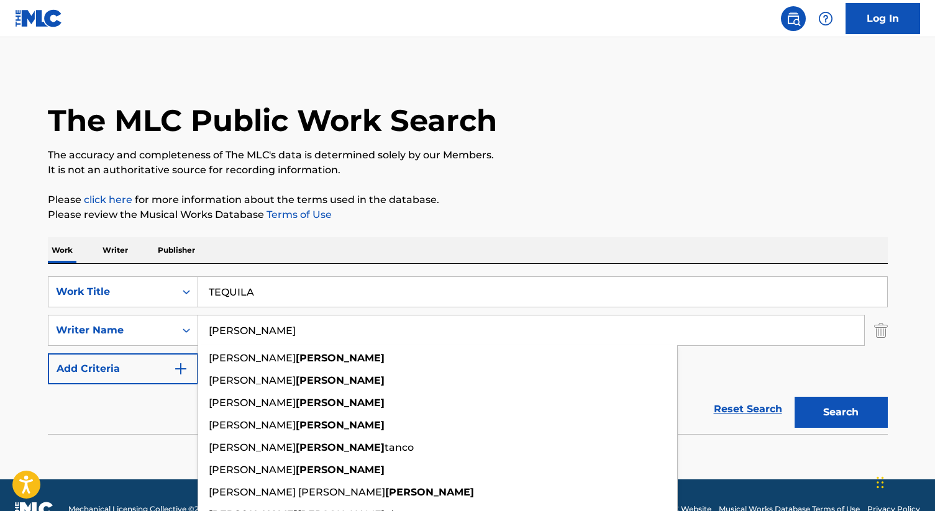
type input "padilla"
click at [795, 397] on button "Search" at bounding box center [841, 412] width 93 height 31
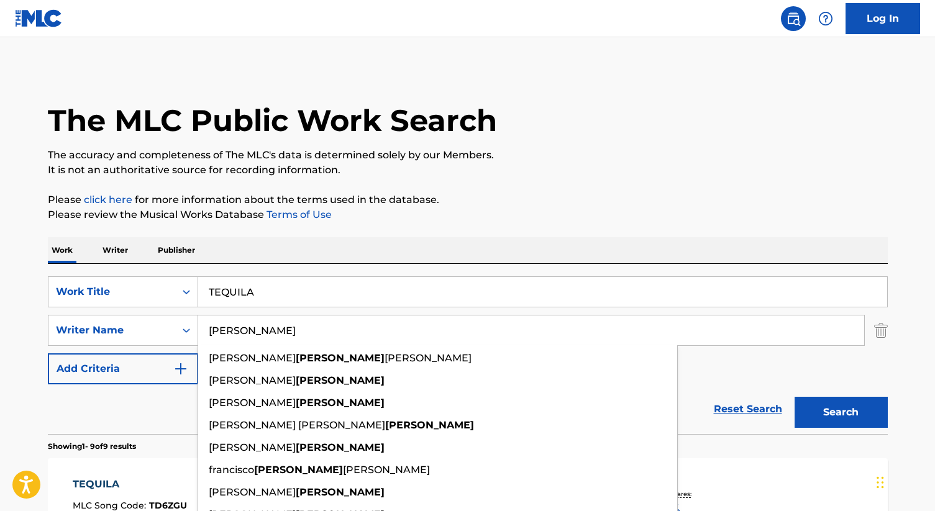
click at [795, 397] on button "Search" at bounding box center [841, 412] width 93 height 31
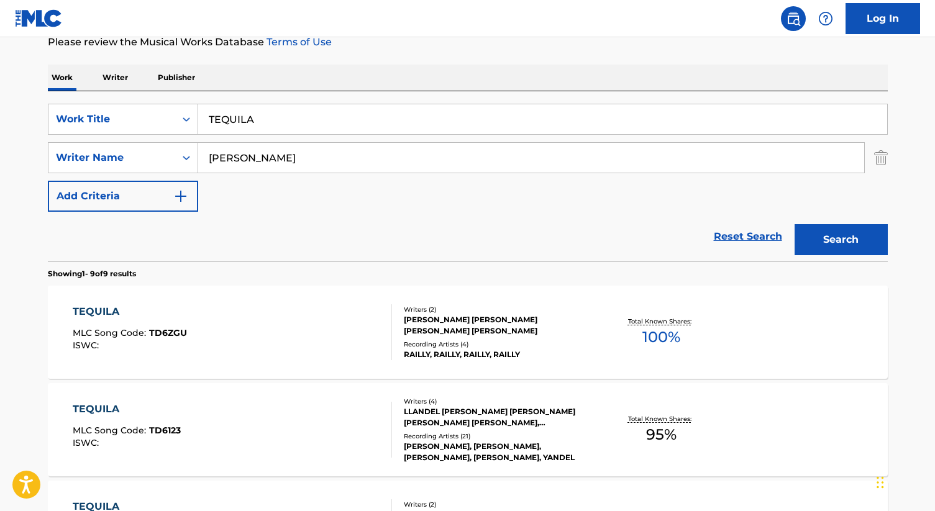
scroll to position [178, 0]
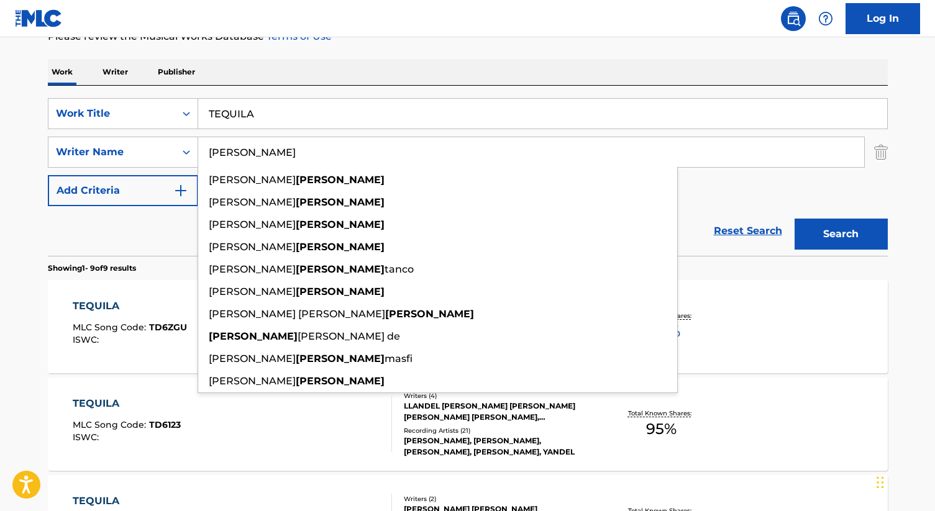
click at [742, 222] on link "Reset Search" at bounding box center [748, 231] width 81 height 27
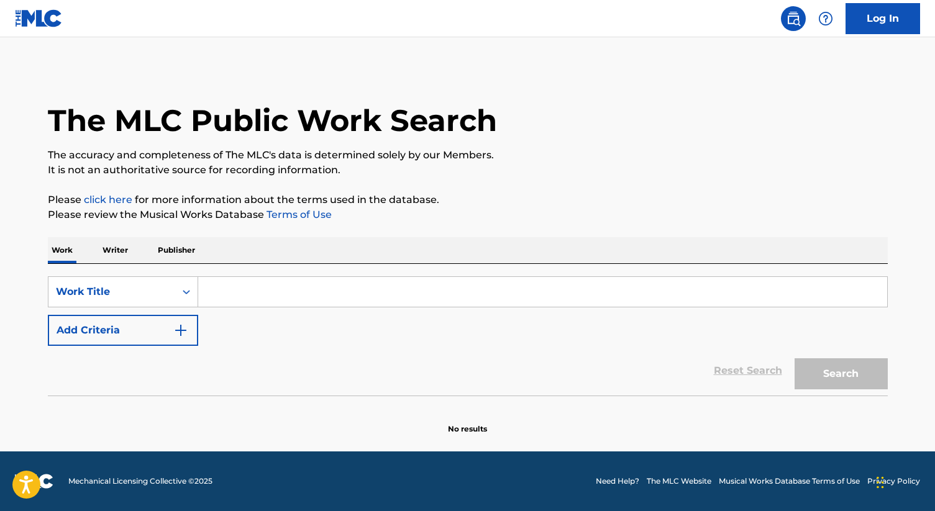
scroll to position [0, 0]
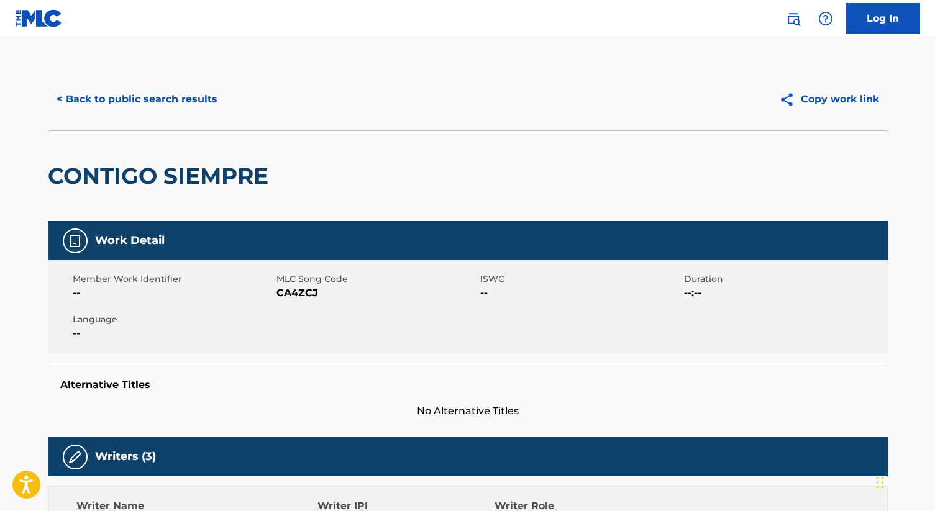
click at [94, 105] on button "< Back to public search results" at bounding box center [137, 99] width 178 height 31
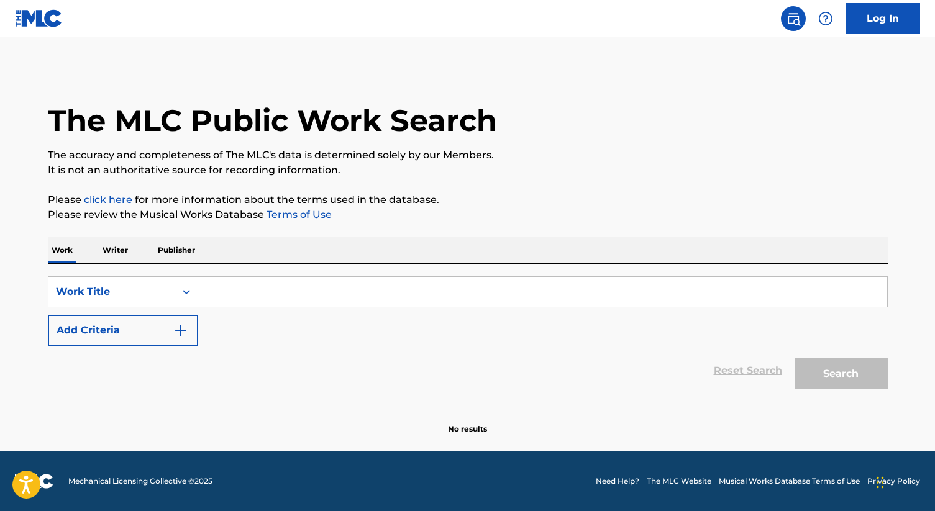
click at [235, 282] on input "Search Form" at bounding box center [542, 292] width 689 height 30
paste input "TEQUILA"
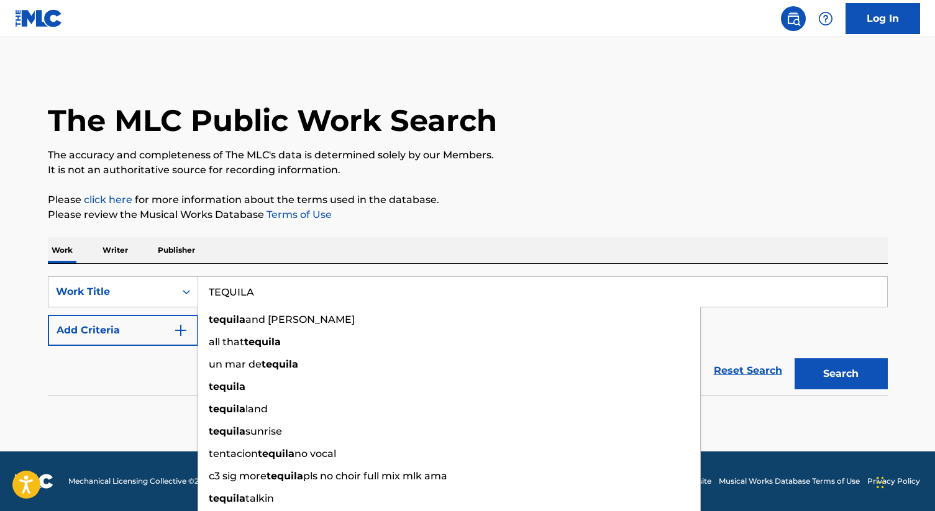
type input "TEQUILA"
click at [170, 333] on button "Add Criteria" at bounding box center [123, 330] width 150 height 31
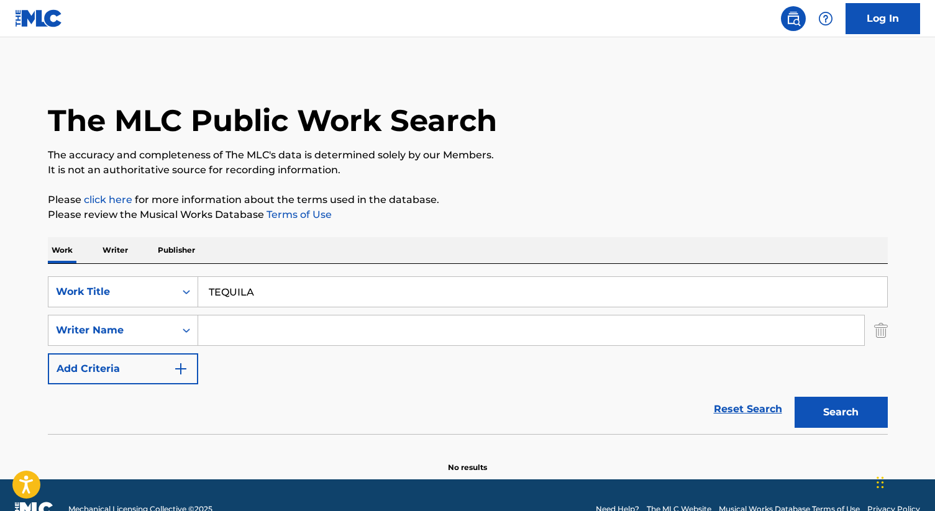
click at [214, 333] on input "Search Form" at bounding box center [531, 331] width 666 height 30
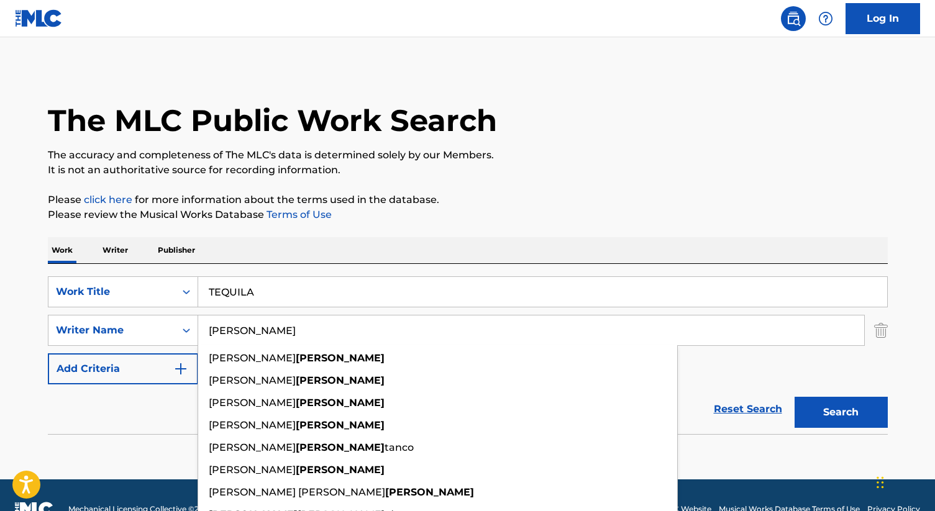
click at [795, 397] on button "Search" at bounding box center [841, 412] width 93 height 31
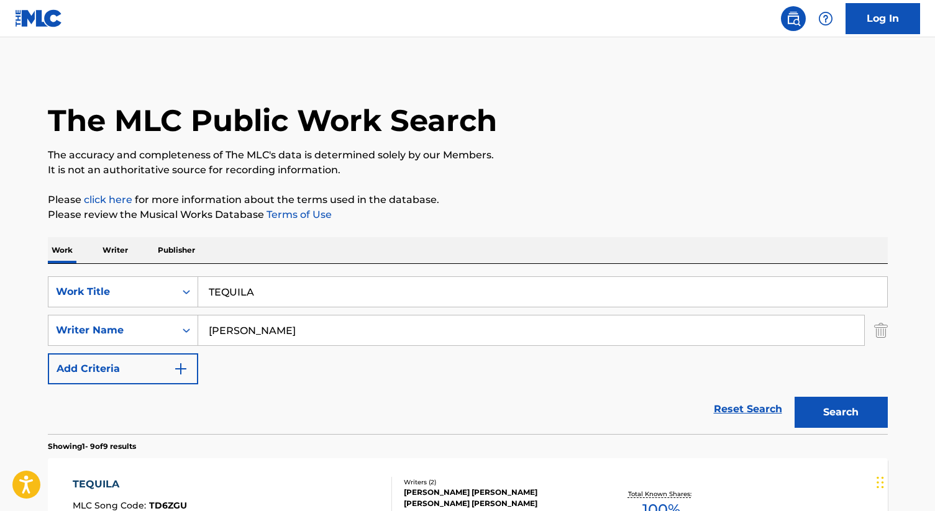
click at [848, 416] on button "Search" at bounding box center [841, 412] width 93 height 31
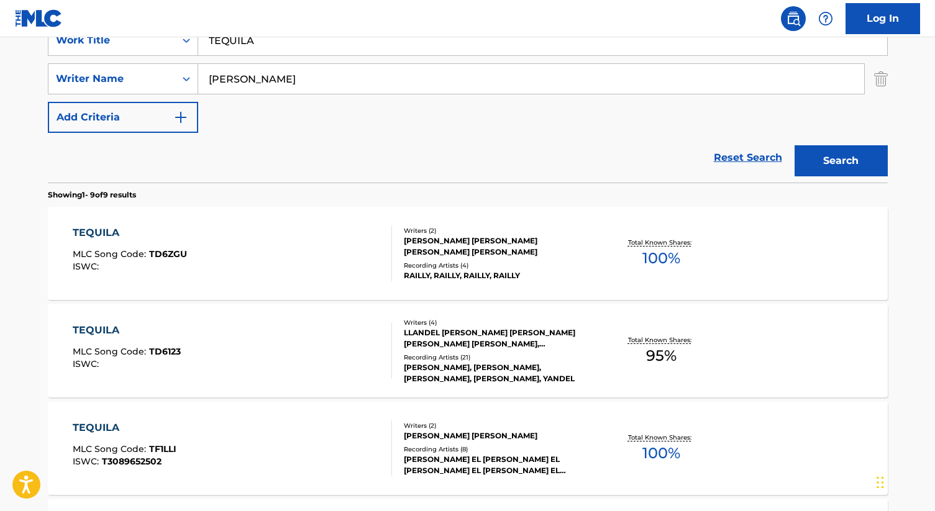
scroll to position [253, 0]
click at [231, 80] on input "padilla" at bounding box center [531, 78] width 666 height 30
paste input "KEVIN RADAMES RUBIO GUTIERREZ"
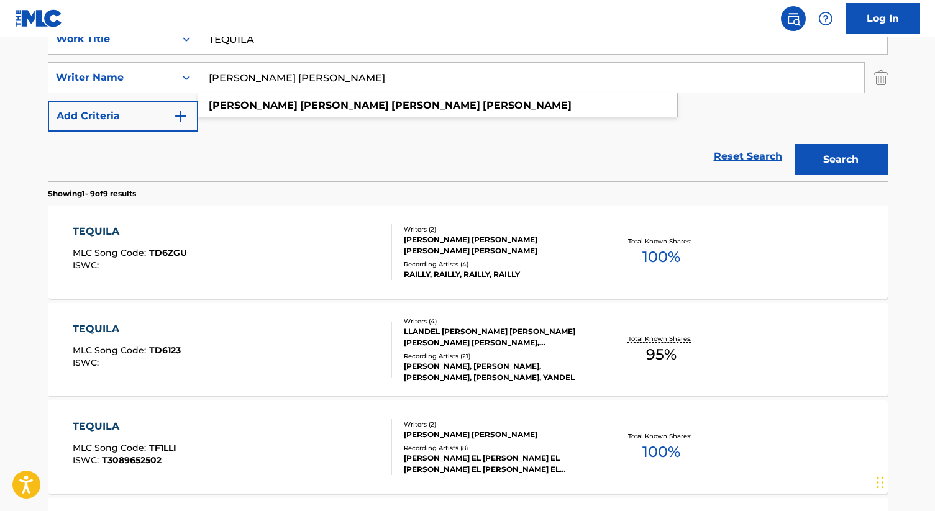
type input "KEVIN RADAMES RUBIO GUTIERREZ"
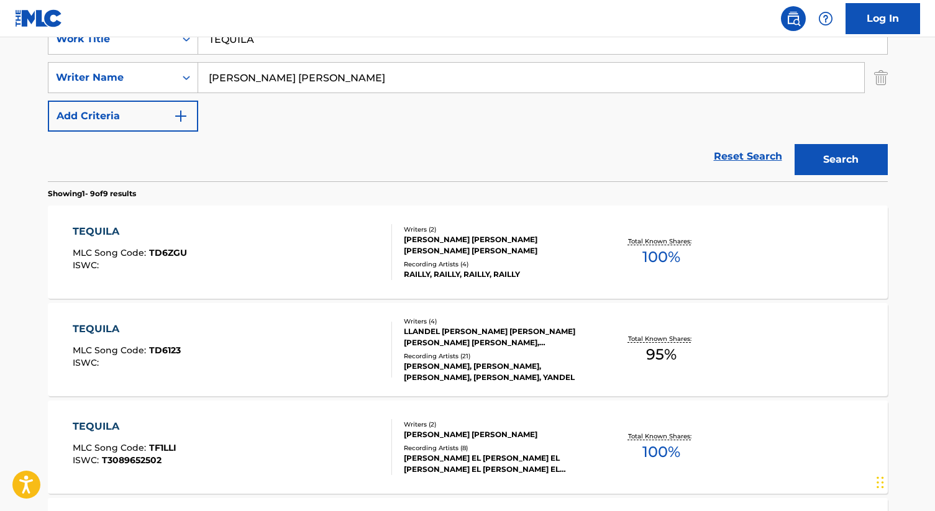
click at [819, 161] on button "Search" at bounding box center [841, 159] width 93 height 31
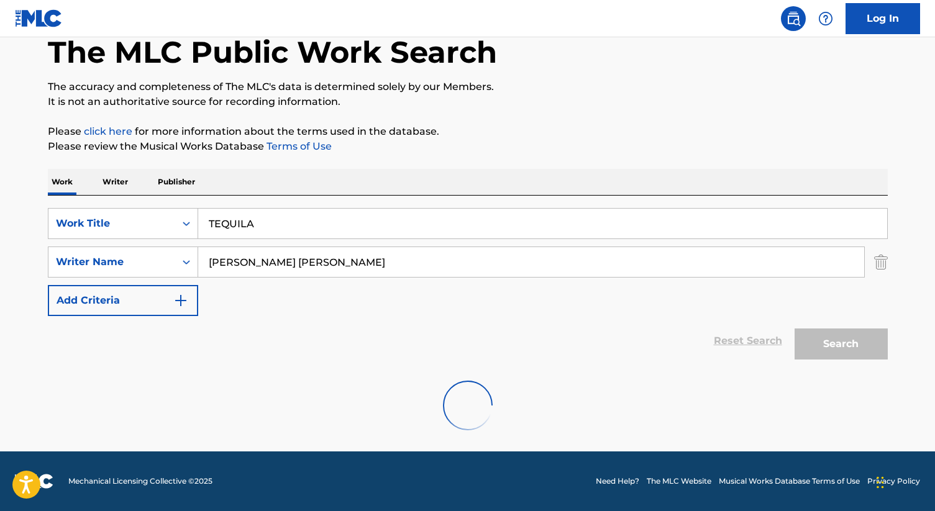
scroll to position [165, 0]
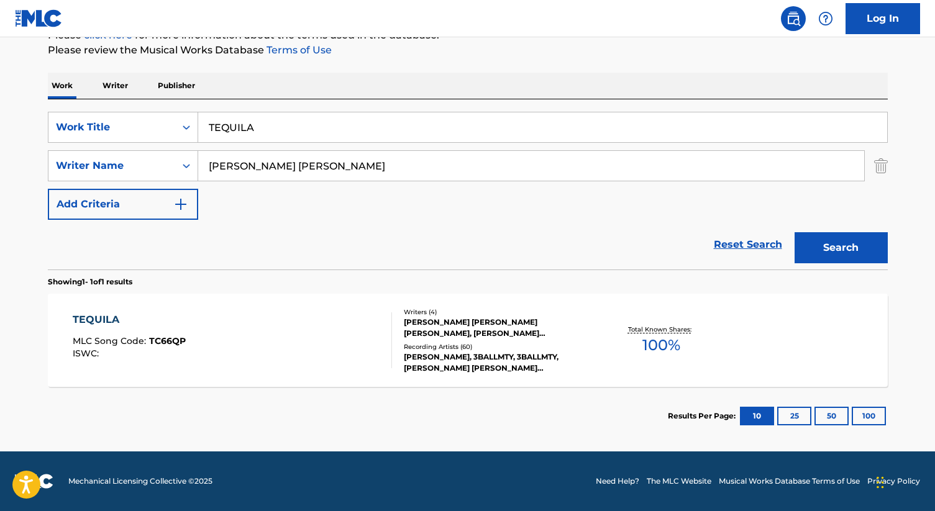
click at [453, 315] on div "Writers ( 4 )" at bounding box center [498, 312] width 188 height 9
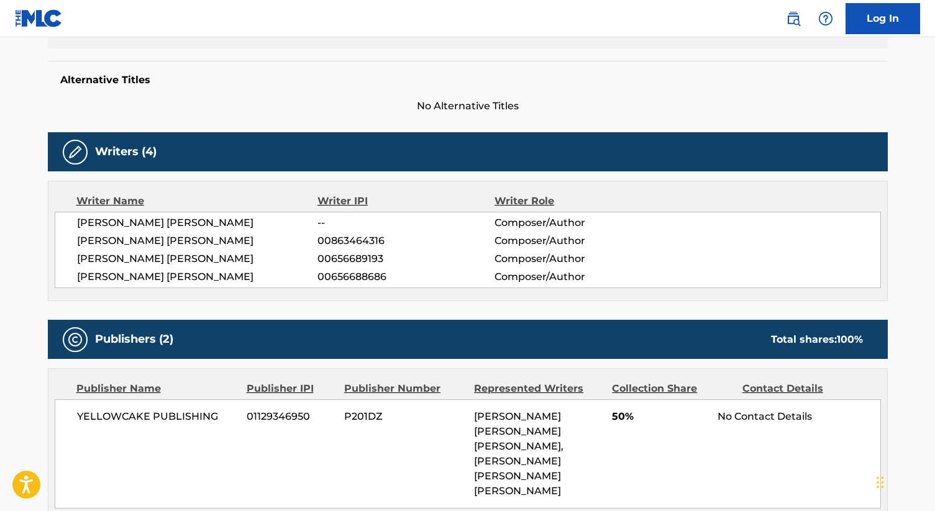
scroll to position [313, 0]
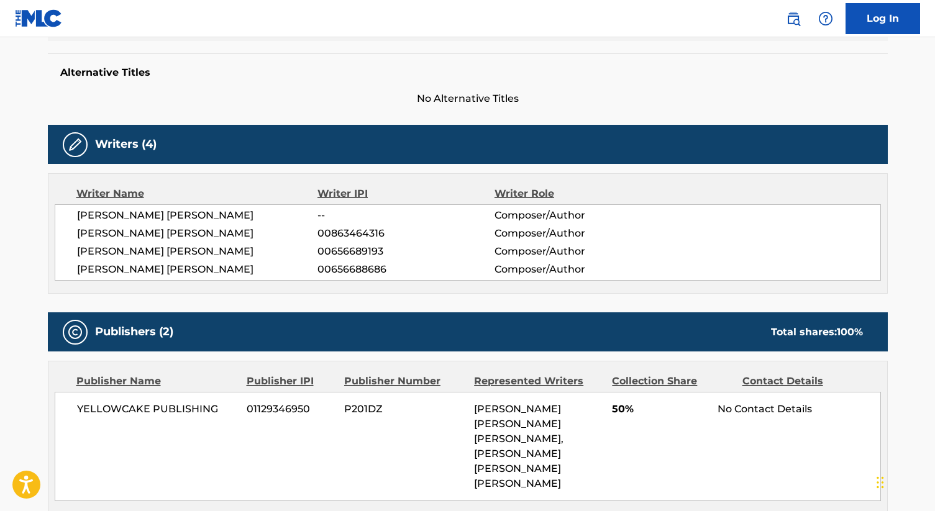
click at [671, 73] on h5 "Alternative Titles" at bounding box center [467, 73] width 815 height 12
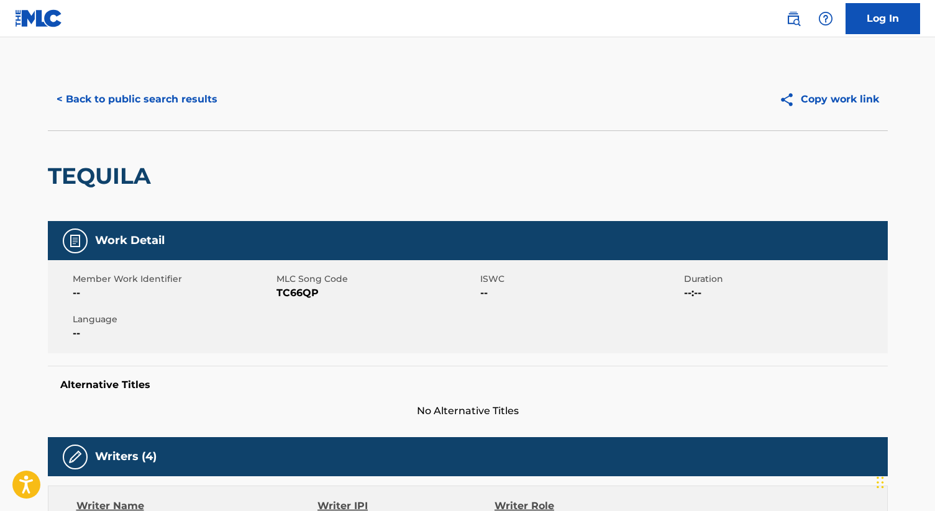
click at [188, 99] on button "< Back to public search results" at bounding box center [137, 99] width 178 height 31
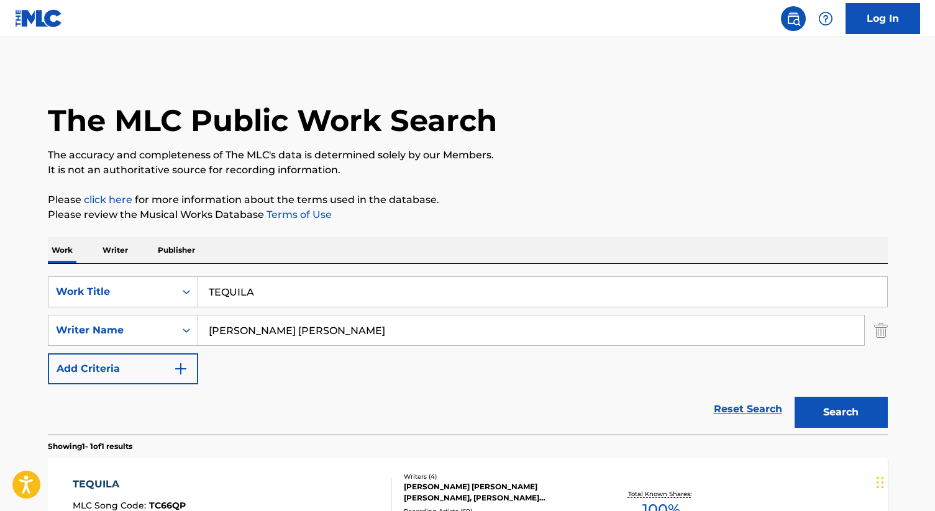
scroll to position [94, 0]
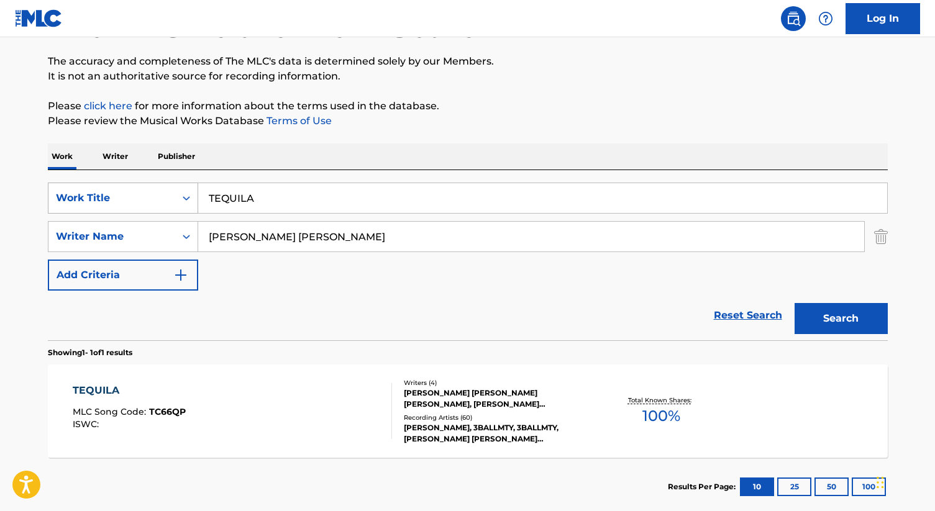
click at [157, 199] on div "Work Title" at bounding box center [112, 198] width 112 height 15
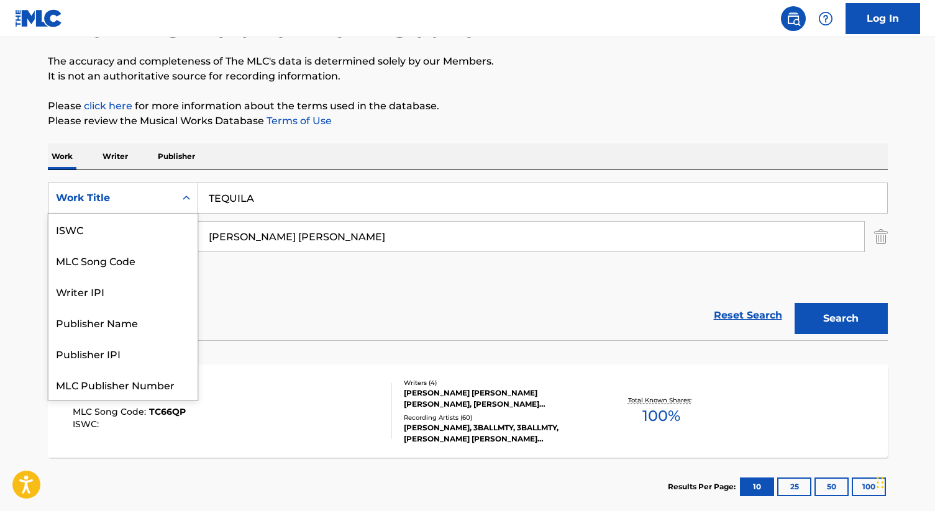
scroll to position [31, 0]
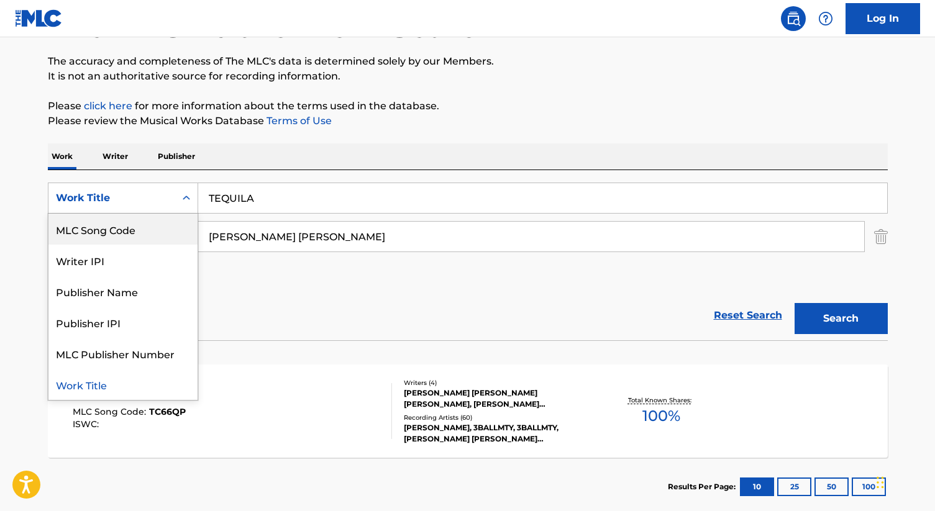
click at [136, 231] on div "MLC Song Code" at bounding box center [122, 229] width 149 height 31
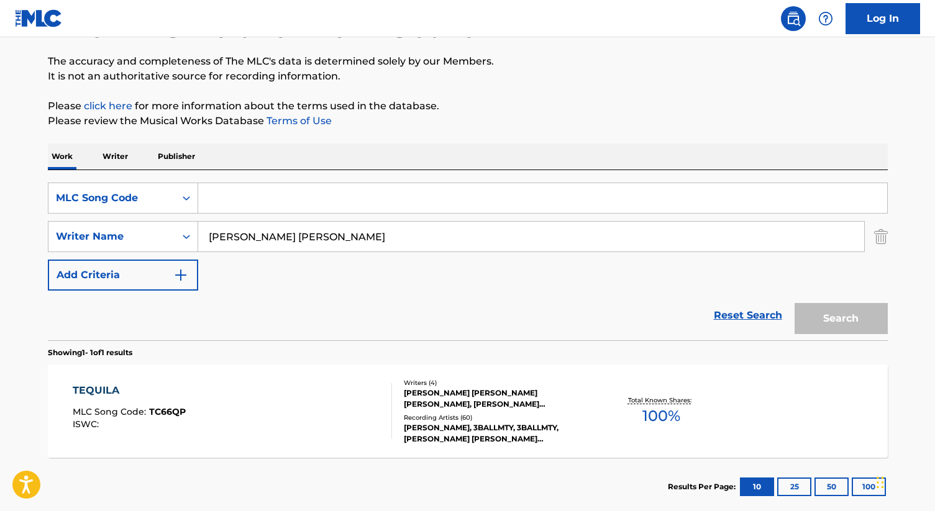
click at [225, 203] on input "Search Form" at bounding box center [542, 198] width 689 height 30
paste input "BV9TZ7"
type input "BV9TZ7"
click at [883, 234] on img "Search Form" at bounding box center [881, 236] width 14 height 31
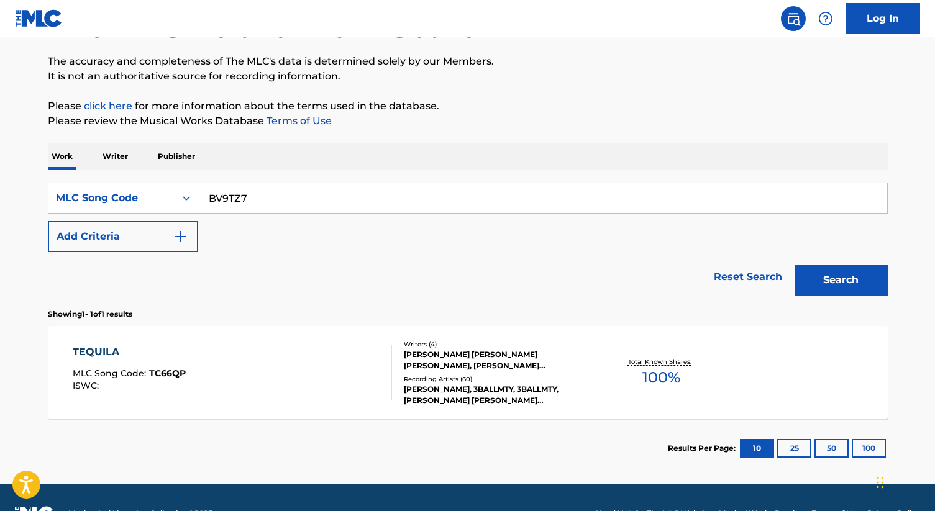
click at [850, 275] on button "Search" at bounding box center [841, 280] width 93 height 31
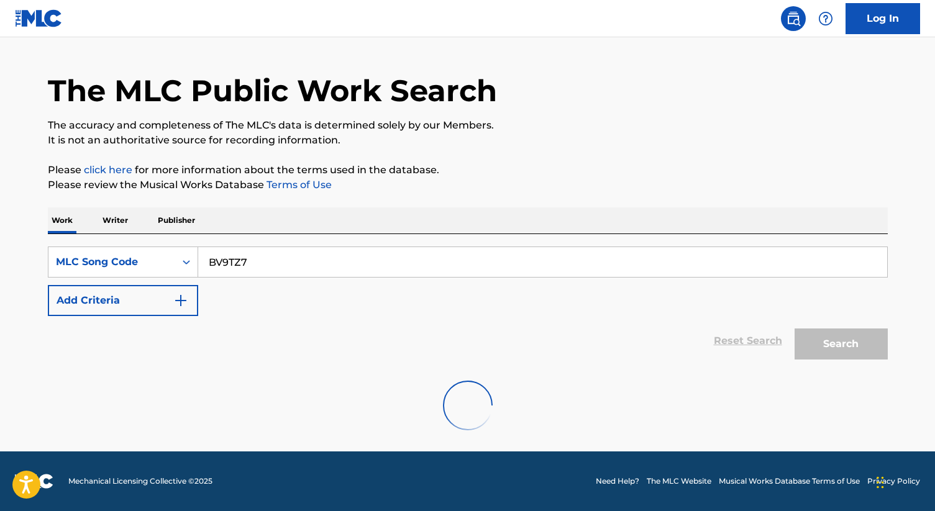
scroll to position [94, 0]
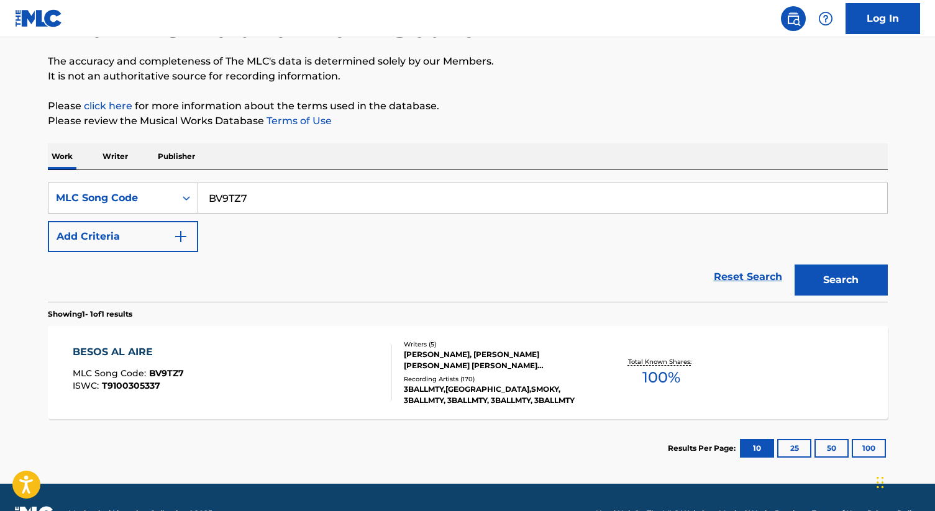
click at [508, 351] on div "ERICK RINCON, LUCIANO LUNA DIAZ, MAYRA PATRICIA VALDES LOREDO, JESUS ANTONIO TO…" at bounding box center [498, 360] width 188 height 22
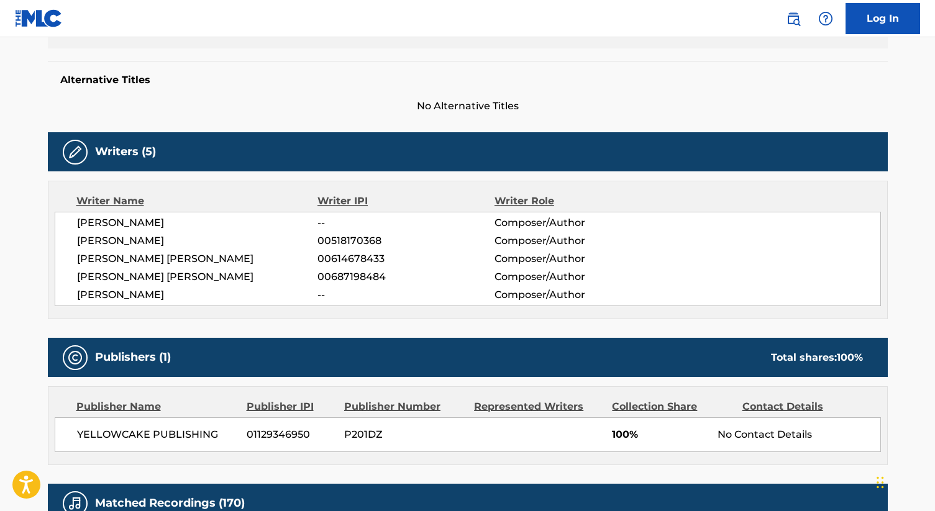
scroll to position [308, 0]
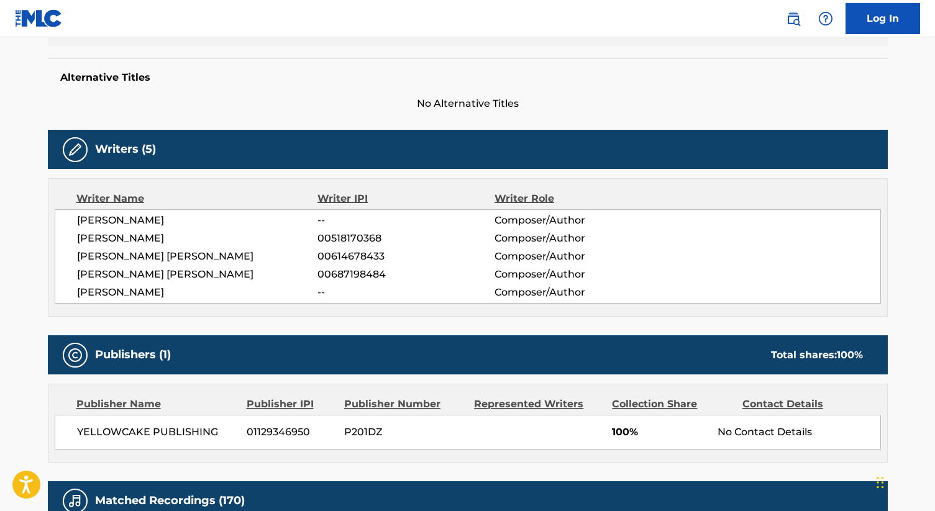
click at [651, 108] on span "No Alternative Titles" at bounding box center [468, 103] width 840 height 15
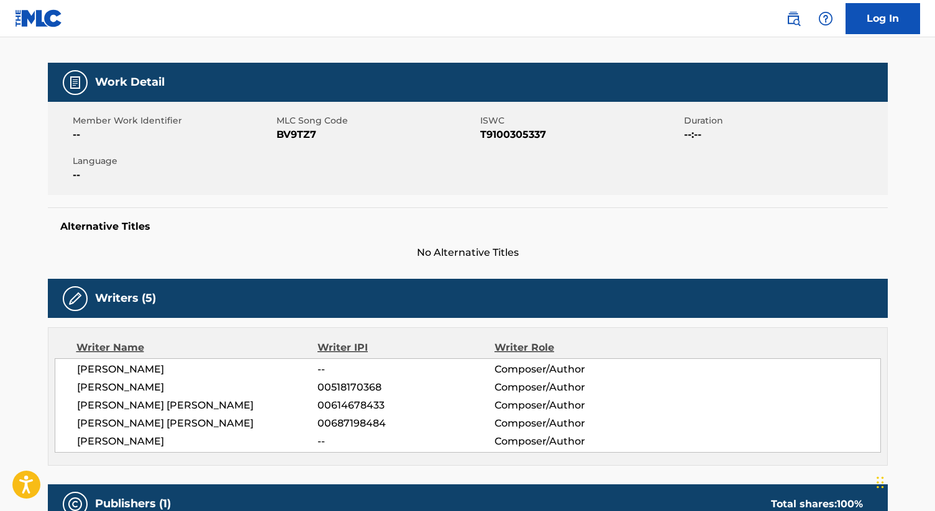
scroll to position [0, 0]
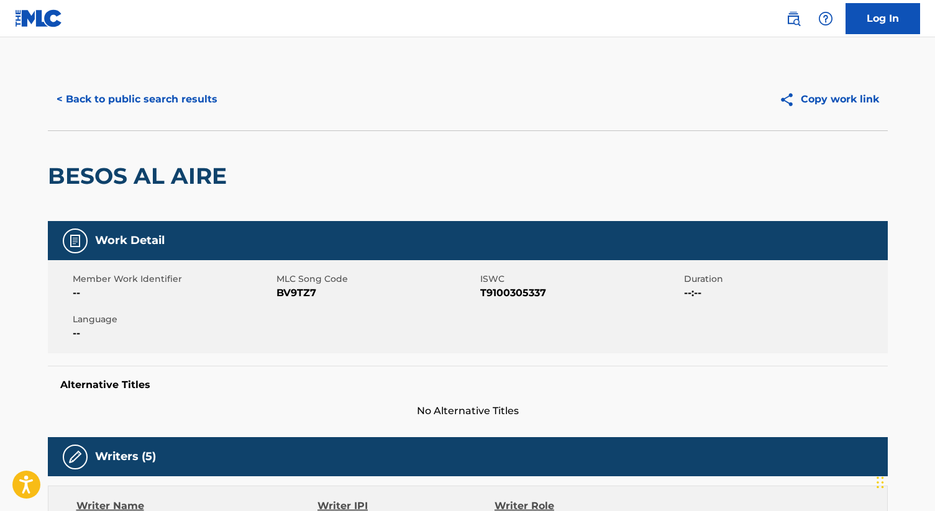
click at [183, 99] on button "< Back to public search results" at bounding box center [137, 99] width 178 height 31
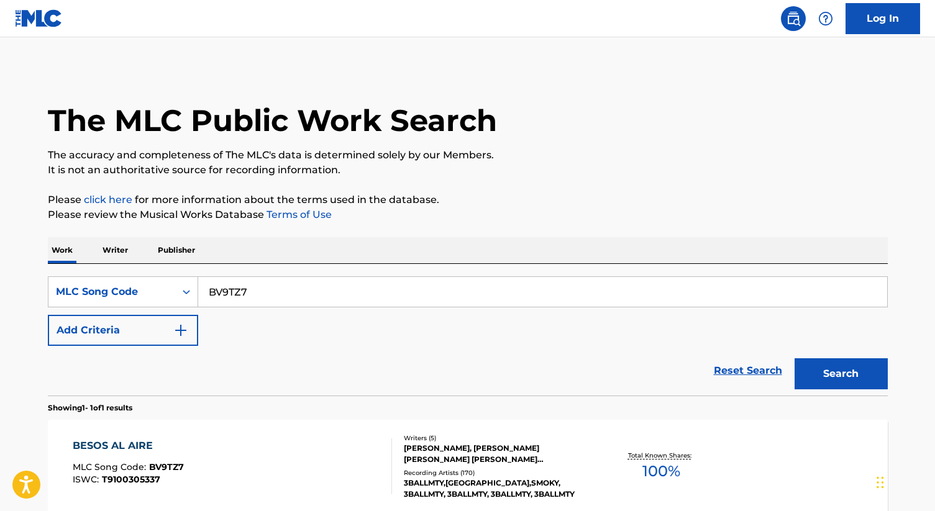
scroll to position [94, 0]
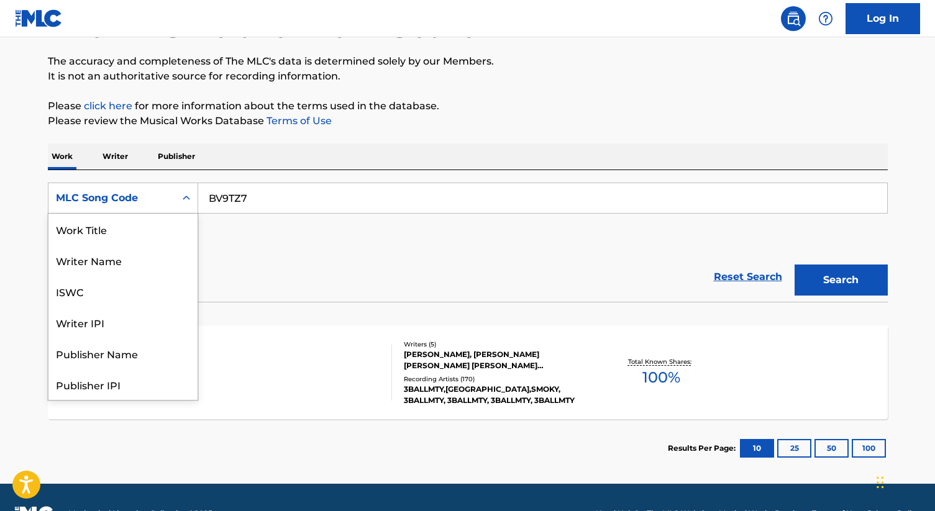
click at [155, 203] on div "MLC Song Code" at bounding box center [112, 198] width 112 height 15
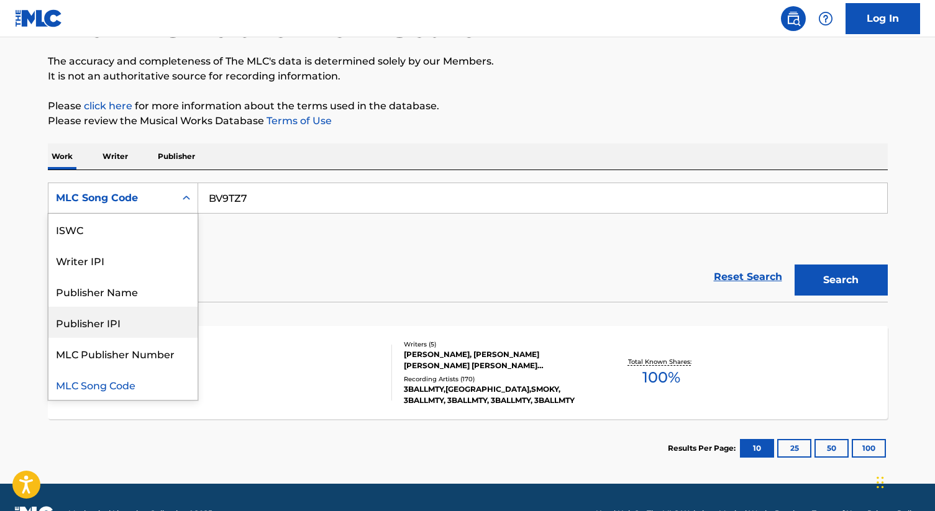
scroll to position [0, 0]
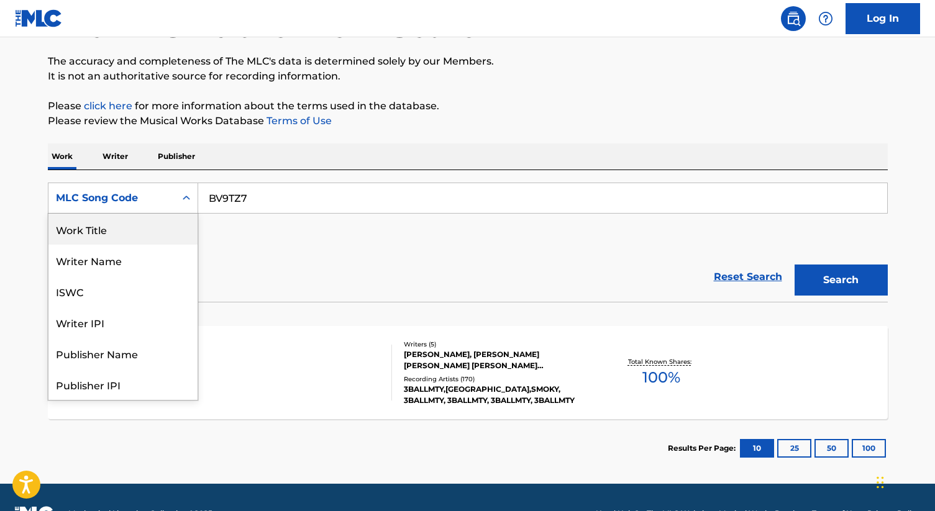
click at [102, 226] on div "Work Title" at bounding box center [122, 229] width 149 height 31
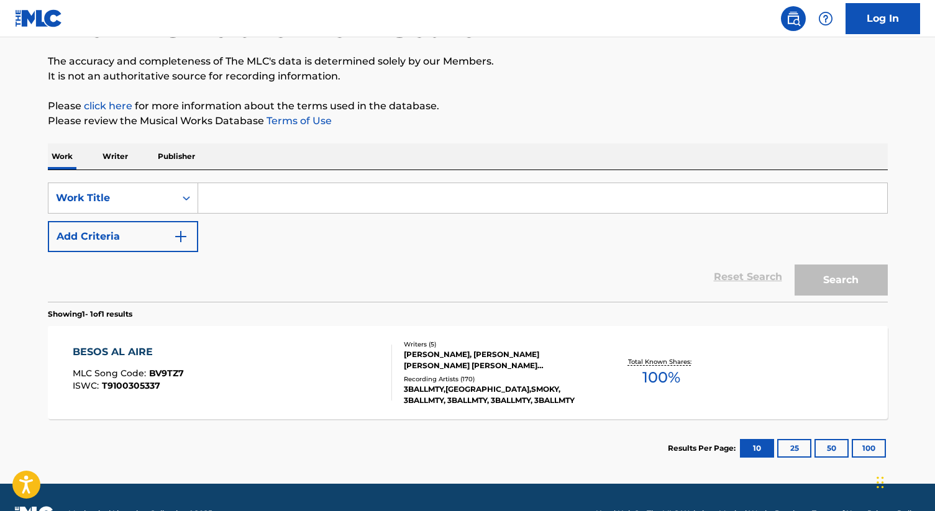
click at [249, 196] on input "Search Form" at bounding box center [542, 198] width 689 height 30
paste input "LOS TRES MOSQUETEROS"
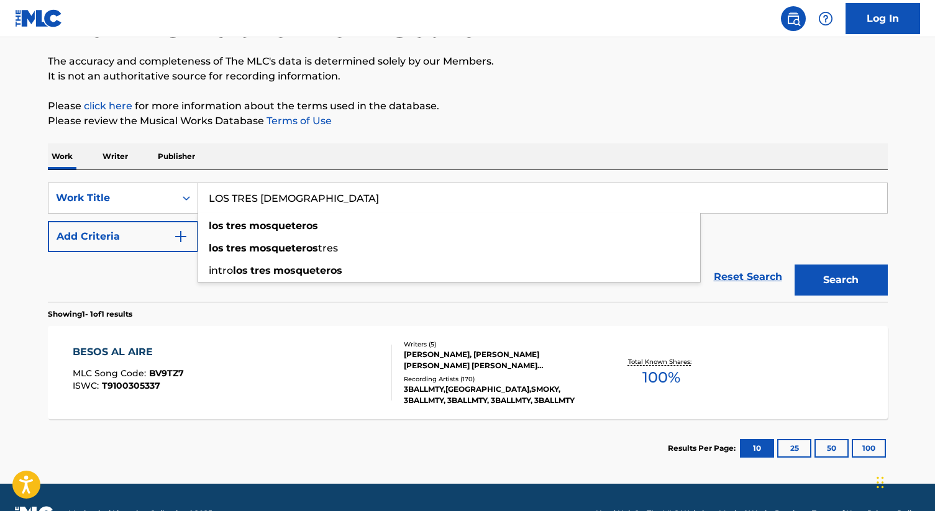
type input "LOS TRES MOSQUETEROS"
click at [821, 278] on button "Search" at bounding box center [841, 280] width 93 height 31
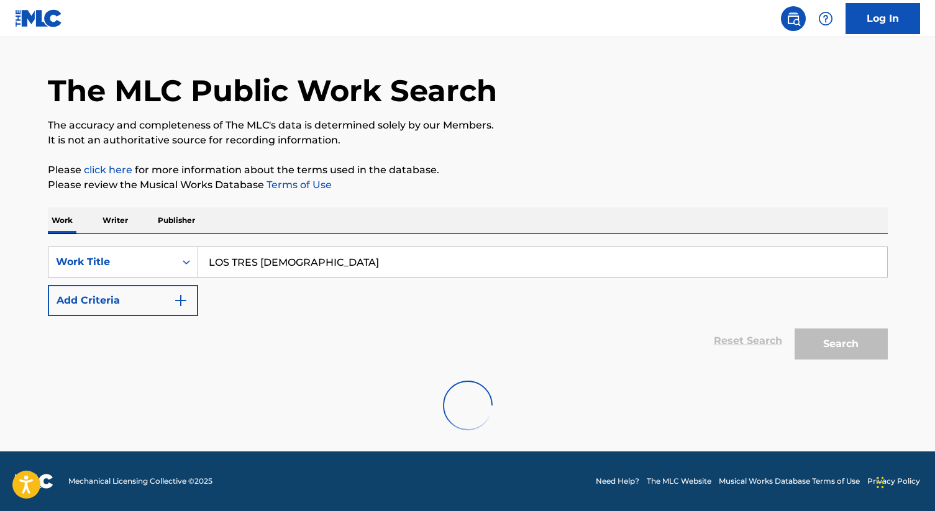
scroll to position [94, 0]
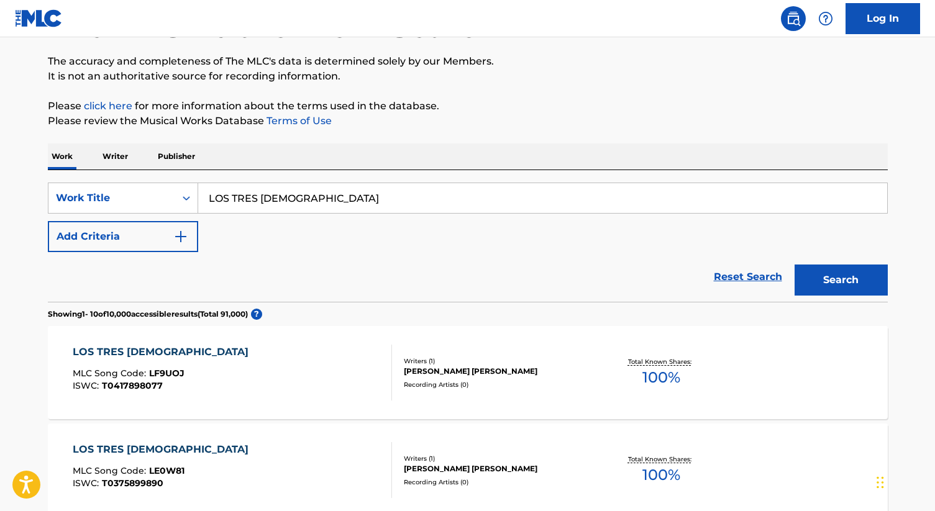
click at [461, 372] on div "RAFAEL HERNANDEZ MORENO" at bounding box center [498, 371] width 188 height 11
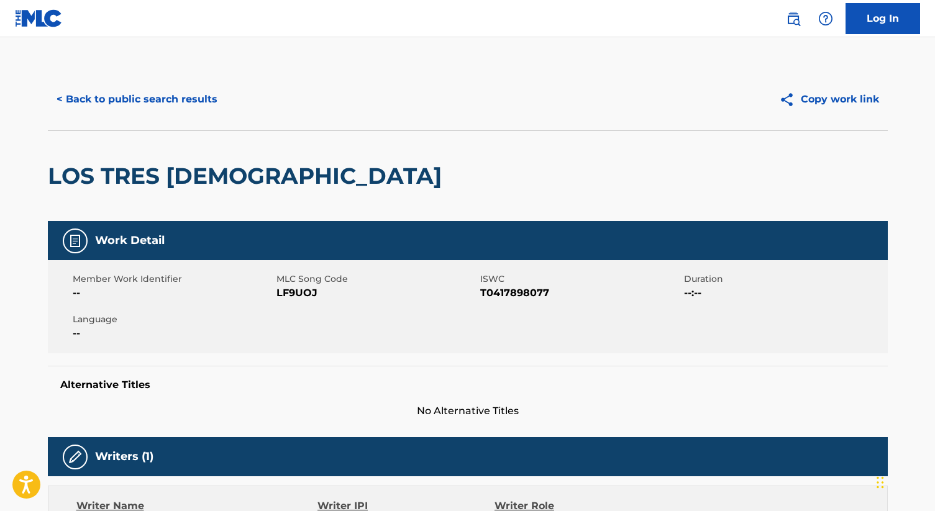
scroll to position [94, 0]
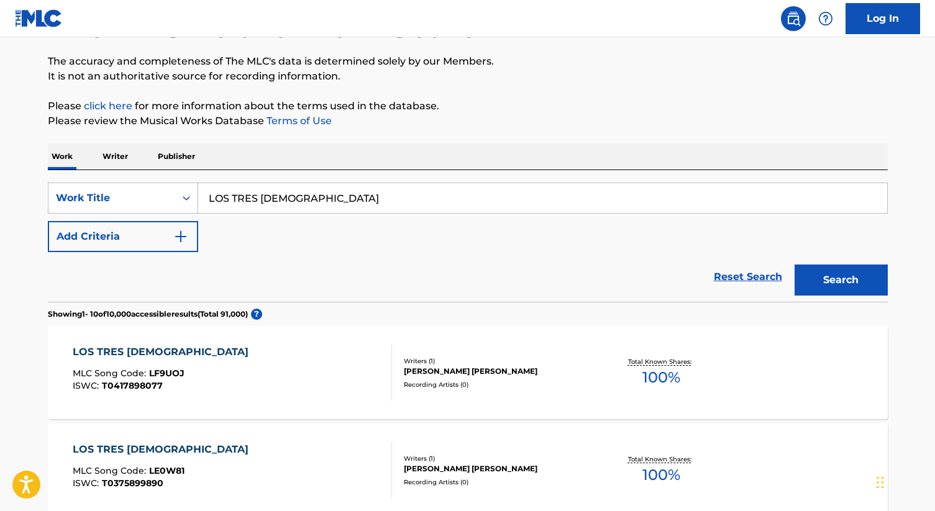
click at [177, 234] on img "Search Form" at bounding box center [180, 236] width 15 height 15
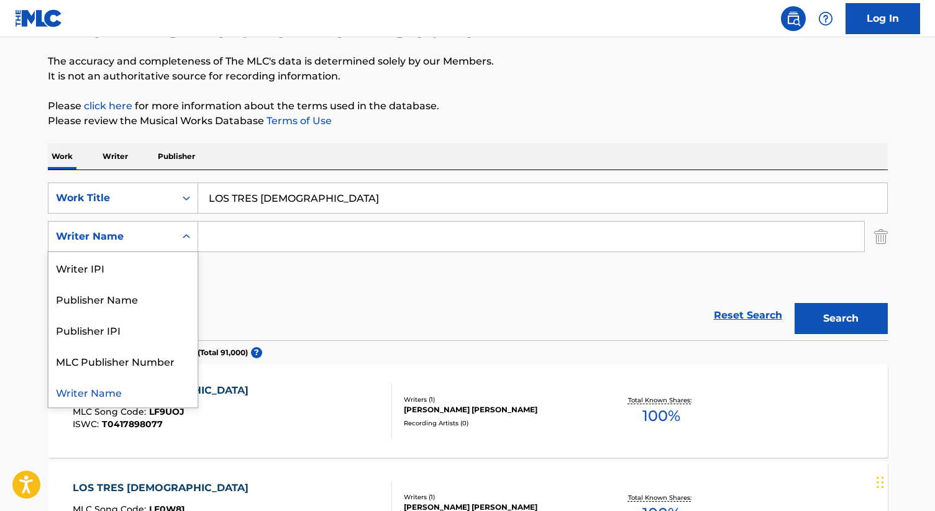
click at [150, 238] on div "Writer Name" at bounding box center [112, 236] width 112 height 15
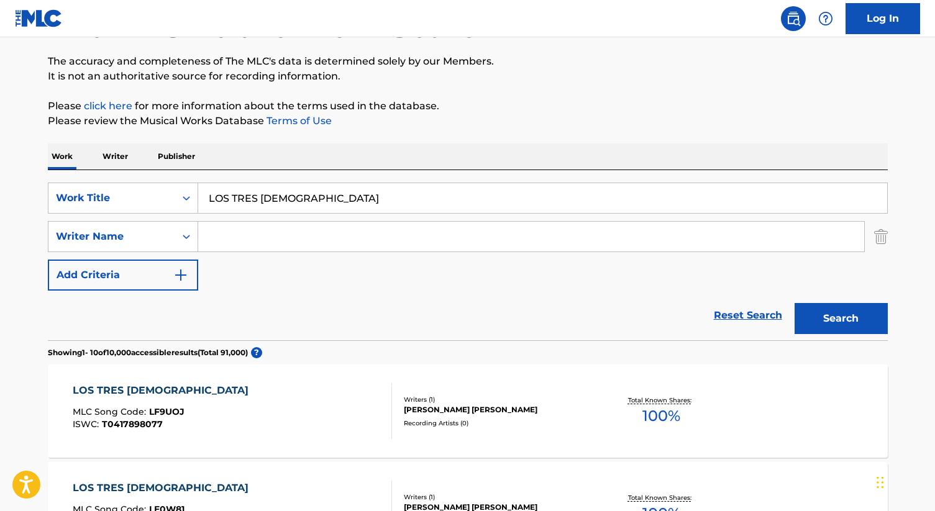
click at [249, 238] on input "Search Form" at bounding box center [531, 237] width 666 height 30
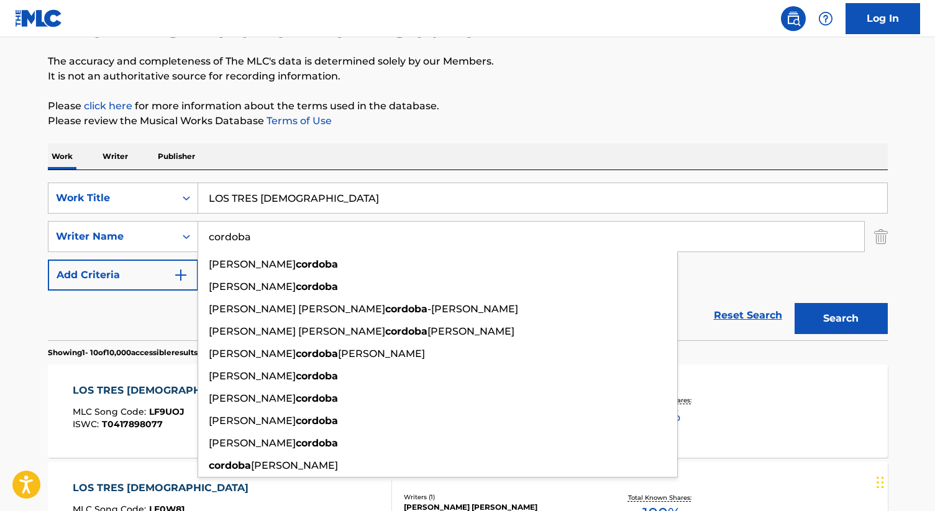
type input "cordoba"
click at [795, 303] on button "Search" at bounding box center [841, 318] width 93 height 31
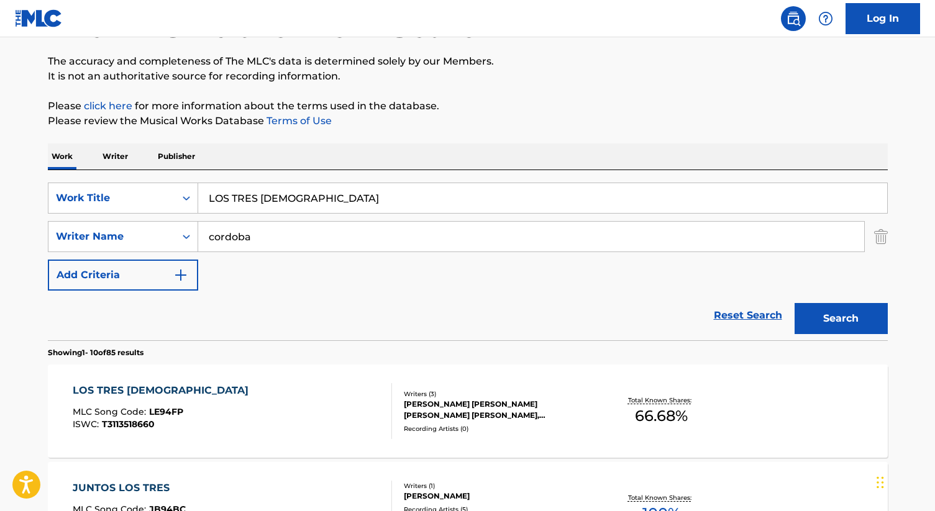
click at [445, 403] on div "NICOLL ALEXANDER PARGA ORTIZ, FERNEY ALBERTO PARGA ORTIZ, YILBERTH ANDERSON COR…" at bounding box center [498, 410] width 188 height 22
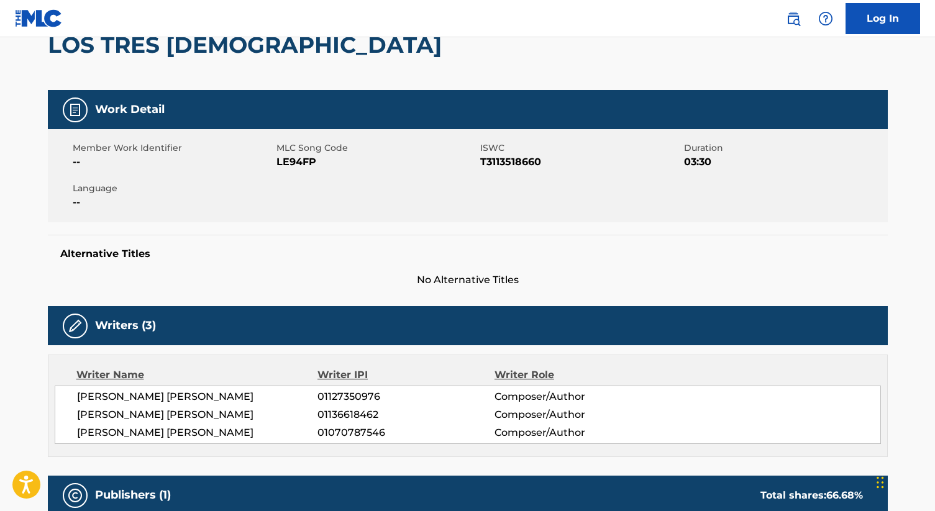
scroll to position [84, 0]
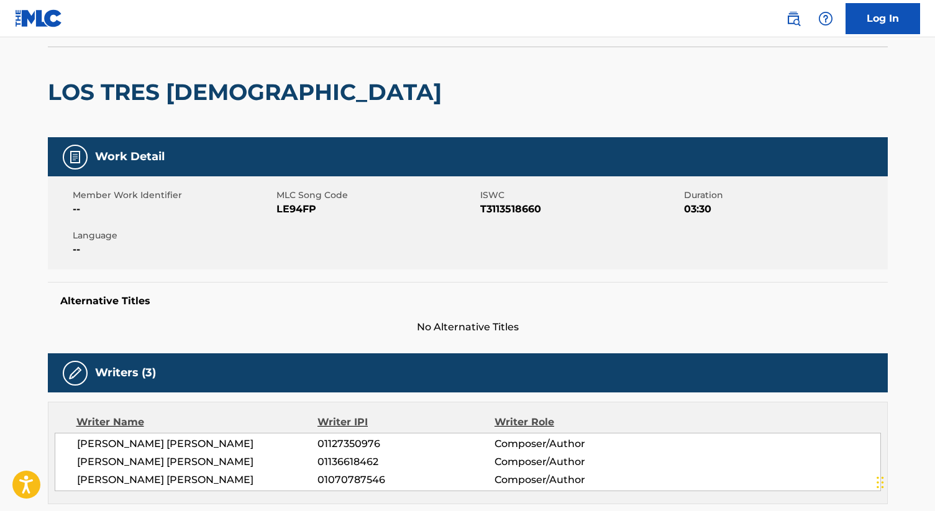
click at [219, 94] on h2 "LOS TRES MOSQUETEROS" at bounding box center [248, 92] width 400 height 28
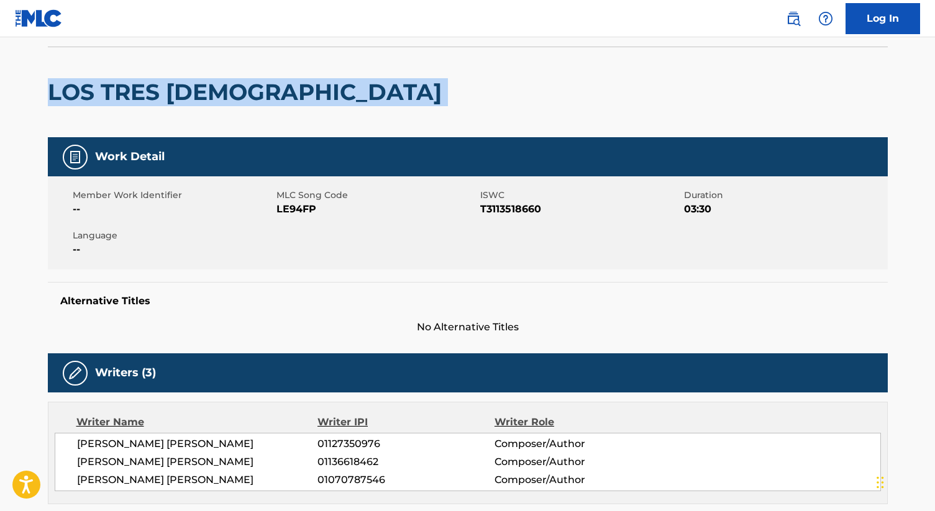
click at [219, 94] on h2 "LOS TRES MOSQUETEROS" at bounding box center [248, 92] width 400 height 28
copy div "LOS TRES MOSQUETEROS"
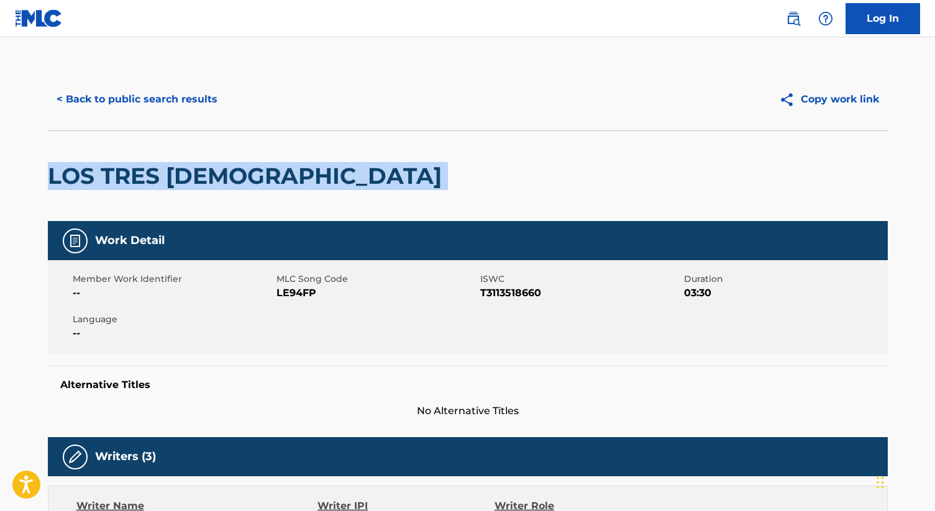
click at [161, 98] on button "< Back to public search results" at bounding box center [137, 99] width 178 height 31
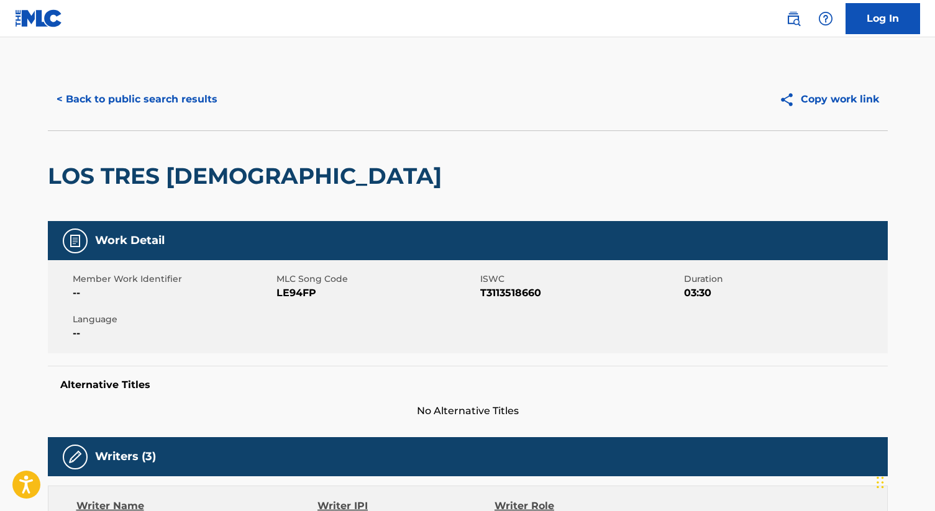
scroll to position [94, 0]
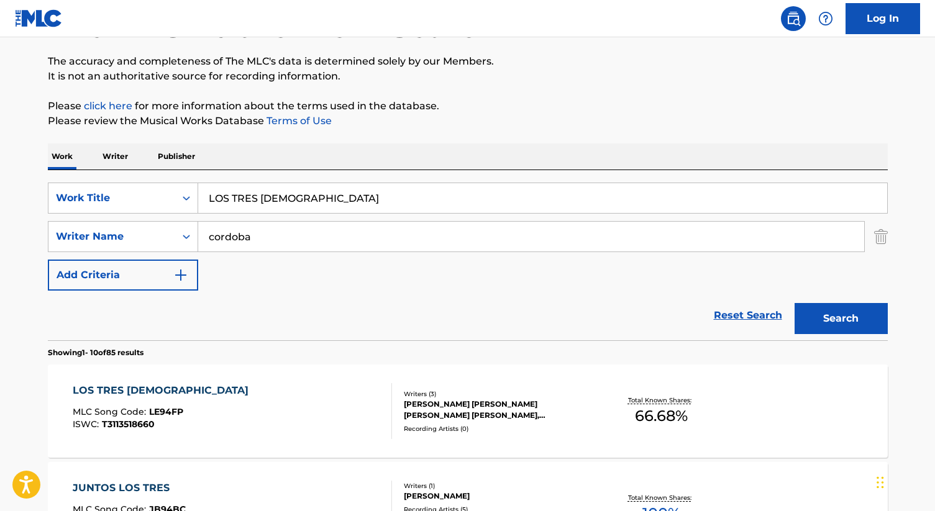
click at [231, 191] on input "LOS TRES MOSQUETEROS" at bounding box center [542, 198] width 689 height 30
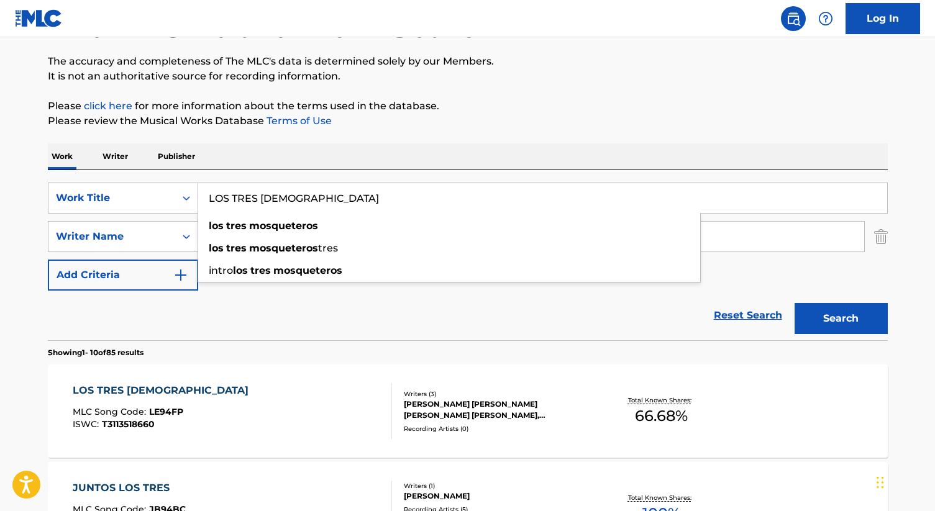
click at [231, 191] on input "LOS TRES MOSQUETEROS" at bounding box center [542, 198] width 689 height 30
type input "ç"
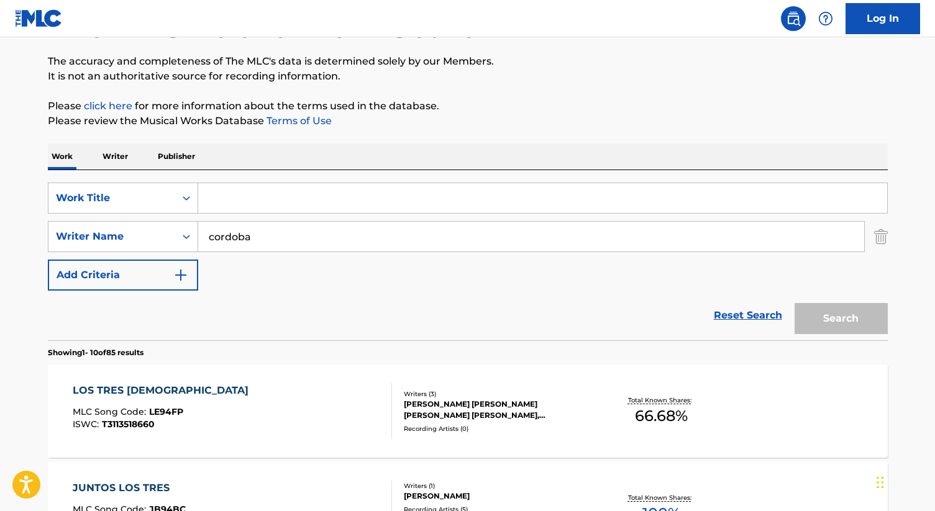
paste input "SOLO DEJE YO A MI PADRE"
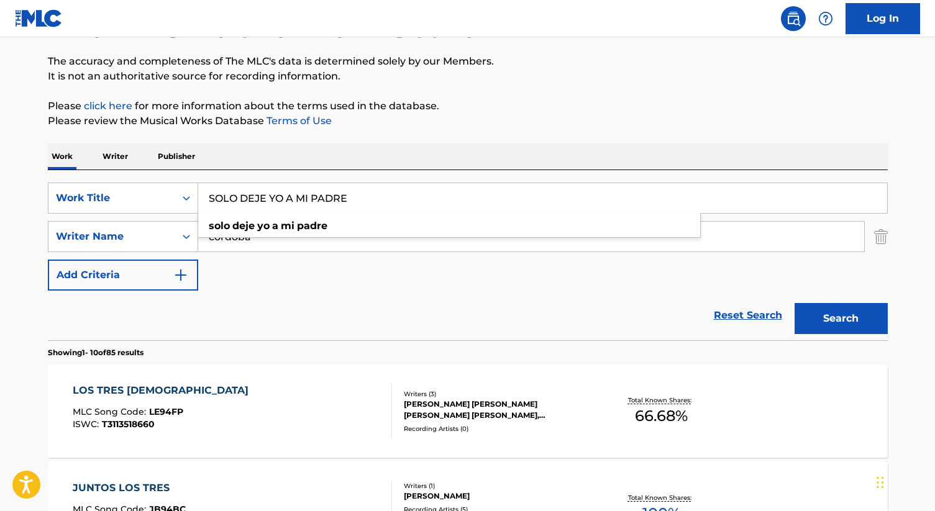
type input "SOLO DEJE YO A MI PADRE"
click at [884, 242] on img "Search Form" at bounding box center [881, 236] width 14 height 31
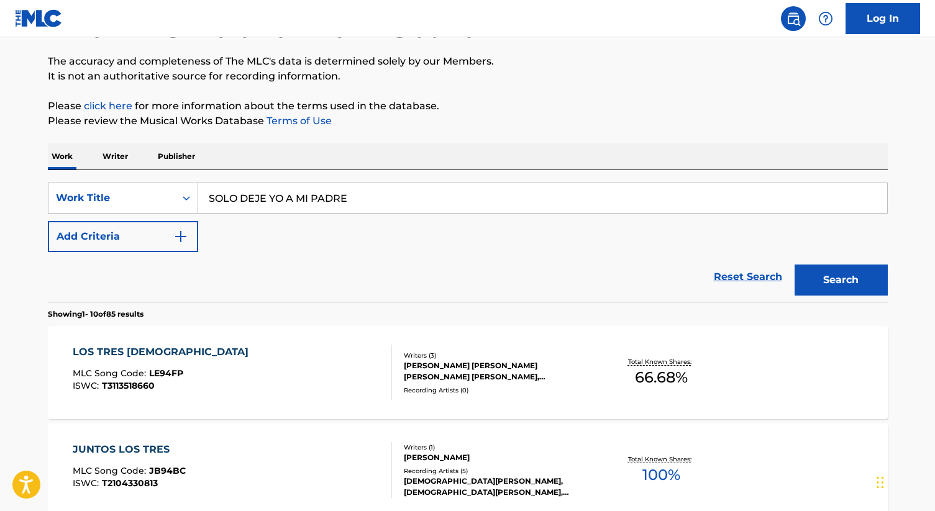
click at [848, 285] on button "Search" at bounding box center [841, 280] width 93 height 31
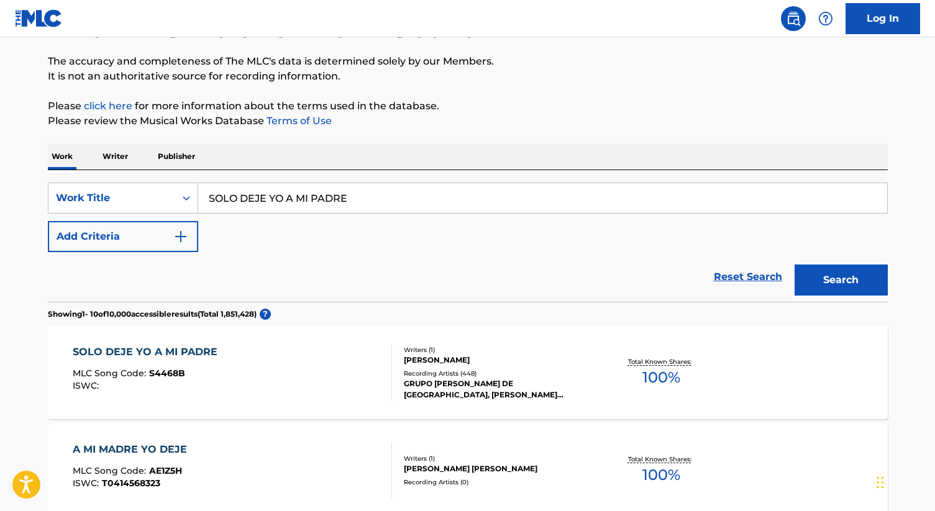
click at [432, 347] on div "Writers ( 1 )" at bounding box center [498, 350] width 188 height 9
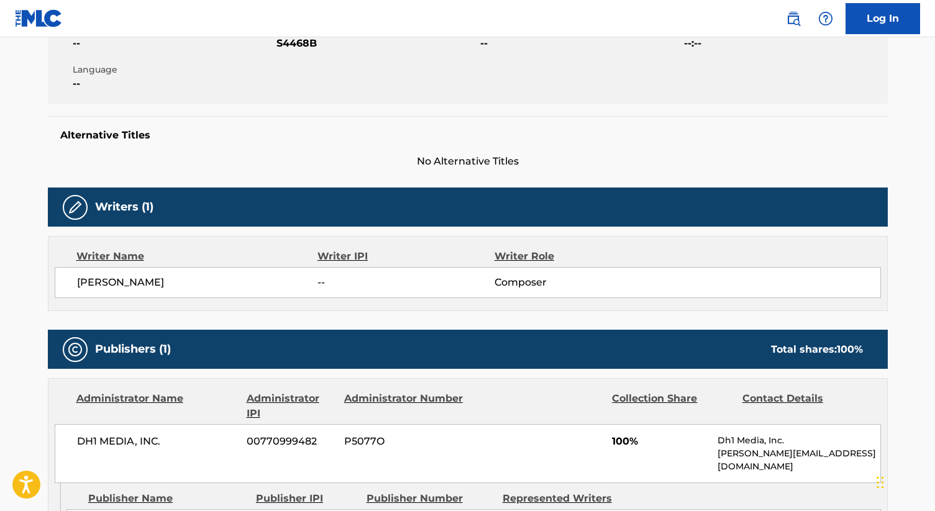
scroll to position [216, 0]
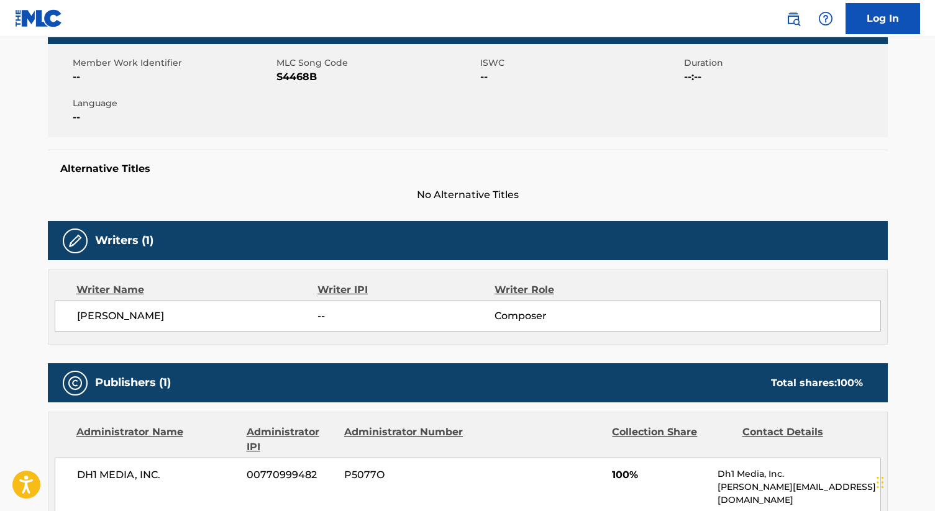
click at [608, 140] on div "Work Detail Member Work Identifier -- MLC Song Code S4468B ISWC -- Duration --:…" at bounding box center [468, 104] width 840 height 198
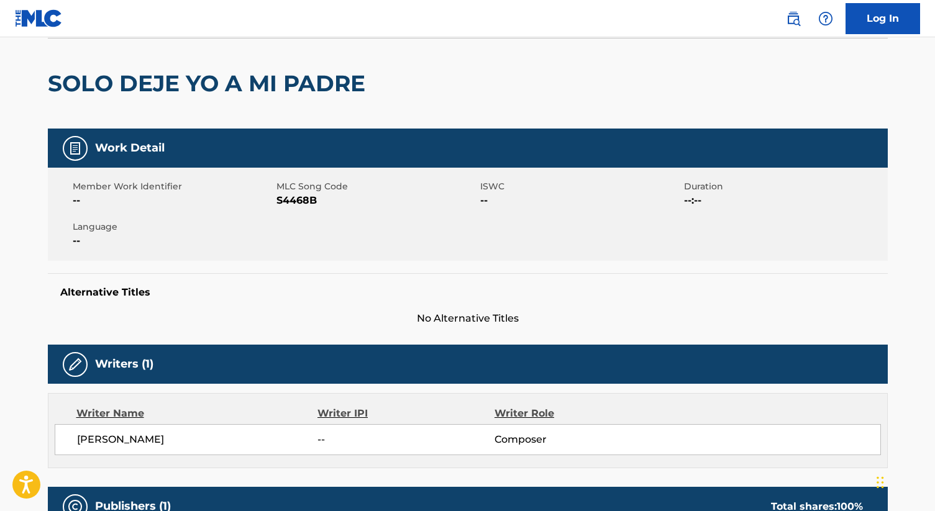
scroll to position [0, 0]
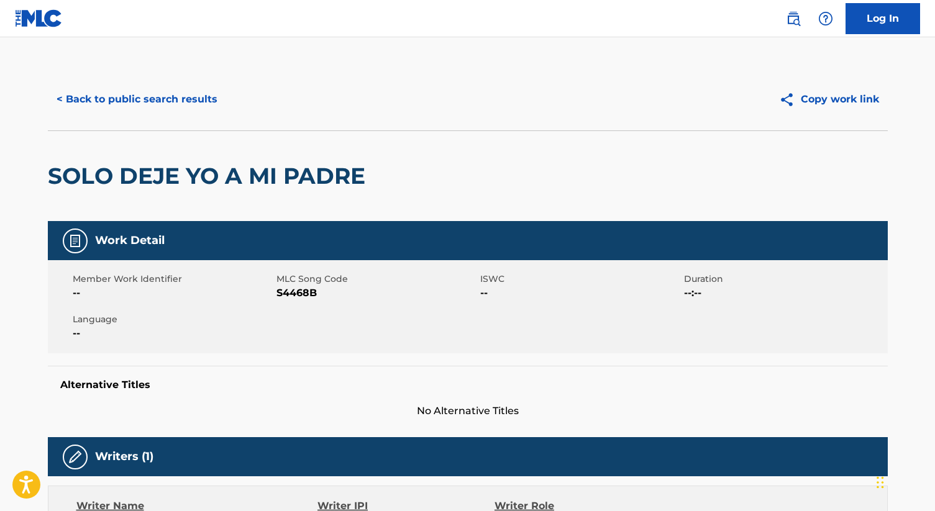
click at [193, 90] on button "< Back to public search results" at bounding box center [137, 99] width 178 height 31
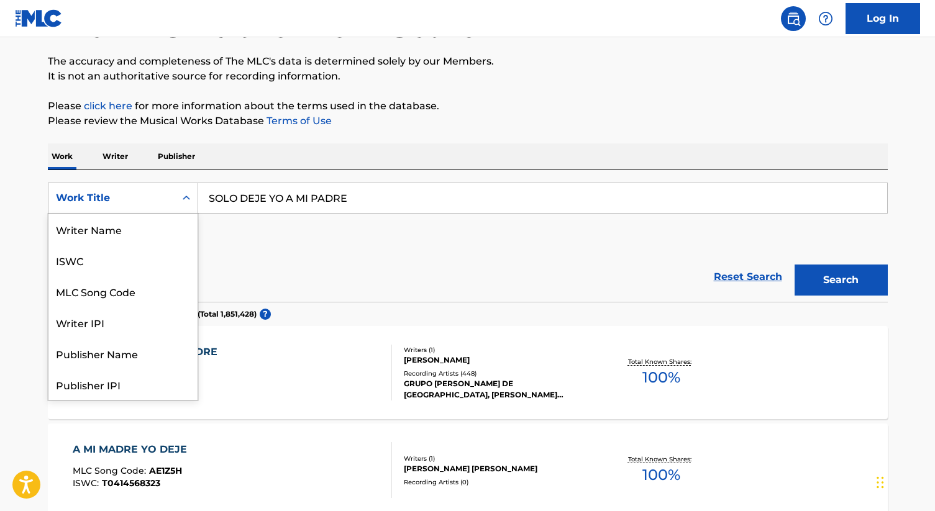
click at [193, 202] on div "Search Form" at bounding box center [186, 198] width 22 height 22
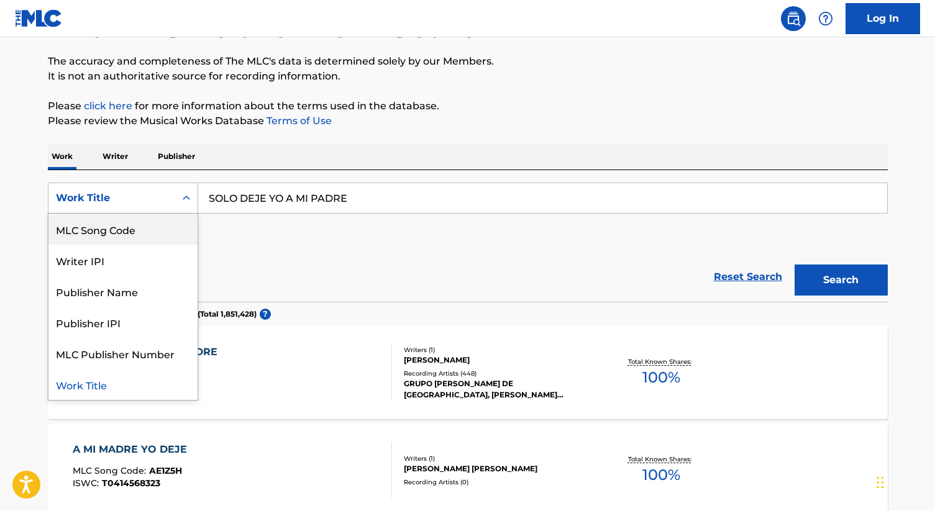
click at [142, 224] on div "MLC Song Code" at bounding box center [122, 229] width 149 height 31
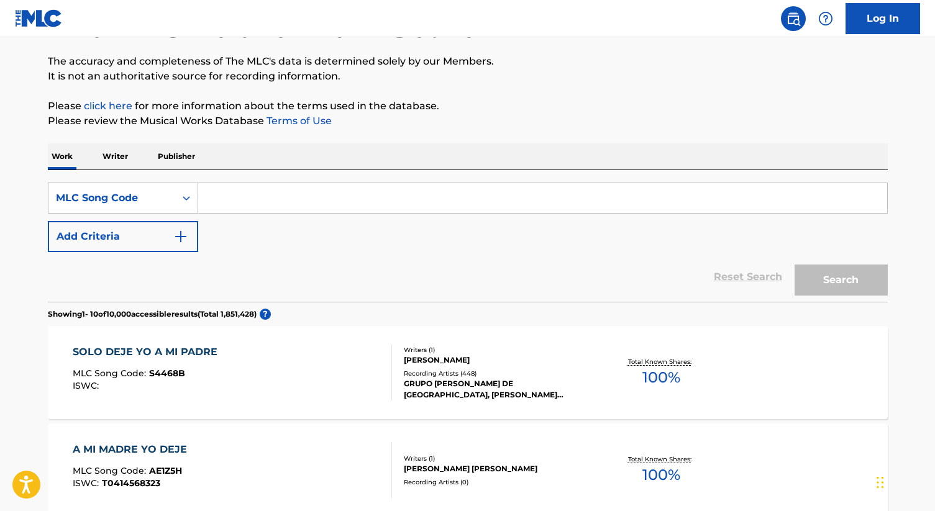
click at [231, 208] on input "Search Form" at bounding box center [542, 198] width 689 height 30
paste input "L4093O"
type input "L4093O"
click at [813, 272] on button "Search" at bounding box center [841, 280] width 93 height 31
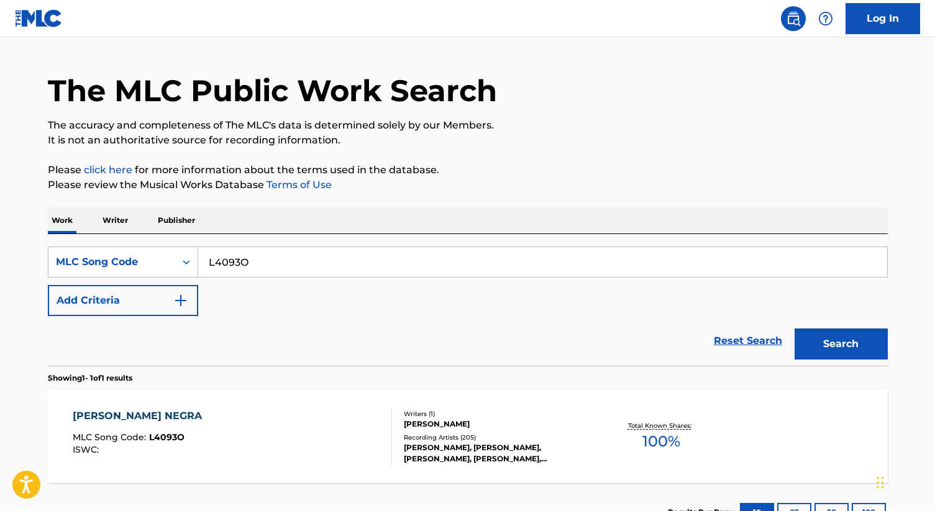
scroll to position [94, 0]
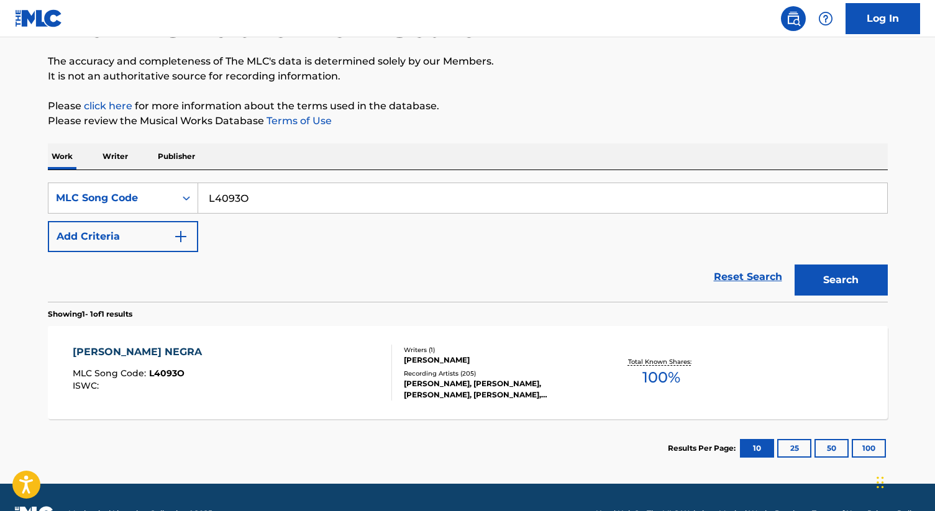
click at [512, 354] on div "Writers ( 1 )" at bounding box center [498, 350] width 188 height 9
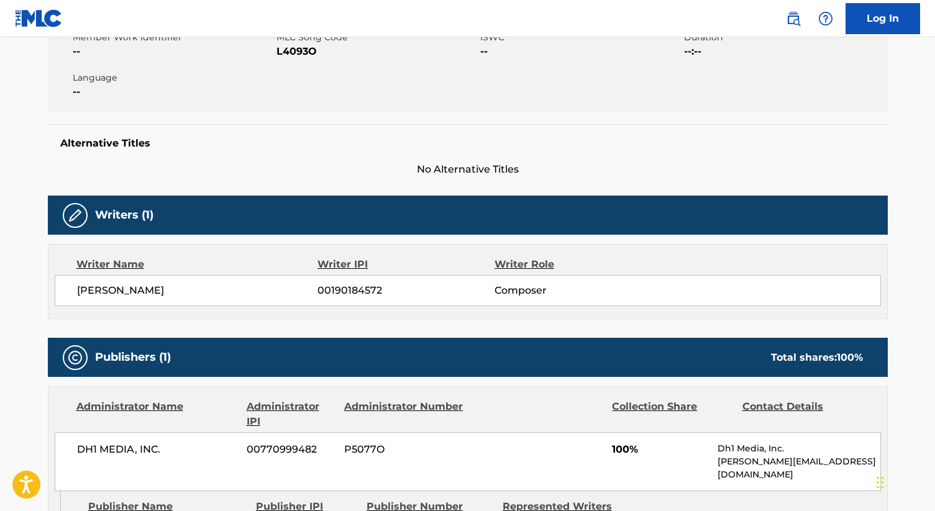
scroll to position [242, 0]
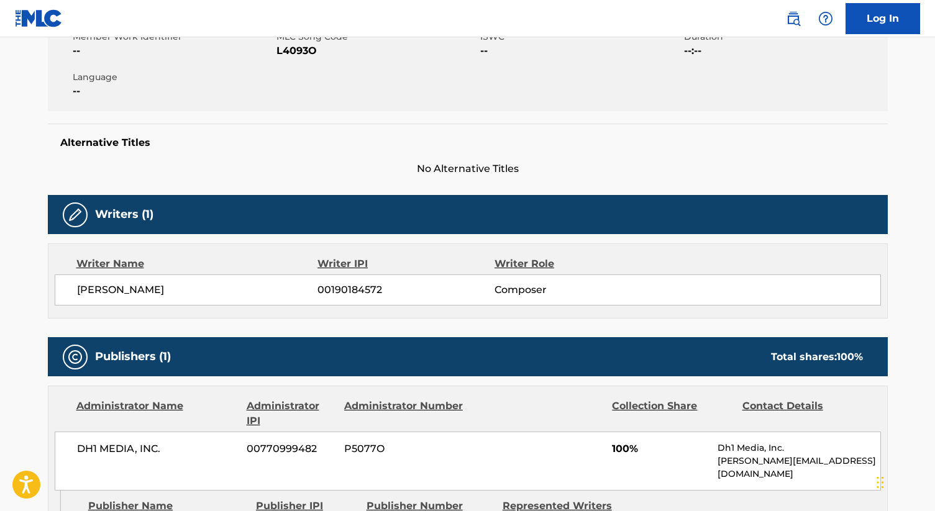
click at [580, 155] on div "Alternative Titles No Alternative Titles" at bounding box center [468, 150] width 840 height 53
